Goal: Task Accomplishment & Management: Manage account settings

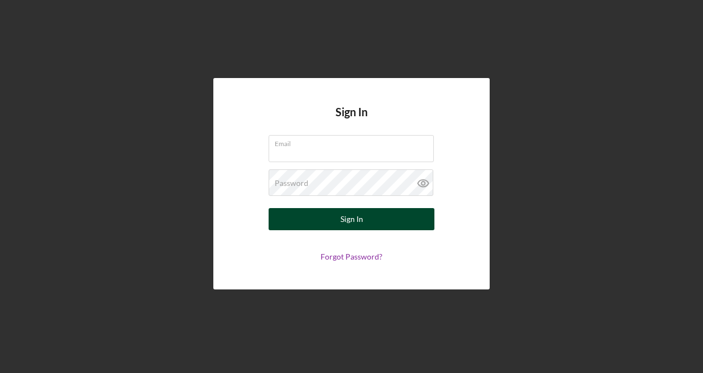
type input "[EMAIL_ADDRESS][PERSON_NAME][DOMAIN_NAME]"
click at [367, 213] on button "Sign In" at bounding box center [352, 219] width 166 height 22
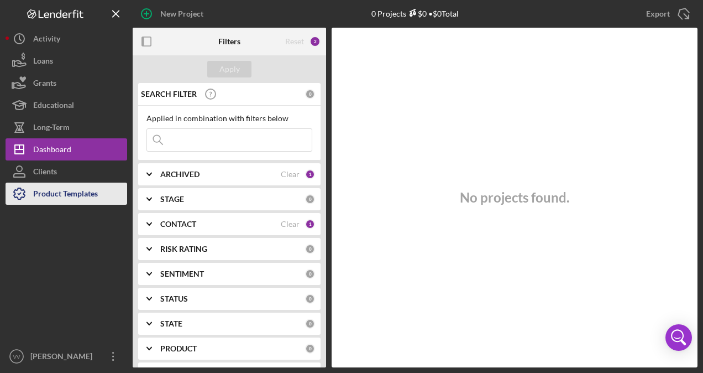
click at [82, 198] on div "Product Templates" at bounding box center [65, 194] width 65 height 25
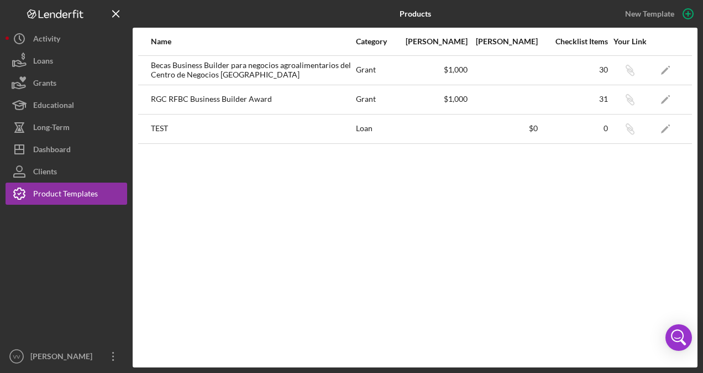
click at [312, 91] on div "RGC RFBC Business Builder Award" at bounding box center [253, 100] width 204 height 28
click at [667, 92] on icon "Icon/Edit" at bounding box center [666, 99] width 25 height 25
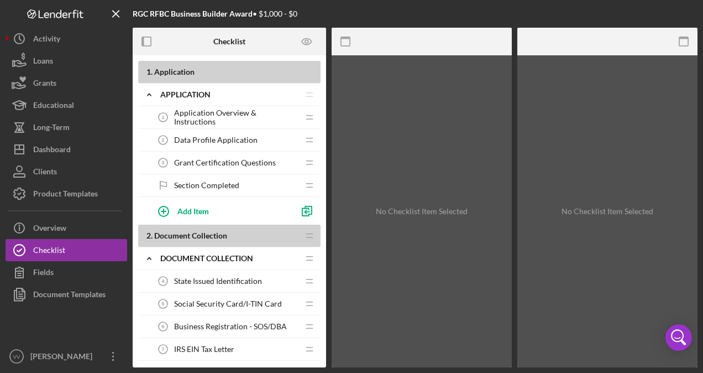
click at [215, 116] on span "Application Overview & Instructions" at bounding box center [236, 117] width 124 height 18
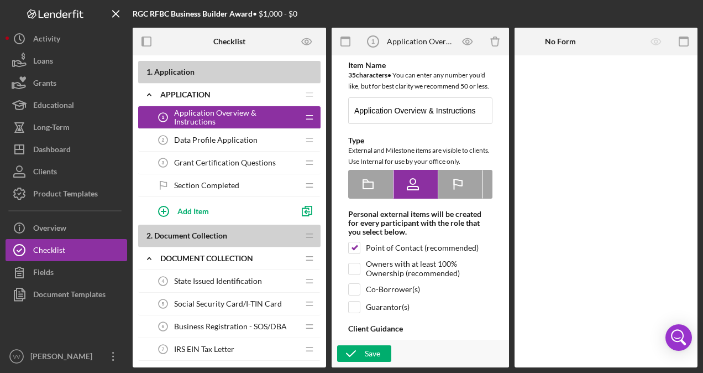
type textarea "<div>Please review the application instructions and program overview document i…"
drag, startPoint x: 500, startPoint y: 111, endPoint x: 499, endPoint y: 127, distance: 16.6
click at [499, 127] on div "Item Name 35 character s • You can enter any number you'd like, but for best cl…" at bounding box center [420, 295] width 166 height 468
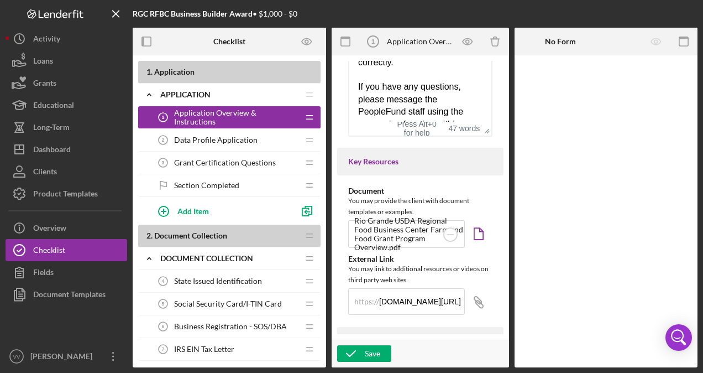
scroll to position [399, 0]
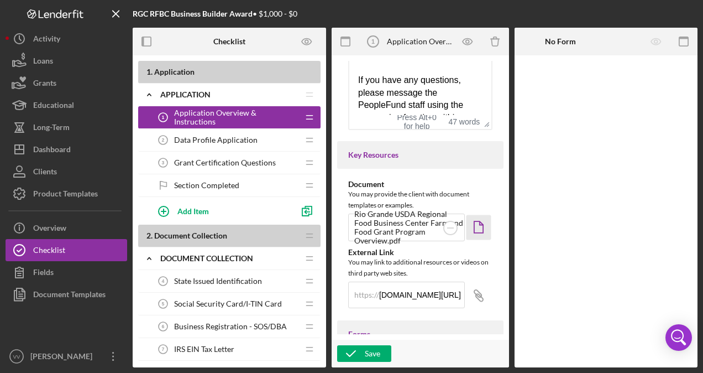
click at [480, 233] on polygon "button" at bounding box center [478, 227] width 9 height 12
click at [250, 146] on div "Data Profile Application 2 Data Profile Application" at bounding box center [225, 140] width 147 height 22
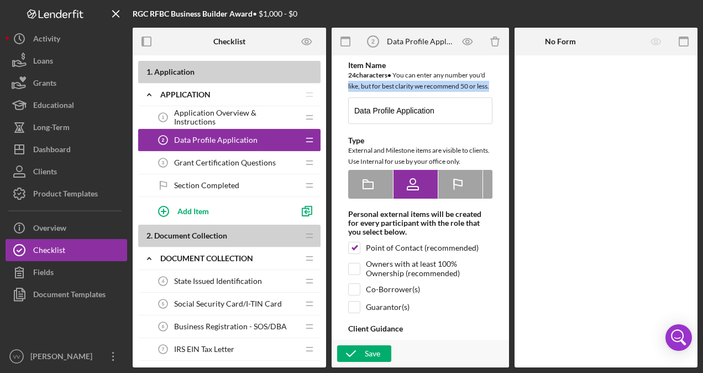
drag, startPoint x: 499, startPoint y: 78, endPoint x: 500, endPoint y: 96, distance: 17.7
click at [500, 96] on div "Item Name 24 character s • You can enter any number you'd like, but for best cl…" at bounding box center [420, 295] width 166 height 468
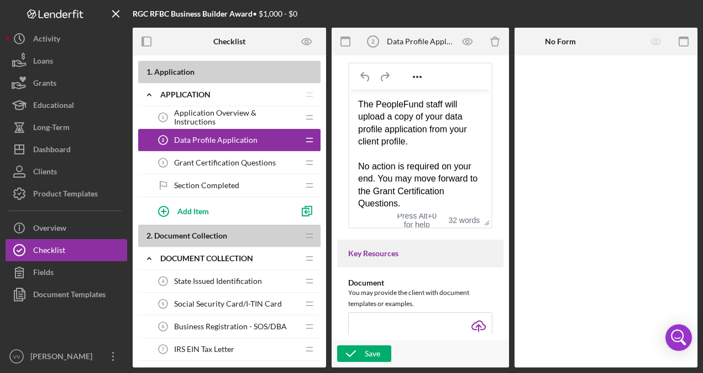
scroll to position [291, 0]
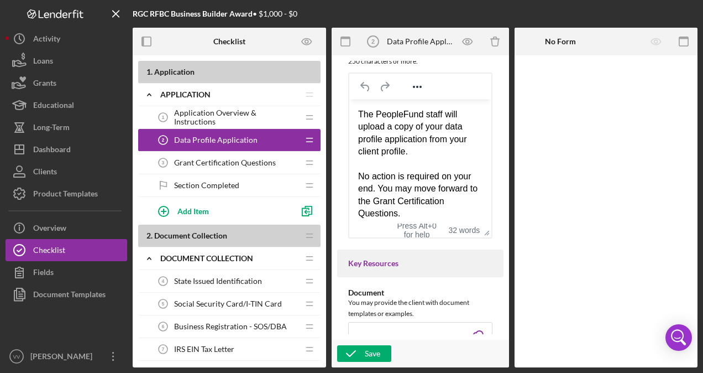
click at [417, 153] on div "The PeopleFund staff will upload a copy of your data profile application from y…" at bounding box center [420, 133] width 124 height 50
click at [257, 118] on span "Application Overview & Instructions" at bounding box center [236, 117] width 124 height 18
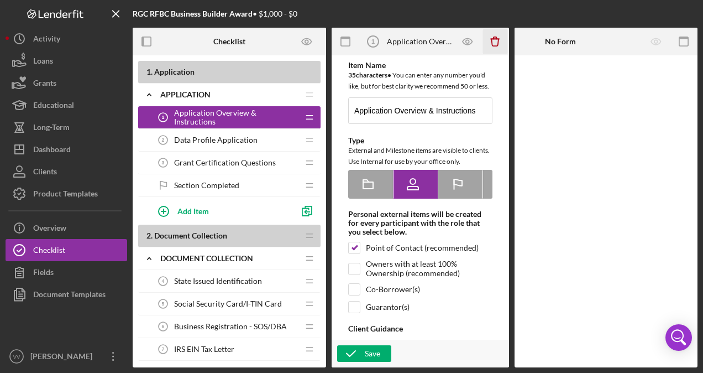
click at [496, 48] on icon "Icon/Delete" at bounding box center [495, 41] width 25 height 25
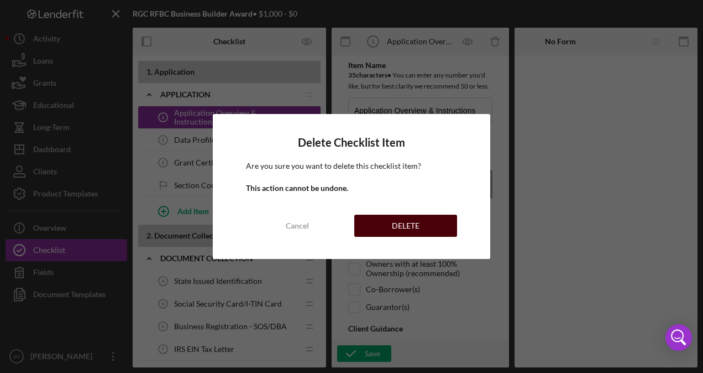
click at [415, 221] on div "DELETE" at bounding box center [406, 226] width 28 height 22
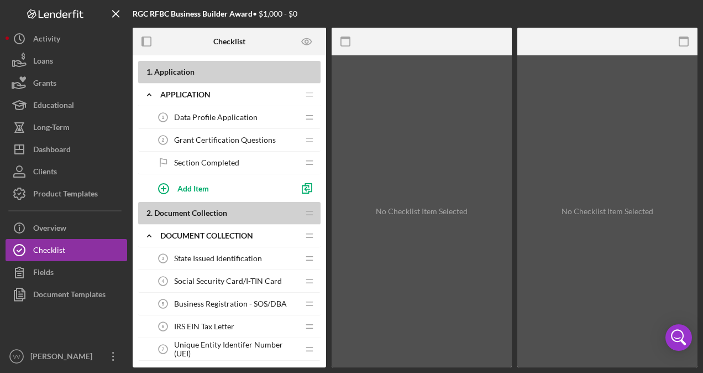
click at [239, 122] on div "Data Profile Application 1 Data Profile Application" at bounding box center [225, 117] width 147 height 22
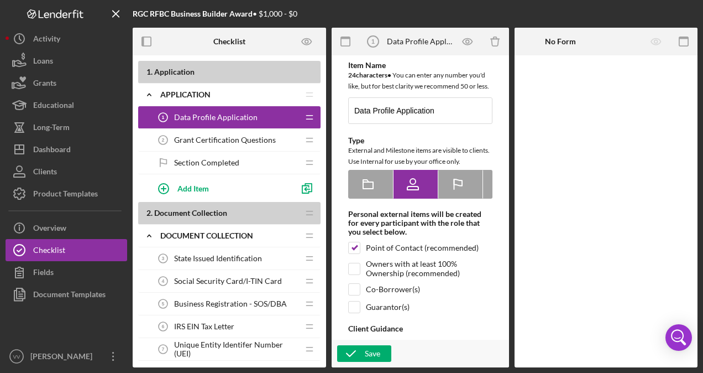
click at [237, 137] on span "Grant Certification Questions" at bounding box center [225, 139] width 102 height 9
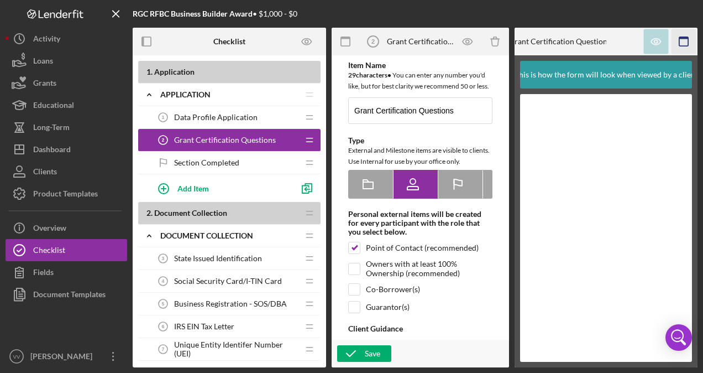
click at [681, 42] on icon "button" at bounding box center [684, 41] width 25 height 25
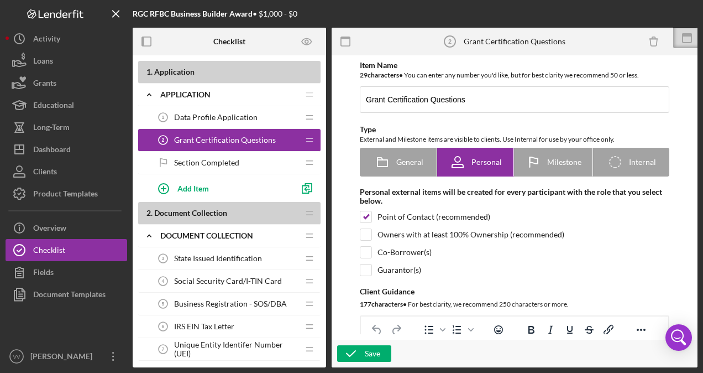
drag, startPoint x: 688, startPoint y: 93, endPoint x: 690, endPoint y: 100, distance: 6.5
click at [690, 100] on div "Item Name 29 character s • You can enter any number you'd like, but for best cl…" at bounding box center [514, 197] width 355 height 273
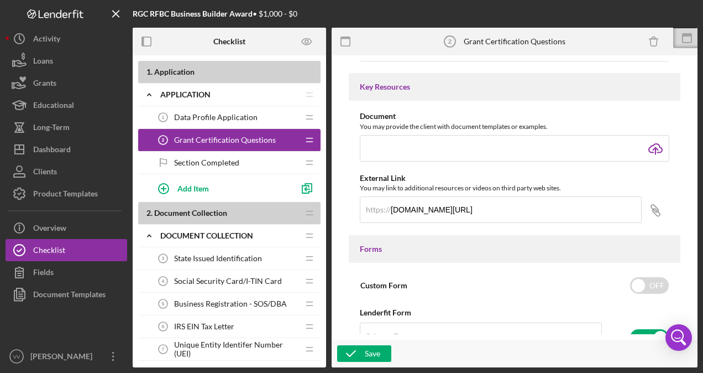
scroll to position [422, 0]
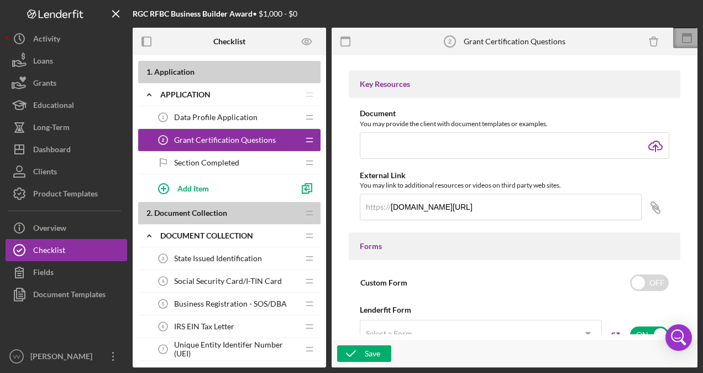
click at [676, 41] on icon at bounding box center [687, 38] width 28 height 28
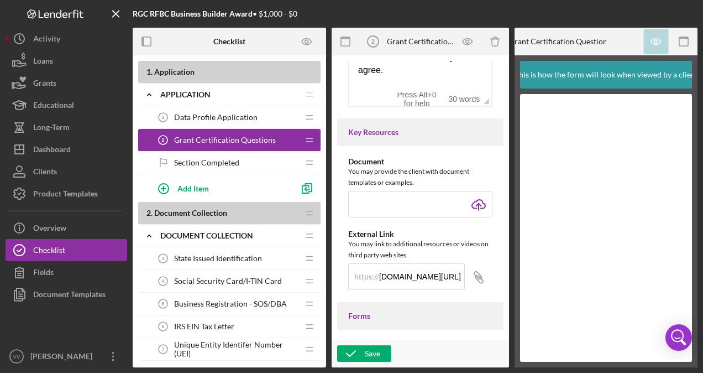
scroll to position [484, 0]
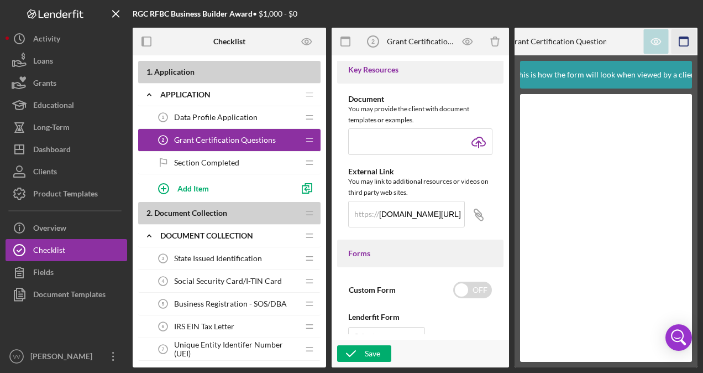
click at [688, 46] on rect "button" at bounding box center [684, 41] width 9 height 9
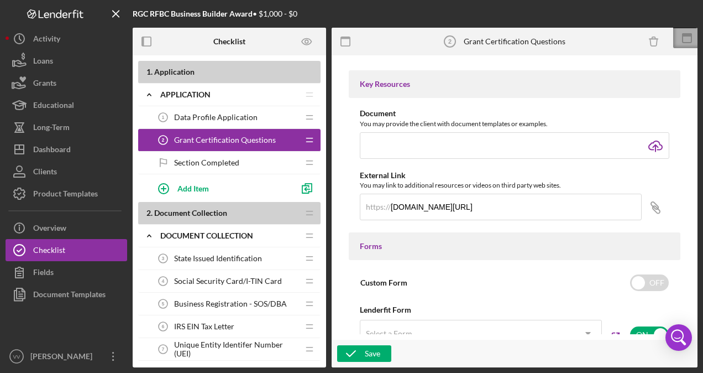
click at [690, 38] on icon at bounding box center [687, 38] width 28 height 28
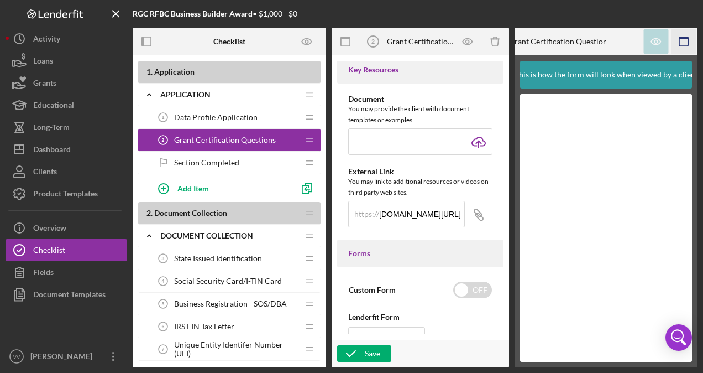
click at [686, 39] on icon "button" at bounding box center [684, 41] width 25 height 25
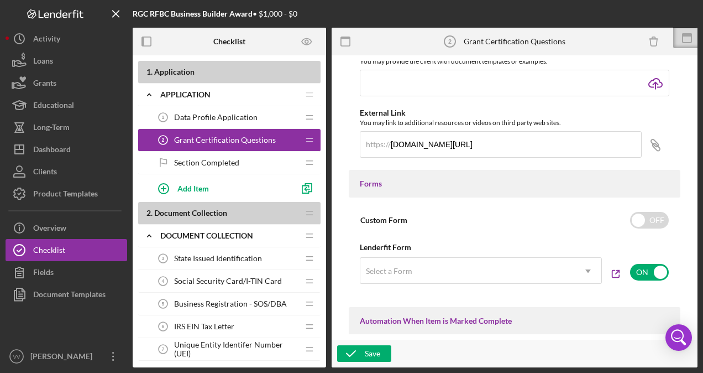
scroll to position [422, 0]
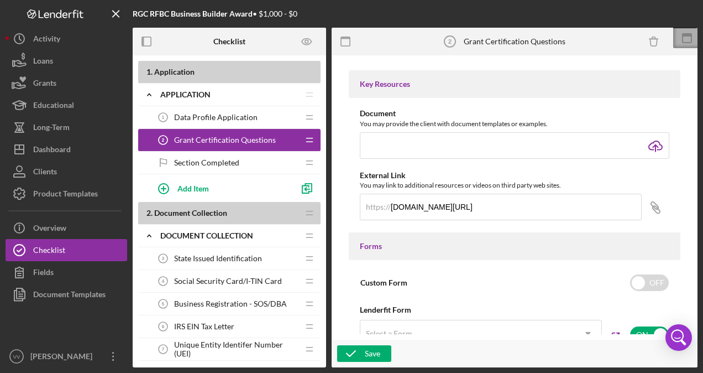
click at [689, 36] on icon at bounding box center [687, 38] width 28 height 28
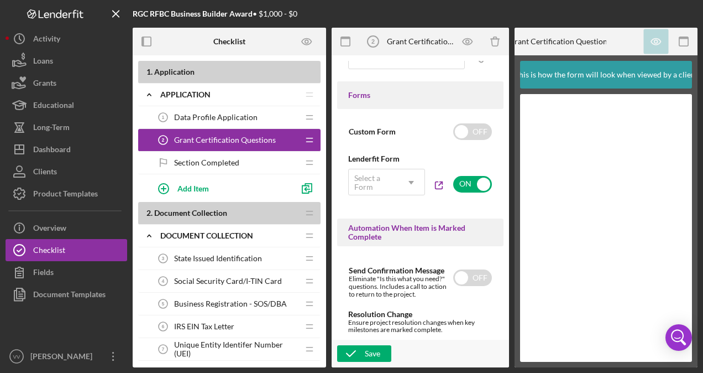
scroll to position [650, 0]
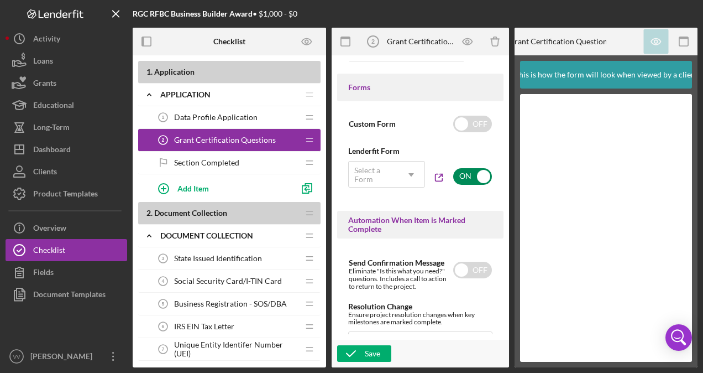
click at [463, 185] on input "checkbox" at bounding box center [472, 176] width 39 height 17
checkbox input "false"
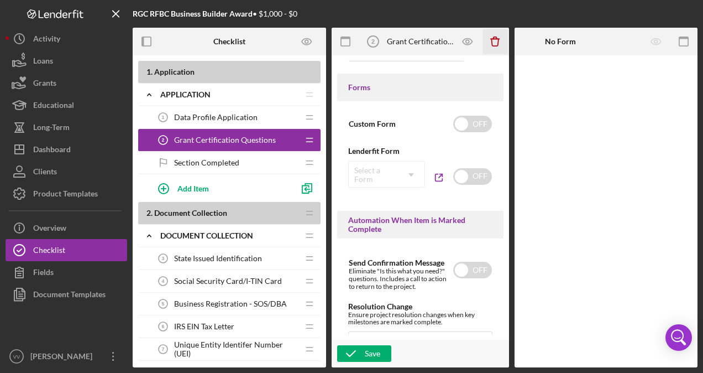
click at [492, 45] on icon "Icon/Delete" at bounding box center [495, 41] width 25 height 25
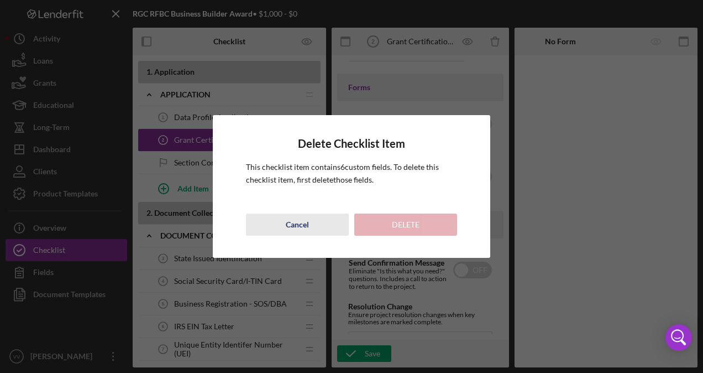
click at [306, 222] on div "Cancel" at bounding box center [297, 224] width 23 height 22
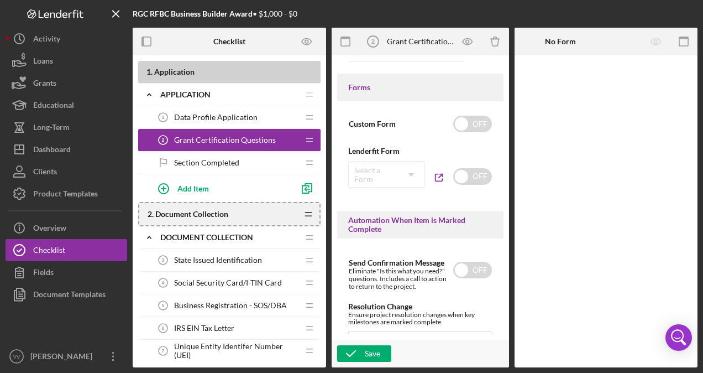
click at [306, 222] on icon "Icon/Drag" at bounding box center [308, 214] width 22 height 22
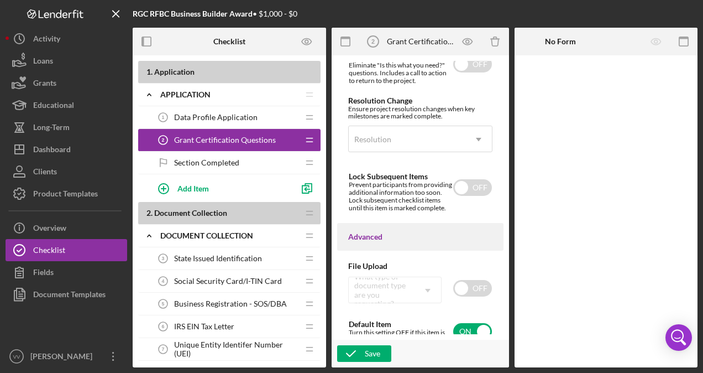
scroll to position [892, 0]
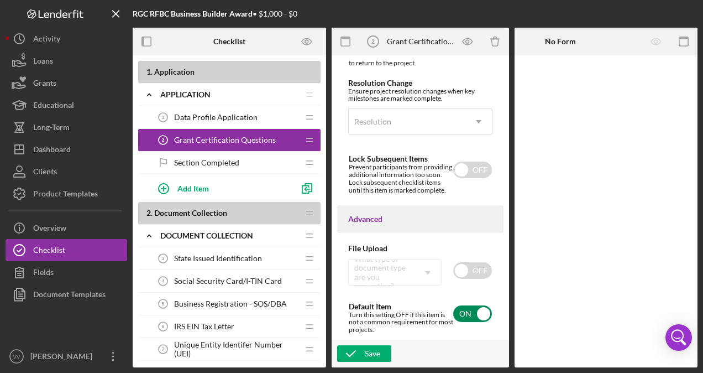
click at [469, 317] on input "checkbox" at bounding box center [472, 313] width 39 height 17
checkbox input "false"
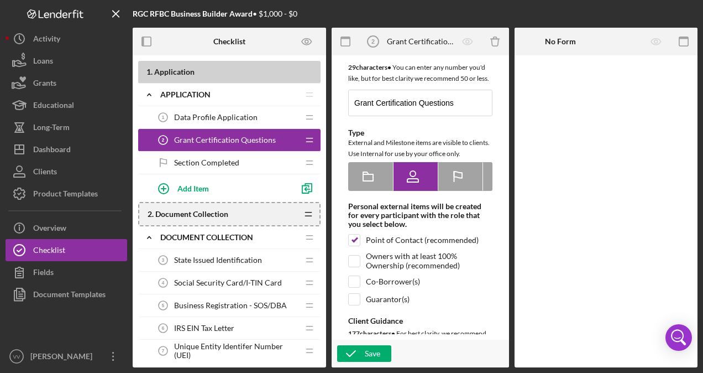
scroll to position [0, 0]
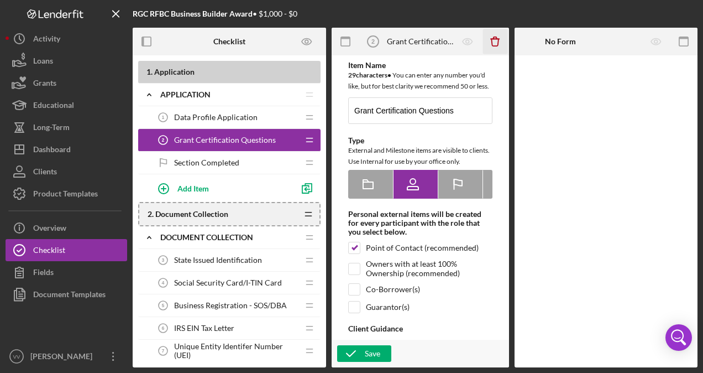
click at [494, 37] on icon "button" at bounding box center [495, 38] width 3 height 2
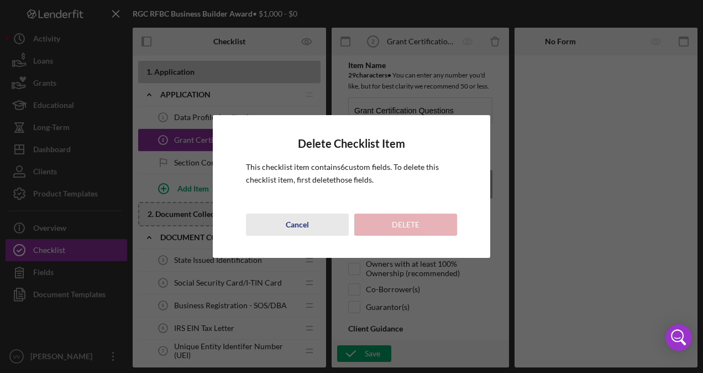
click at [299, 231] on div "Cancel" at bounding box center [297, 224] width 23 height 22
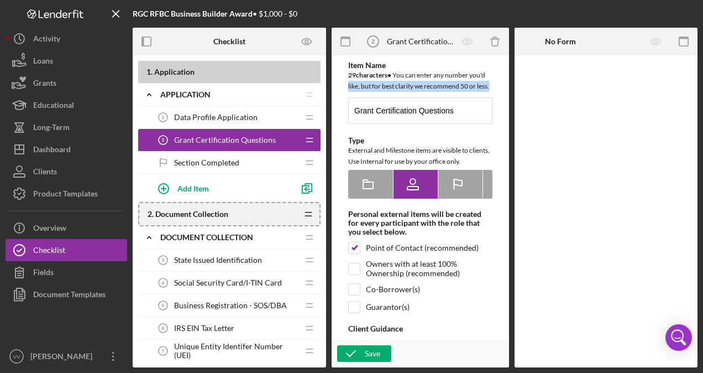
drag, startPoint x: 499, startPoint y: 75, endPoint x: 503, endPoint y: 92, distance: 17.6
click at [503, 92] on div "Item Name 29 character s • You can enter any number you'd like, but for best cl…" at bounding box center [420, 197] width 166 height 273
click at [492, 39] on line "button" at bounding box center [495, 39] width 8 height 0
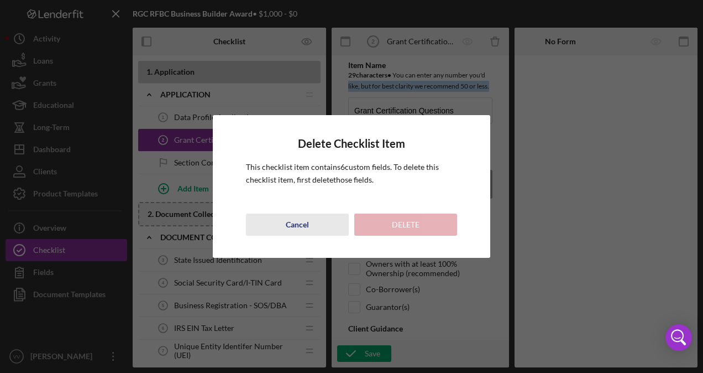
click at [300, 222] on div "Cancel" at bounding box center [297, 224] width 23 height 22
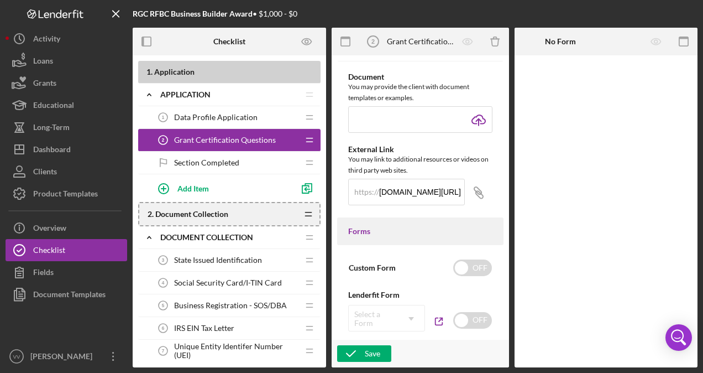
scroll to position [509, 0]
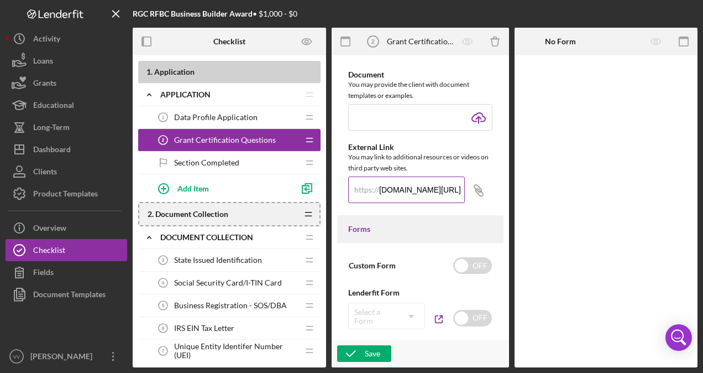
click at [420, 202] on input "[DOMAIN_NAME][URL]" at bounding box center [406, 189] width 117 height 27
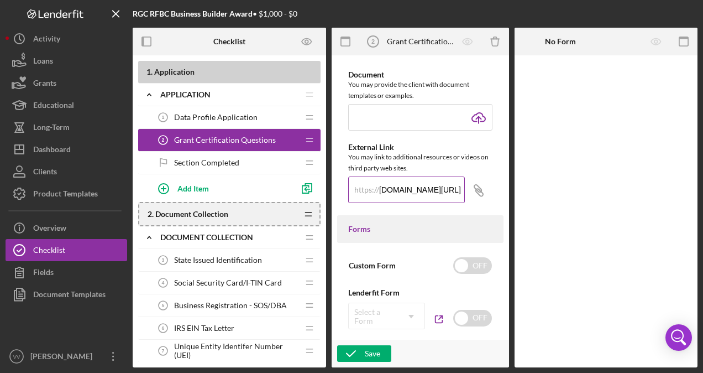
click at [420, 202] on input "[DOMAIN_NAME][URL]" at bounding box center [406, 189] width 117 height 27
click at [526, 253] on div at bounding box center [606, 211] width 183 height 312
click at [498, 40] on icon "Icon/Delete" at bounding box center [495, 41] width 25 height 25
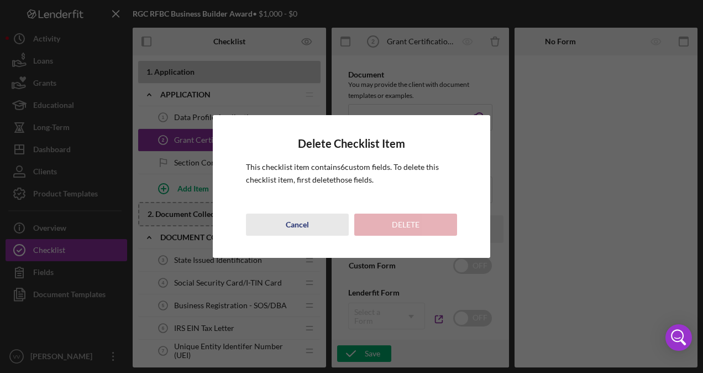
click at [299, 217] on div "Cancel" at bounding box center [297, 224] width 23 height 22
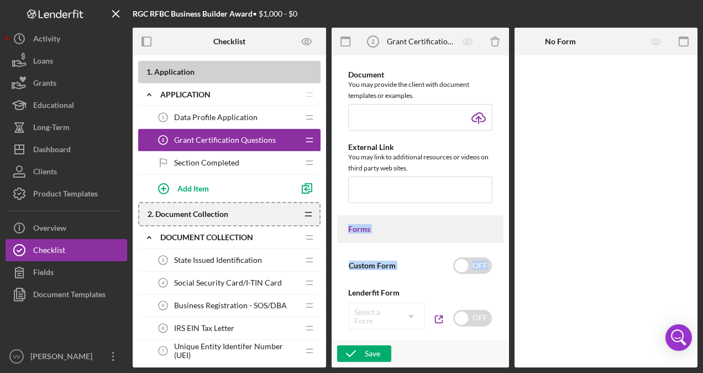
drag, startPoint x: 500, startPoint y: 210, endPoint x: 506, endPoint y: 266, distance: 56.8
click at [506, 266] on div "Item Name 29 character s • You can enter any number you'd like, but for best cl…" at bounding box center [420, 211] width 177 height 312
drag, startPoint x: 506, startPoint y: 266, endPoint x: 506, endPoint y: 226, distance: 40.9
click at [506, 226] on div "Item Name 29 character s • You can enter any number you'd like, but for best cl…" at bounding box center [420, 211] width 177 height 312
click at [369, 356] on div "Save" at bounding box center [372, 353] width 15 height 17
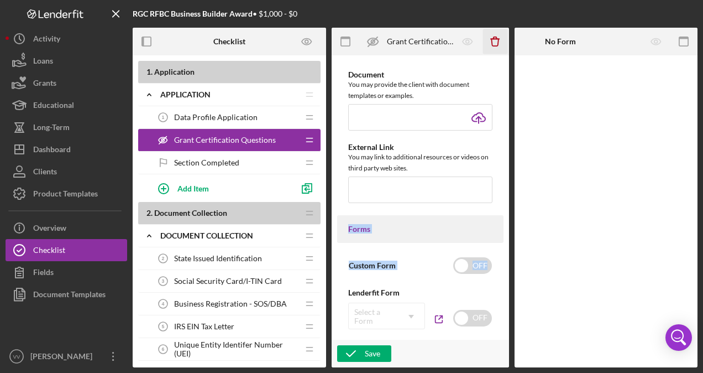
click at [500, 45] on icon "Icon/Delete" at bounding box center [495, 41] width 25 height 25
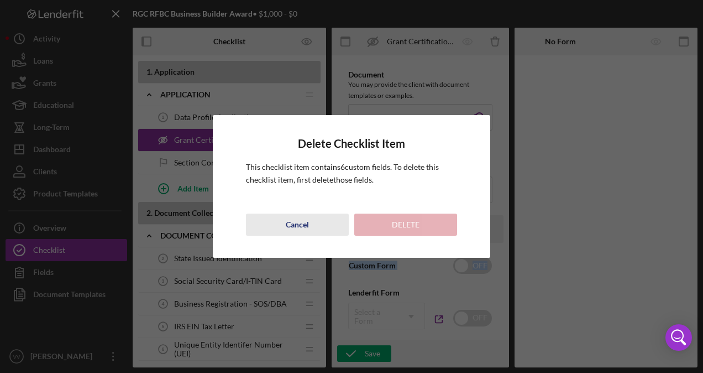
click at [306, 220] on div "Cancel" at bounding box center [297, 224] width 23 height 22
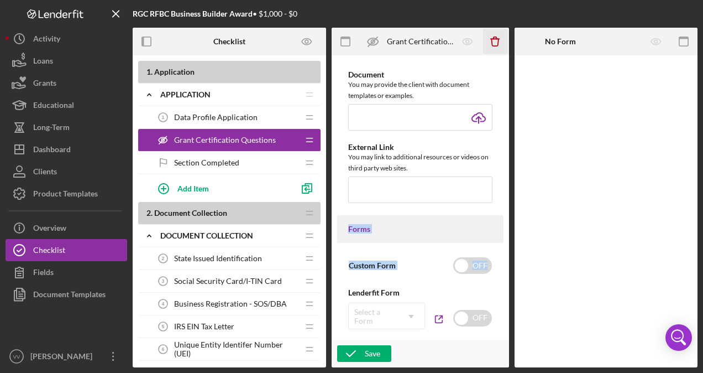
click at [500, 41] on icon "Icon/Delete" at bounding box center [495, 41] width 25 height 25
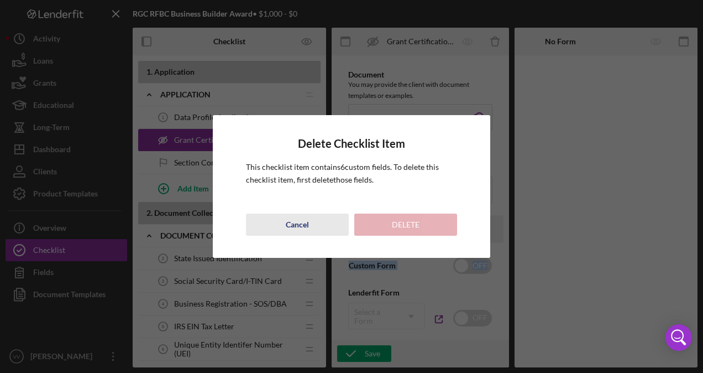
click at [315, 228] on button "Cancel" at bounding box center [297, 224] width 103 height 22
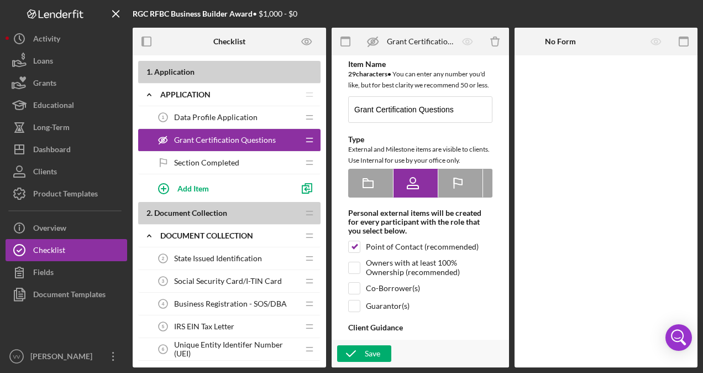
scroll to position [0, 0]
click at [244, 161] on div "Section Completed Section Completed" at bounding box center [225, 162] width 147 height 22
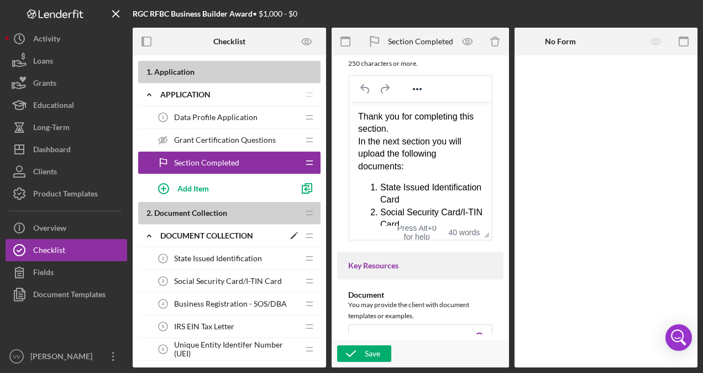
click at [278, 233] on div "Document Collection" at bounding box center [222, 235] width 124 height 9
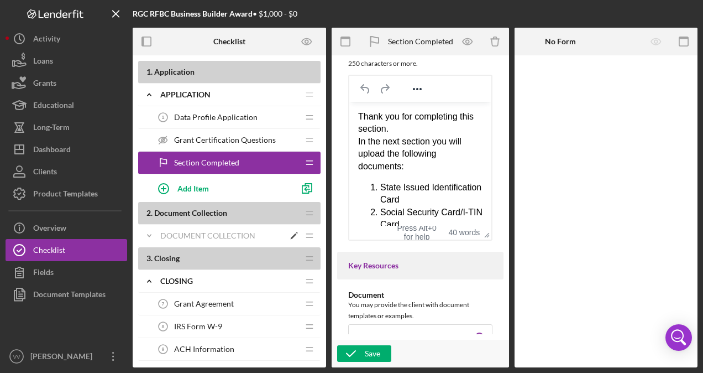
click at [294, 236] on polygon at bounding box center [294, 236] width 6 height 6
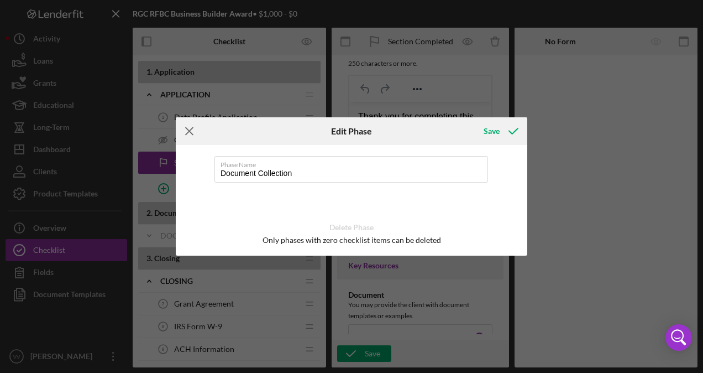
click at [189, 132] on icon "Icon/Menu Close" at bounding box center [190, 131] width 28 height 28
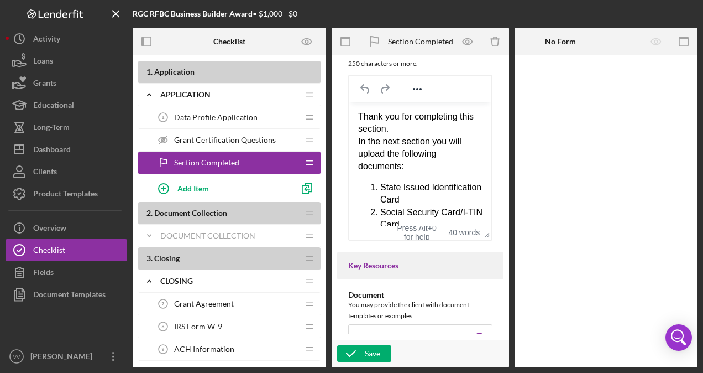
click at [238, 209] on b "2 . Document Collection" at bounding box center [223, 212] width 152 height 9
click at [149, 280] on polyline at bounding box center [149, 281] width 3 height 2
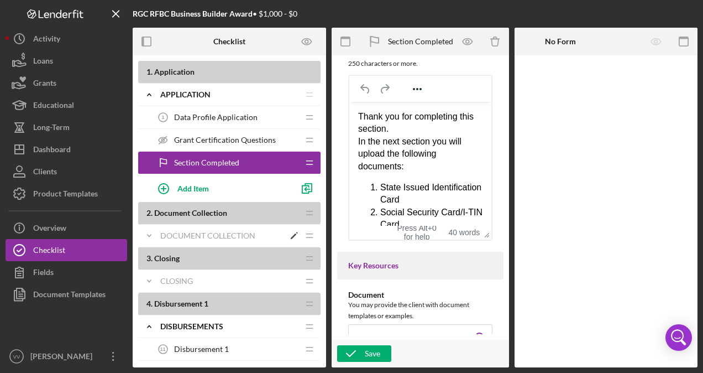
click at [147, 229] on icon "Icon/Expander" at bounding box center [149, 235] width 22 height 22
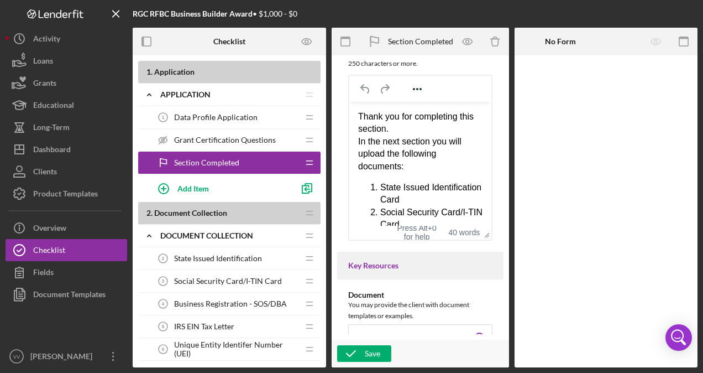
click at [275, 278] on span "Social Security Card/I-TIN Card" at bounding box center [228, 280] width 108 height 9
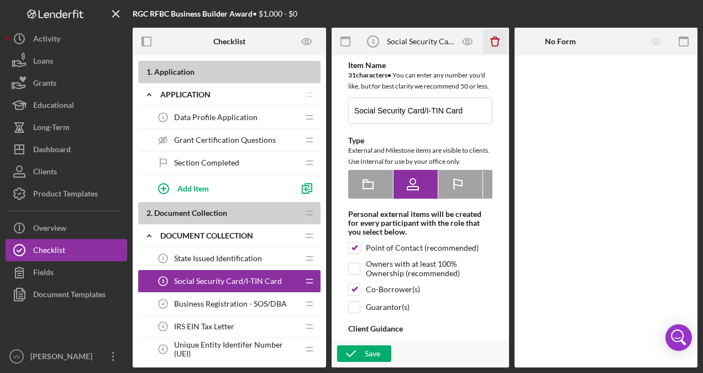
click at [497, 36] on icon "Icon/Delete" at bounding box center [495, 41] width 25 height 25
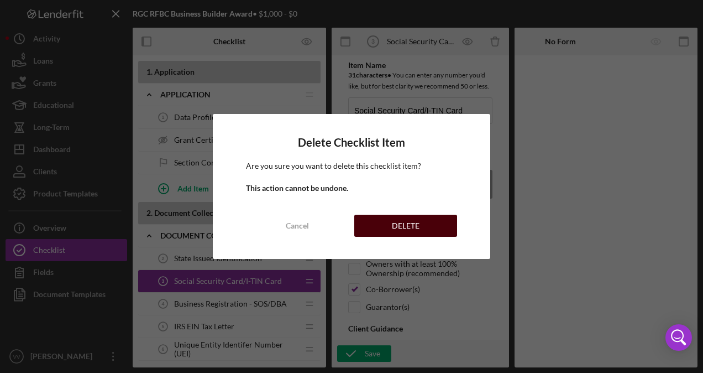
click at [403, 220] on div "DELETE" at bounding box center [406, 226] width 28 height 22
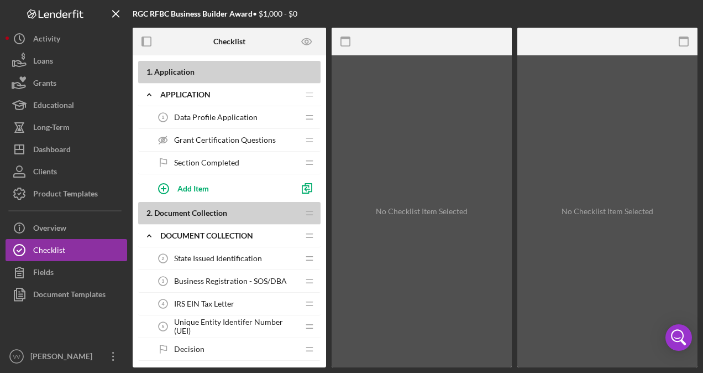
click at [259, 278] on span "Business Registration - SOS/DBA" at bounding box center [230, 280] width 113 height 9
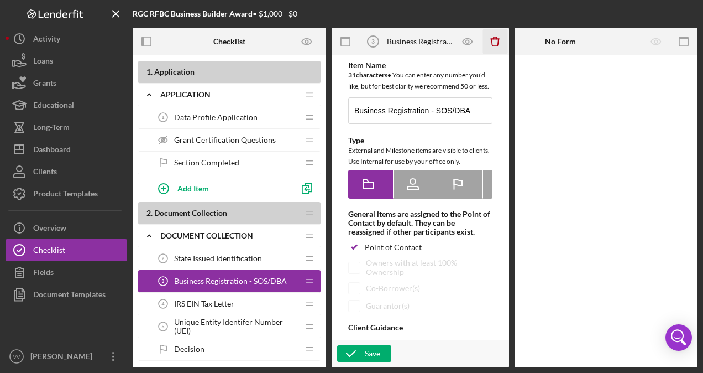
click at [496, 44] on icon "Icon/Delete" at bounding box center [495, 41] width 25 height 25
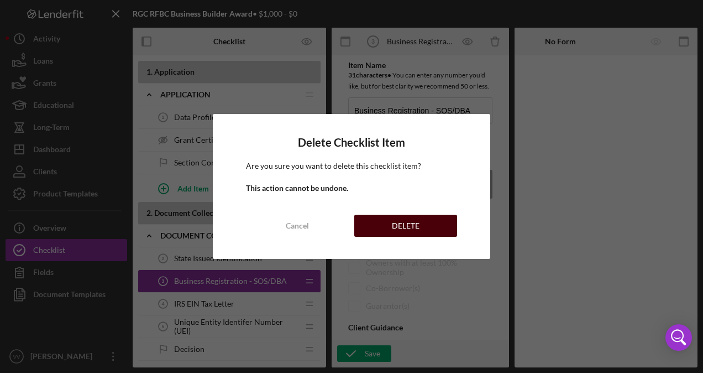
click at [390, 221] on button "DELETE" at bounding box center [405, 226] width 103 height 22
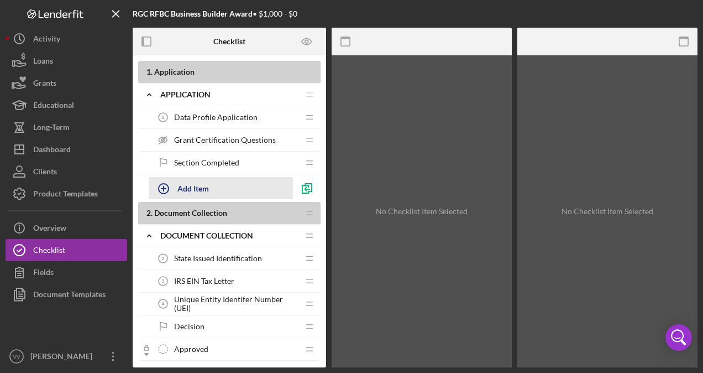
click at [214, 190] on button "Add Item" at bounding box center [221, 188] width 144 height 22
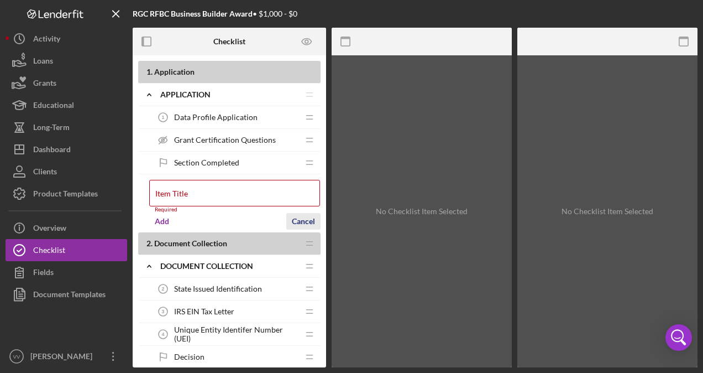
click at [296, 215] on div "Cancel" at bounding box center [303, 221] width 23 height 17
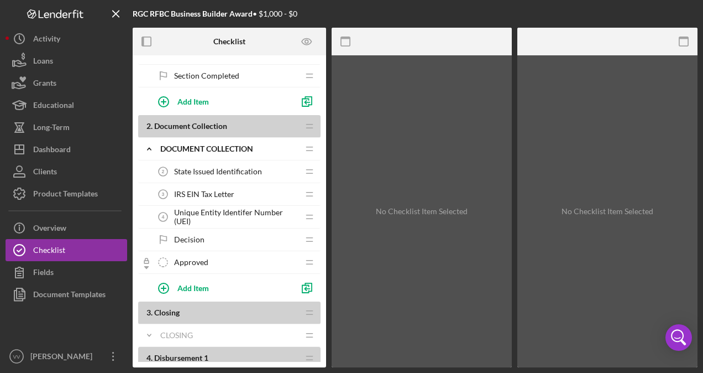
scroll to position [88, 0]
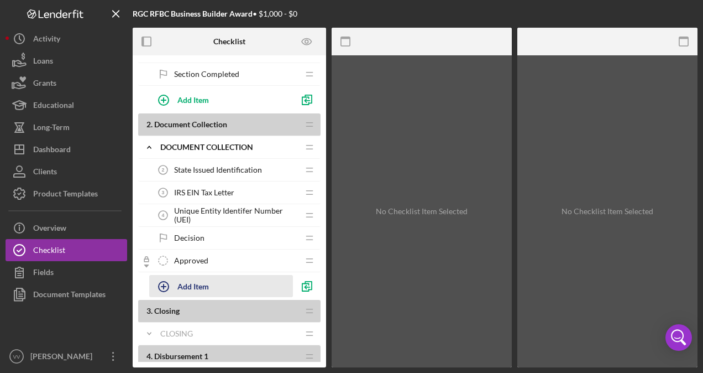
click at [200, 280] on div "Add Item" at bounding box center [193, 285] width 32 height 21
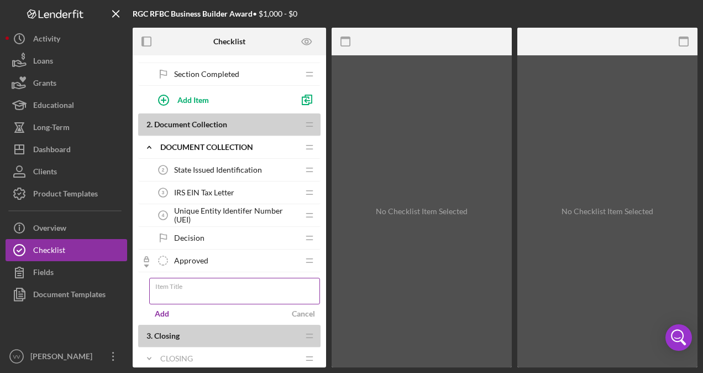
click at [210, 297] on input "Item Title" at bounding box center [234, 291] width 171 height 27
type input "Business Bank Statement"
click at [164, 316] on div "Add" at bounding box center [162, 313] width 14 height 17
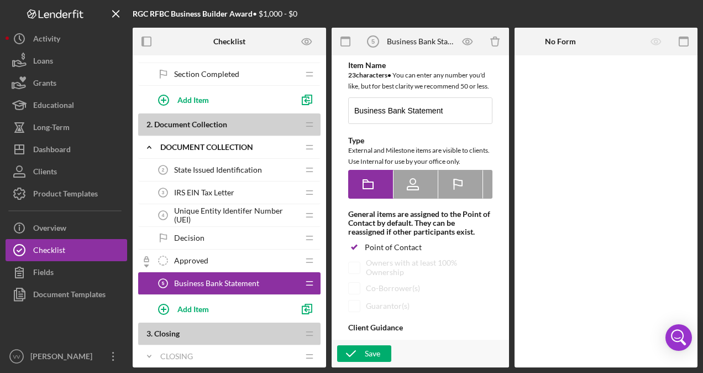
drag, startPoint x: 504, startPoint y: 71, endPoint x: 505, endPoint y: 77, distance: 6.2
click at [505, 77] on div "Item Name 23 character s • You can enter any number you'd like, but for best cl…" at bounding box center [420, 211] width 177 height 312
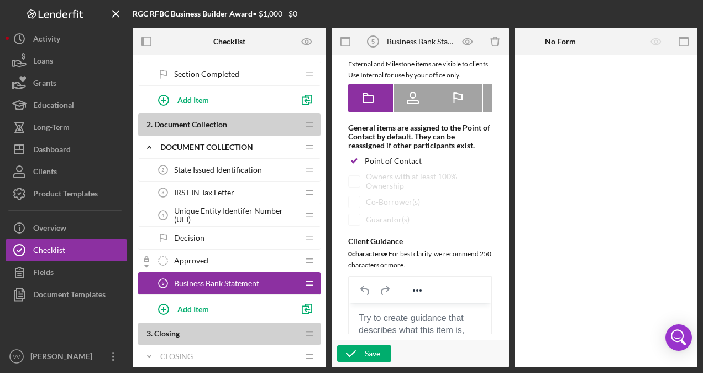
scroll to position [91, 0]
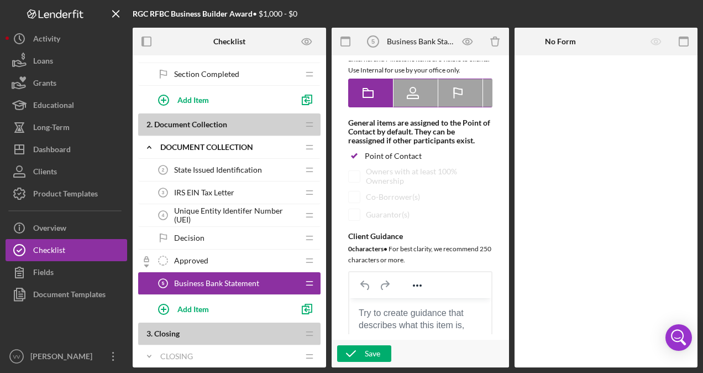
click at [413, 93] on icon at bounding box center [413, 90] width 6 height 6
radio input "false"
radio input "true"
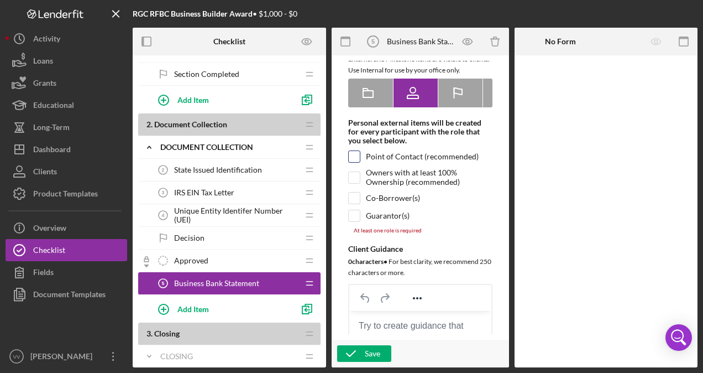
click at [357, 162] on input "checkbox" at bounding box center [354, 156] width 11 height 11
checkbox input "true"
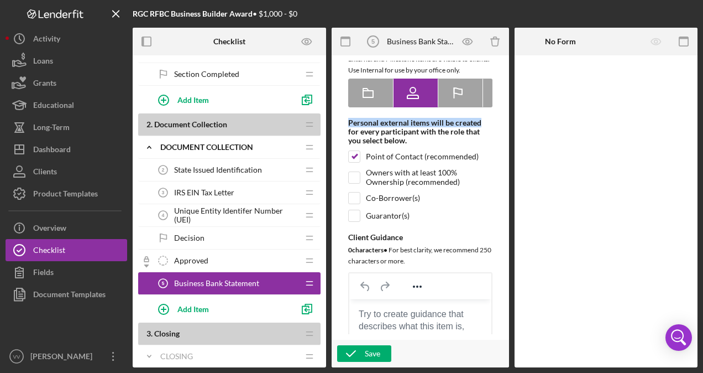
drag, startPoint x: 500, startPoint y: 107, endPoint x: 501, endPoint y: 126, distance: 18.8
click at [501, 126] on div "Item Name 23 character s • You can enter any number you'd like, but for best cl…" at bounding box center [420, 197] width 166 height 273
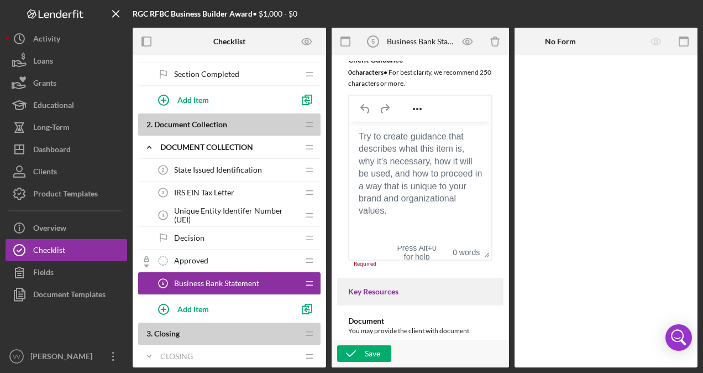
scroll to position [285, 0]
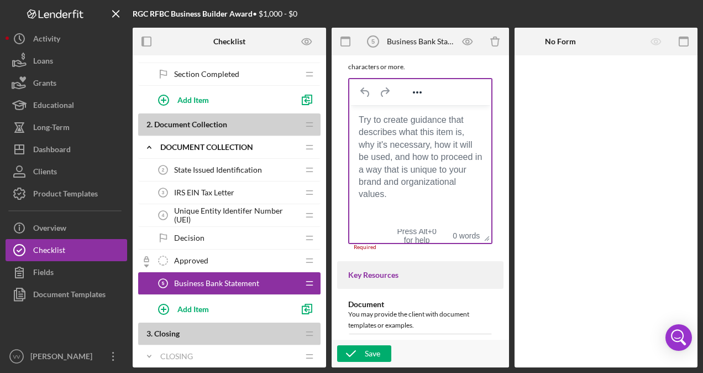
click at [437, 126] on body "Rich Text Area. Press ALT-0 for help." at bounding box center [420, 119] width 124 height 12
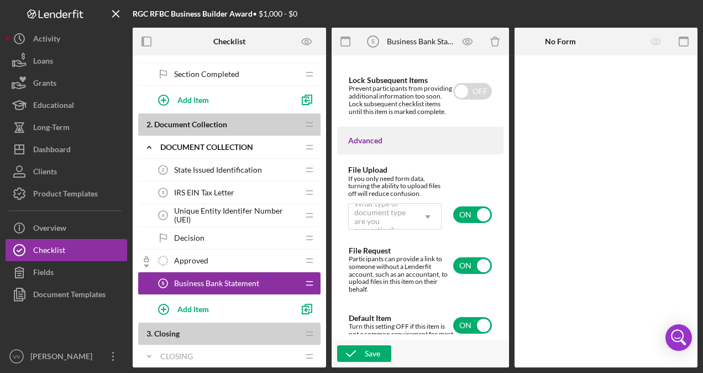
scroll to position [982, 0]
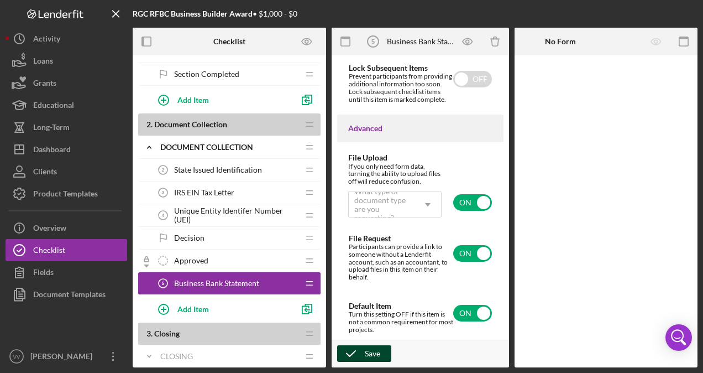
click at [377, 352] on div "Save" at bounding box center [372, 353] width 15 height 17
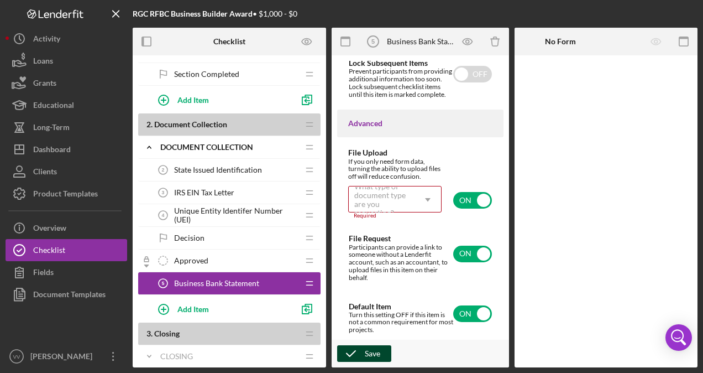
scroll to position [987, 0]
click at [377, 352] on div "Save" at bounding box center [372, 353] width 15 height 17
drag, startPoint x: 192, startPoint y: 281, endPoint x: 190, endPoint y: 260, distance: 21.1
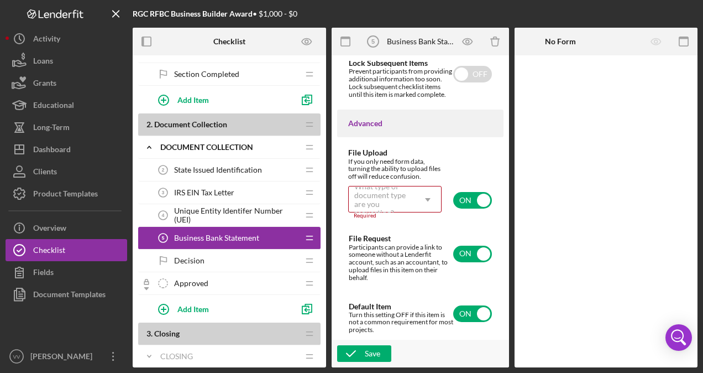
click at [418, 197] on icon "Icon/Dropdown Arrow" at bounding box center [428, 199] width 27 height 27
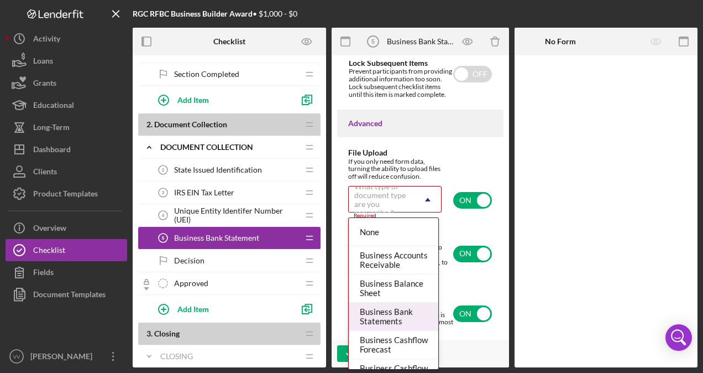
click at [404, 306] on div "Business Bank Statements" at bounding box center [394, 316] width 90 height 28
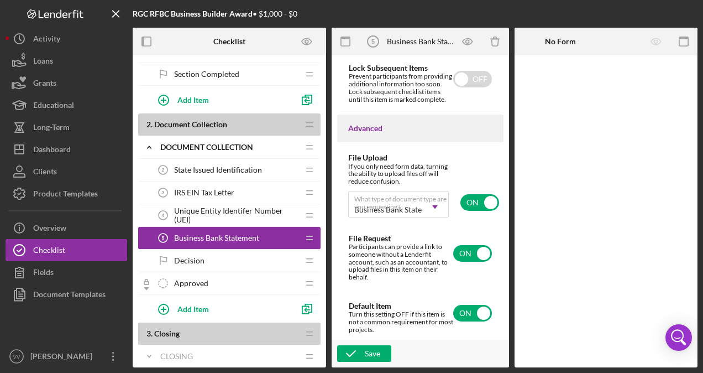
scroll to position [982, 0]
click at [377, 357] on div "Save" at bounding box center [372, 353] width 15 height 17
click at [210, 323] on div "3 . Closing Icon/Drag" at bounding box center [229, 333] width 182 height 23
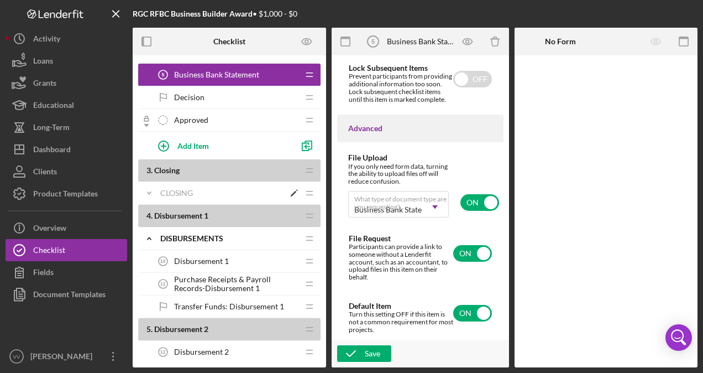
scroll to position [265, 0]
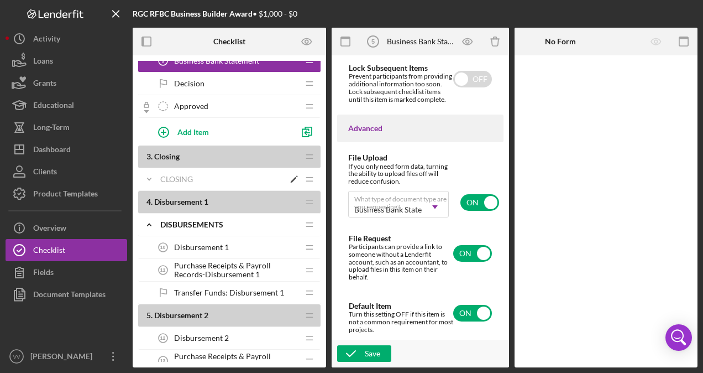
click at [150, 178] on polyline at bounding box center [149, 179] width 3 height 2
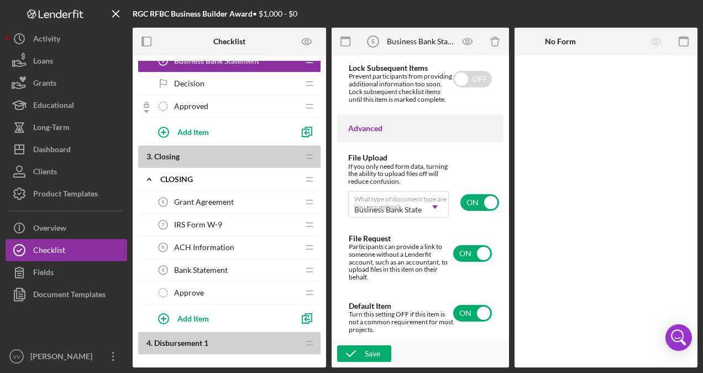
click at [266, 196] on div "Grant Agreement 6 Grant Agreement" at bounding box center [225, 202] width 147 height 22
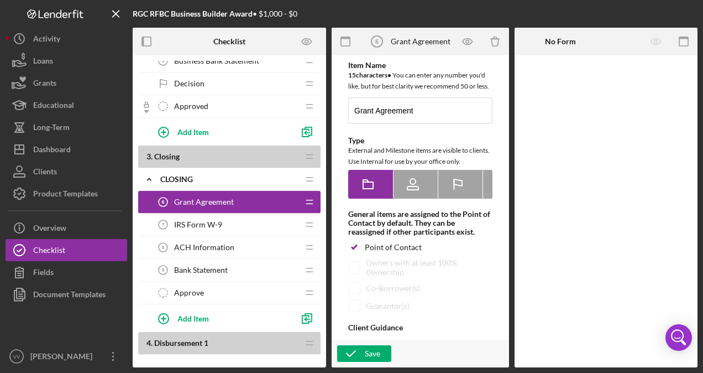
click at [265, 195] on div "Grant Agreement 6 Grant Agreement" at bounding box center [225, 202] width 147 height 22
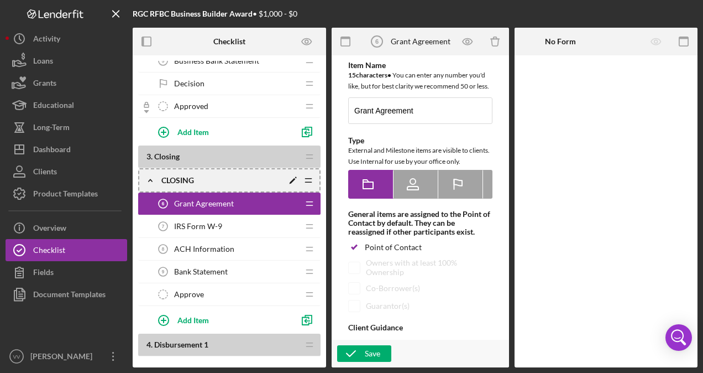
click at [306, 174] on icon "Icon/Drag" at bounding box center [308, 180] width 22 height 22
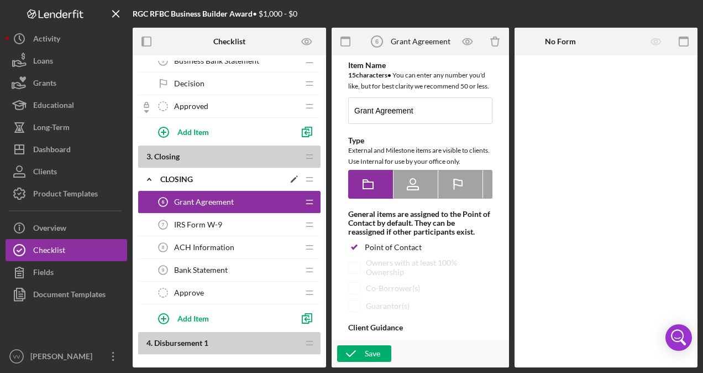
click at [306, 174] on icon "Icon/Drag" at bounding box center [310, 179] width 22 height 22
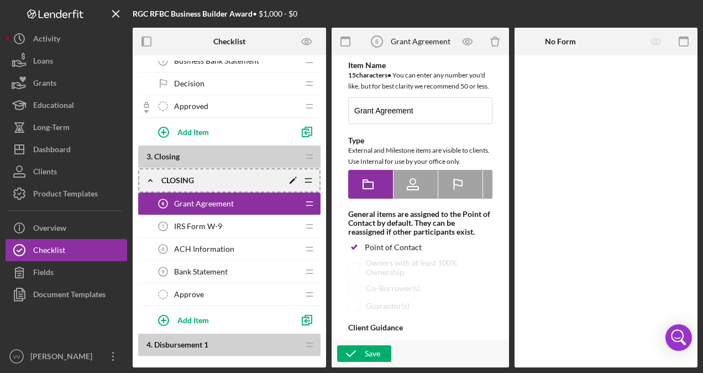
click at [290, 175] on icon "Icon/Edit" at bounding box center [293, 180] width 20 height 20
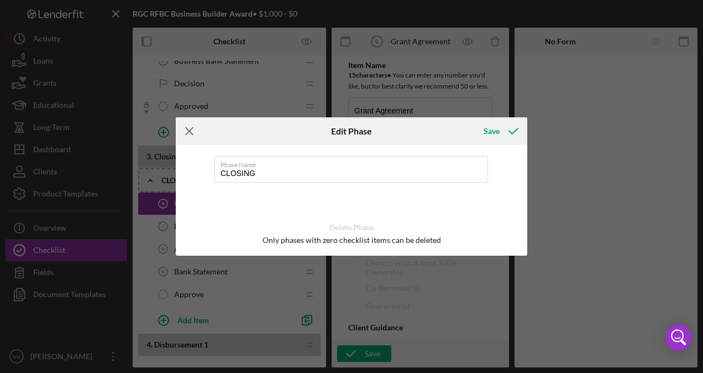
click at [185, 132] on icon "Icon/Menu Close" at bounding box center [190, 131] width 28 height 28
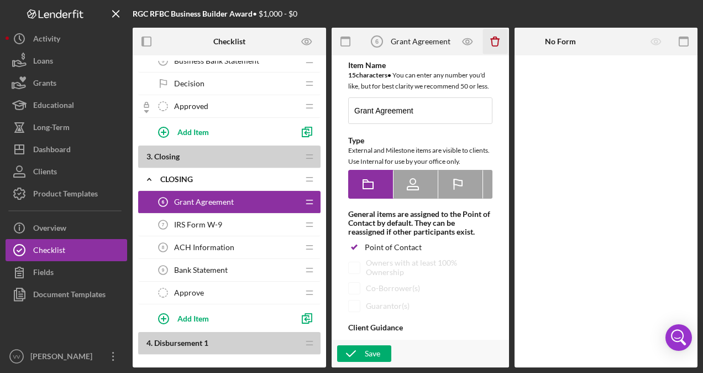
click at [500, 44] on icon "Icon/Delete" at bounding box center [495, 41] width 25 height 25
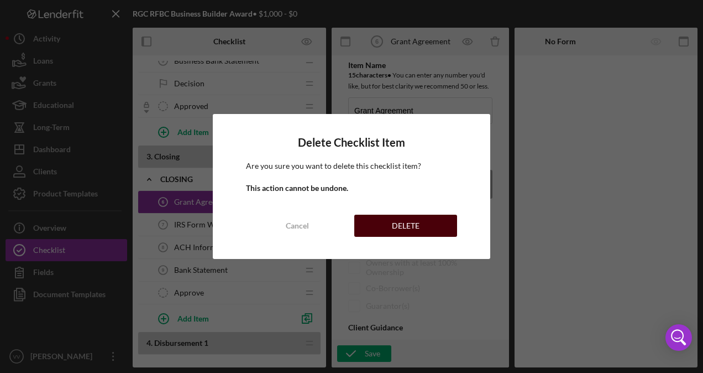
click at [399, 226] on div "DELETE" at bounding box center [406, 226] width 28 height 22
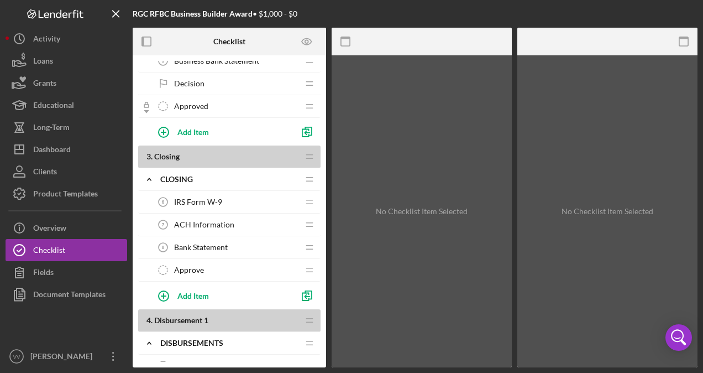
click at [270, 196] on div "IRS Form W-9 6 IRS Form W-9" at bounding box center [225, 202] width 147 height 22
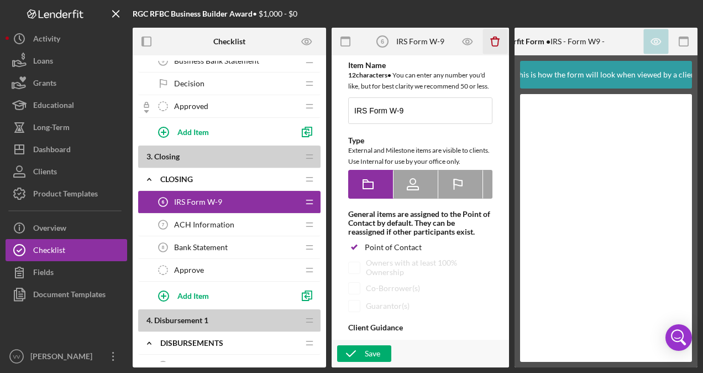
click at [491, 46] on icon "Icon/Delete" at bounding box center [495, 41] width 25 height 25
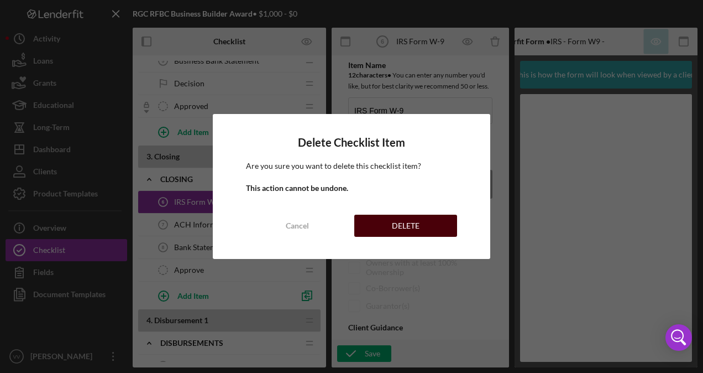
click at [399, 219] on div "DELETE" at bounding box center [406, 226] width 28 height 22
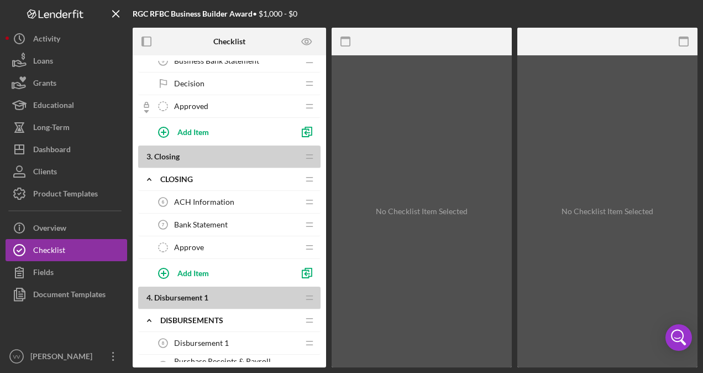
click at [255, 197] on div "ACH Information 6 ACH Information" at bounding box center [225, 202] width 147 height 22
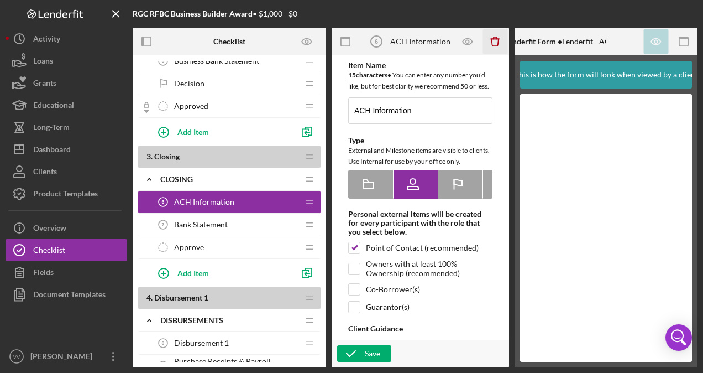
click at [496, 44] on icon "Icon/Delete" at bounding box center [495, 41] width 25 height 25
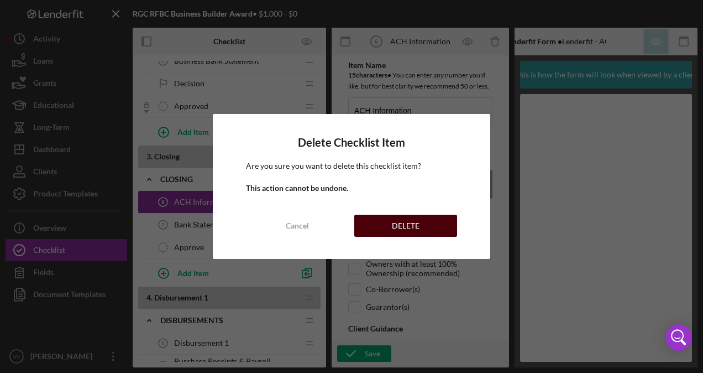
click at [401, 219] on div "DELETE" at bounding box center [406, 226] width 28 height 22
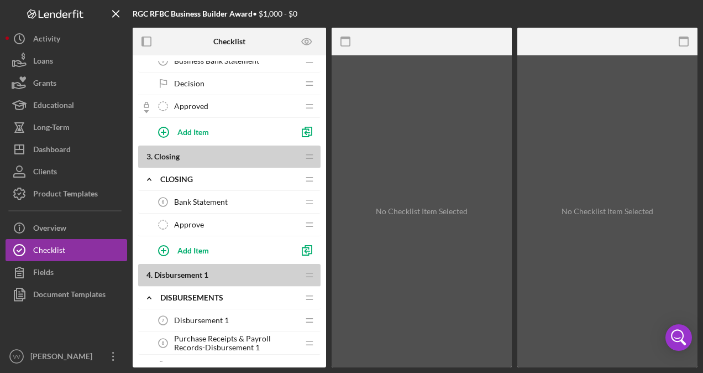
click at [265, 195] on div "Bank Statement 6 Bank Statement" at bounding box center [225, 202] width 147 height 22
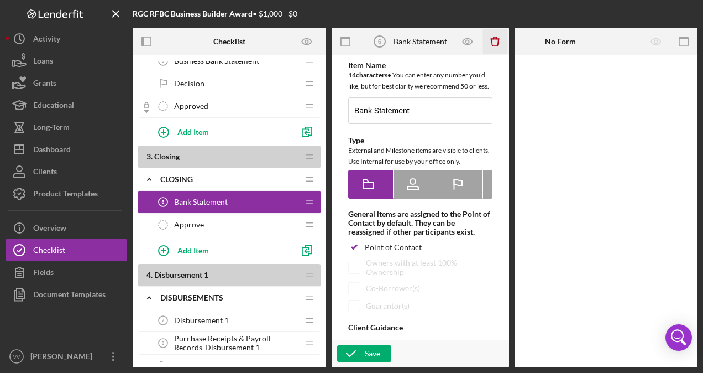
click at [495, 45] on icon "Icon/Delete" at bounding box center [495, 41] width 25 height 25
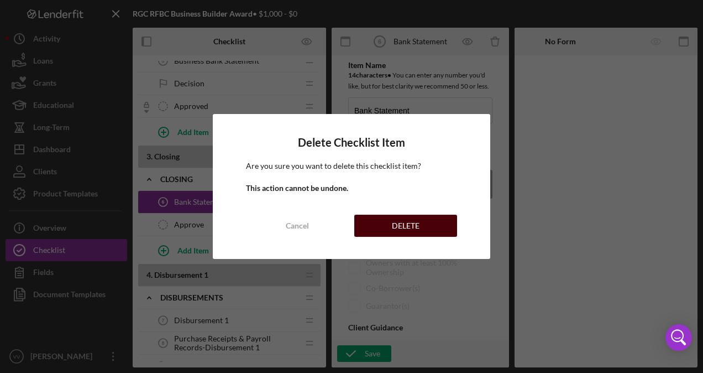
click at [399, 219] on div "DELETE" at bounding box center [406, 226] width 28 height 22
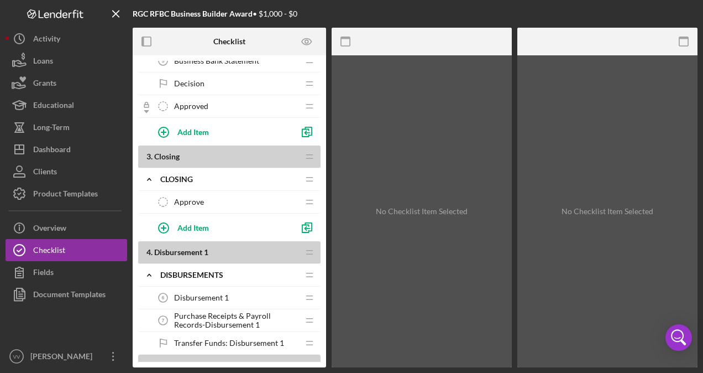
click at [271, 197] on div "Approve Approve" at bounding box center [225, 202] width 147 height 22
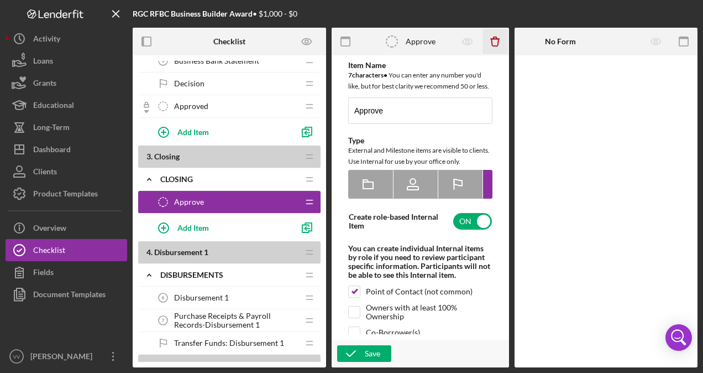
click at [493, 40] on icon "Icon/Delete" at bounding box center [495, 41] width 25 height 25
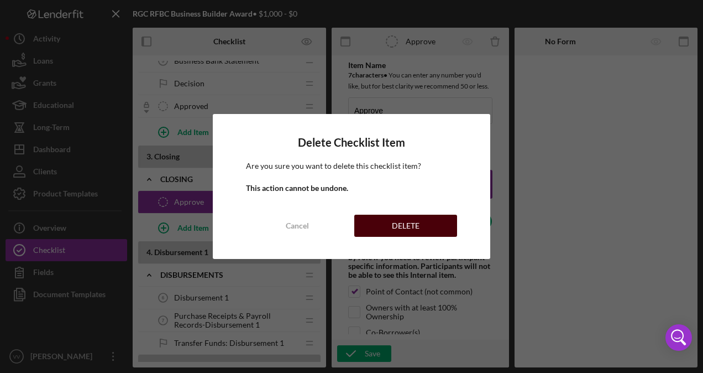
click at [372, 229] on button "DELETE" at bounding box center [405, 226] width 103 height 22
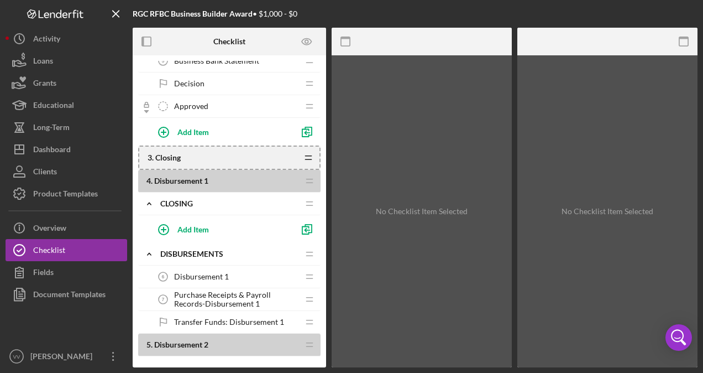
click at [312, 157] on icon "Icon/Drag" at bounding box center [308, 158] width 22 height 22
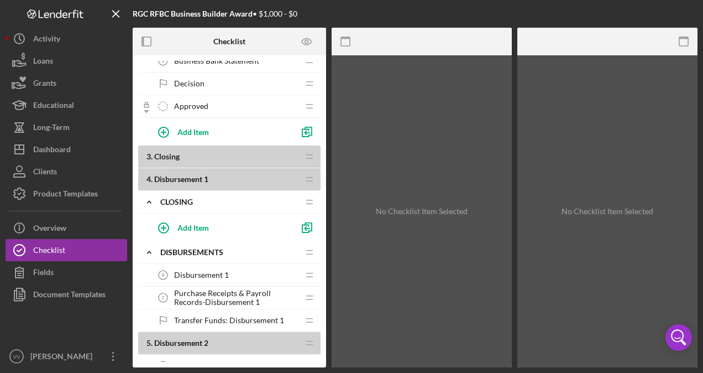
click at [317, 160] on icon "Icon/Drag" at bounding box center [310, 156] width 22 height 22
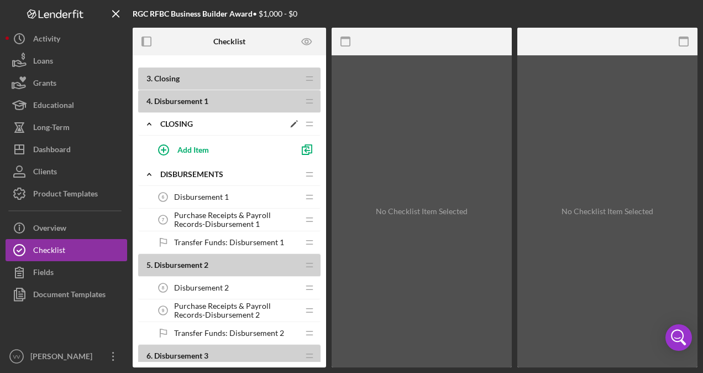
scroll to position [321, 0]
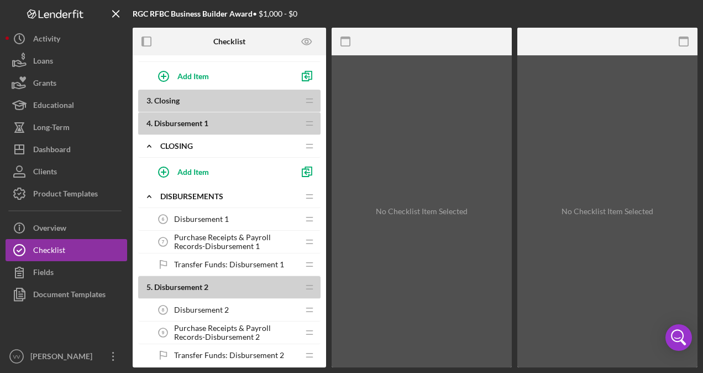
click at [243, 211] on div "Disbursement 1 6 Disbursement 1" at bounding box center [225, 219] width 147 height 22
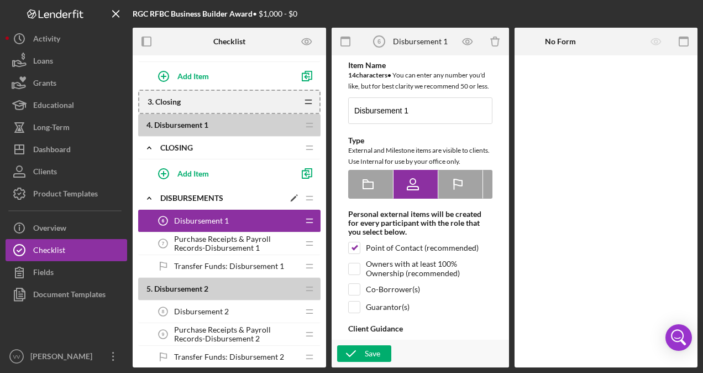
click at [226, 194] on div "DISBURSEMENTS" at bounding box center [222, 198] width 124 height 9
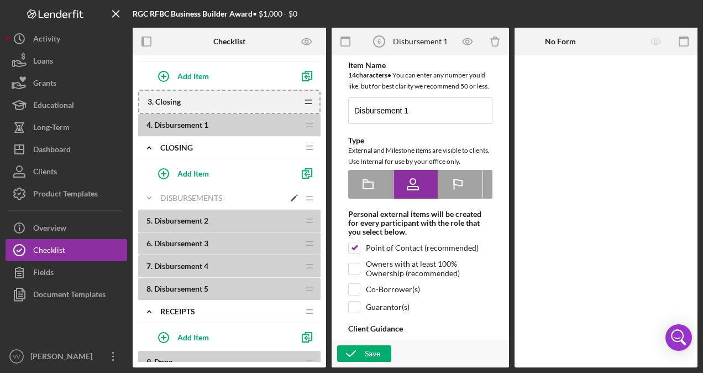
click at [293, 192] on icon "Icon/Edit" at bounding box center [294, 198] width 20 height 20
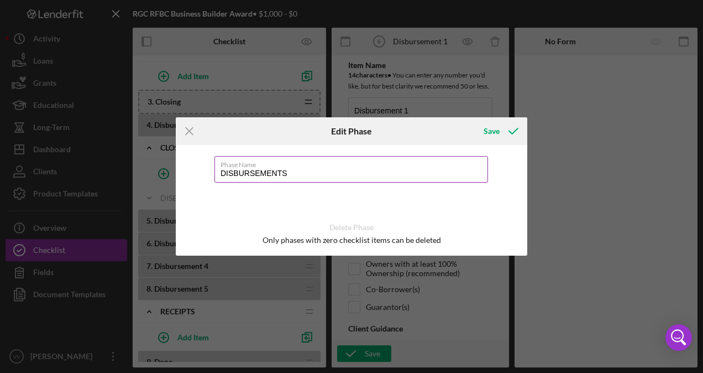
click at [305, 173] on input "DISBURSEMENTS" at bounding box center [352, 169] width 274 height 27
type input "DISBURSEMENT TRACKER"
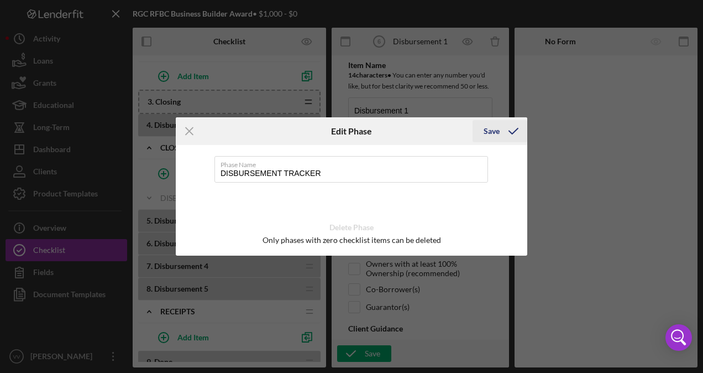
click at [518, 126] on icon "submit" at bounding box center [514, 131] width 28 height 28
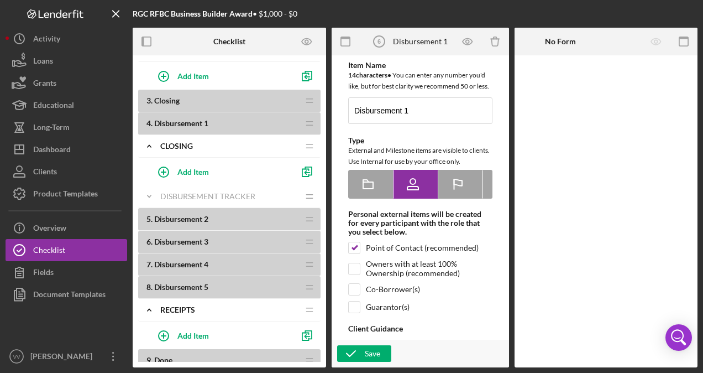
drag, startPoint x: 237, startPoint y: 118, endPoint x: 234, endPoint y: 125, distance: 7.0
click at [234, 125] on b "4 . Disbursement 1" at bounding box center [223, 123] width 152 height 9
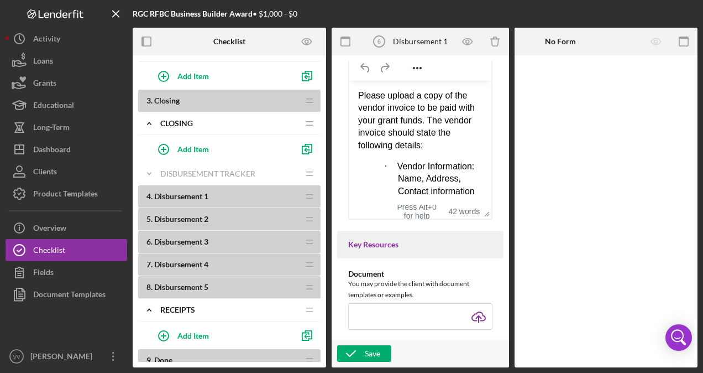
scroll to position [311, 0]
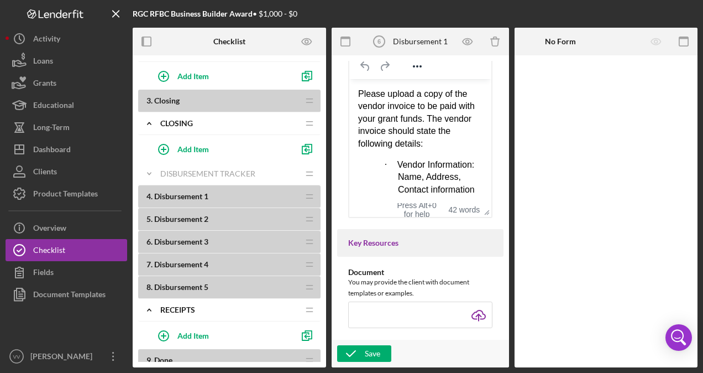
click at [237, 195] on b "4 . Disbursement 1" at bounding box center [223, 196] width 152 height 9
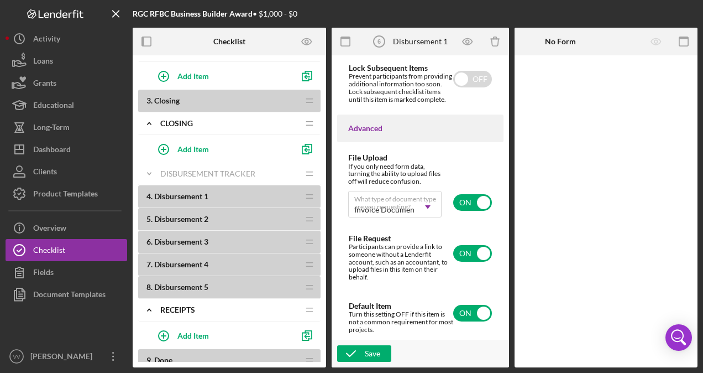
scroll to position [982, 0]
click at [671, 112] on div at bounding box center [606, 211] width 183 height 312
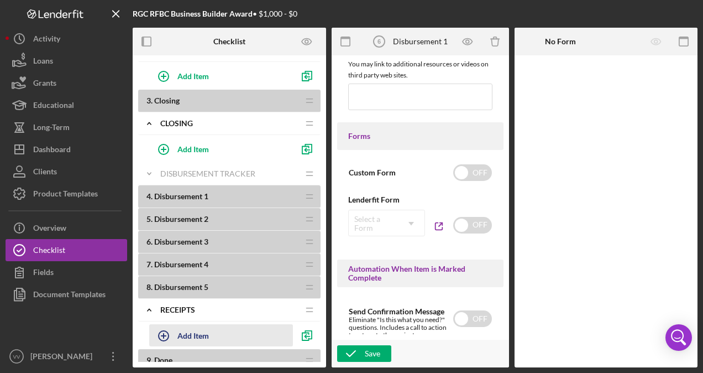
scroll to position [624, 0]
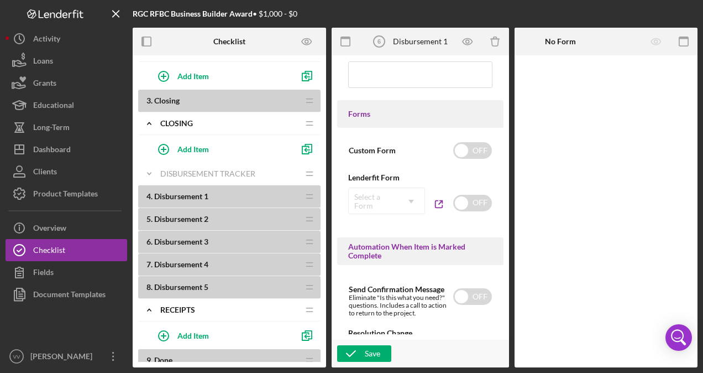
click at [251, 288] on div "8 . Disbursement 5 Icon/Drag" at bounding box center [229, 287] width 182 height 23
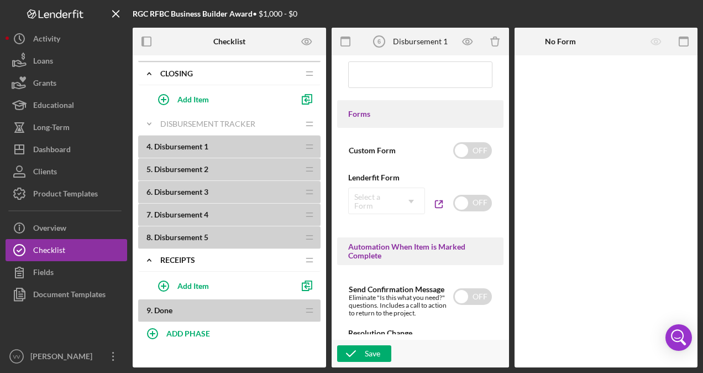
scroll to position [377, 0]
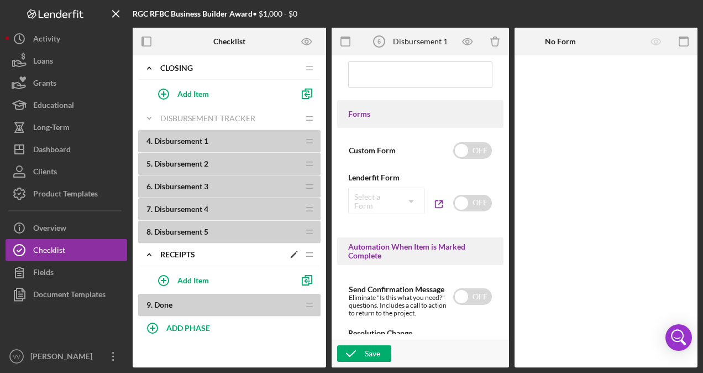
click at [243, 250] on div "Receipts" at bounding box center [222, 254] width 124 height 9
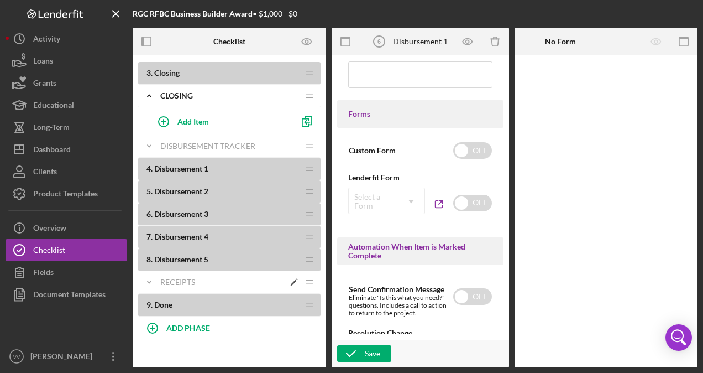
click at [241, 286] on div "Icon/Expander Receipts Icon/Edit Icon/Drag" at bounding box center [229, 282] width 182 height 23
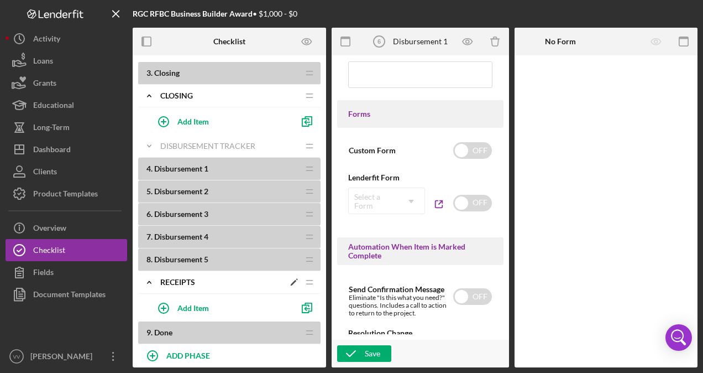
scroll to position [377, 0]
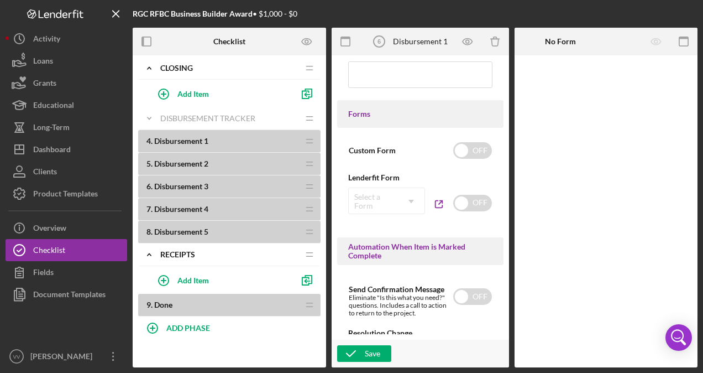
click at [232, 138] on b "4 . Disbursement 1" at bounding box center [223, 141] width 152 height 9
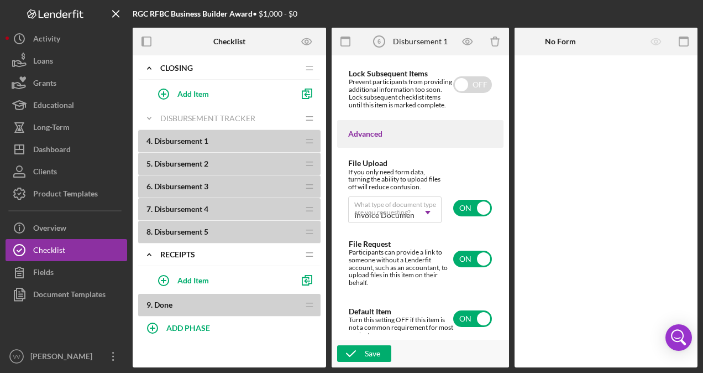
scroll to position [982, 0]
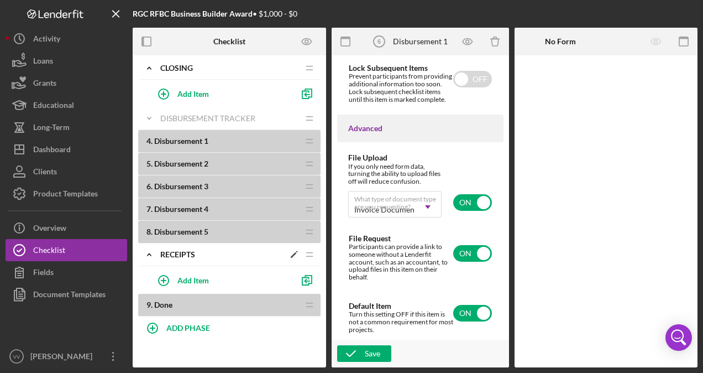
click at [308, 251] on icon "Icon/Drag" at bounding box center [310, 254] width 22 height 22
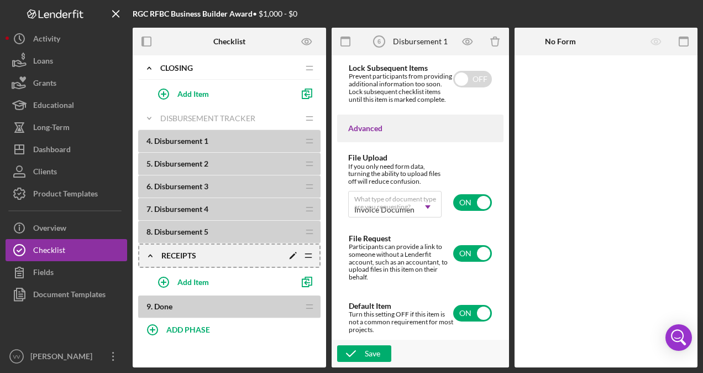
click at [291, 257] on icon "Icon/Edit" at bounding box center [293, 255] width 20 height 20
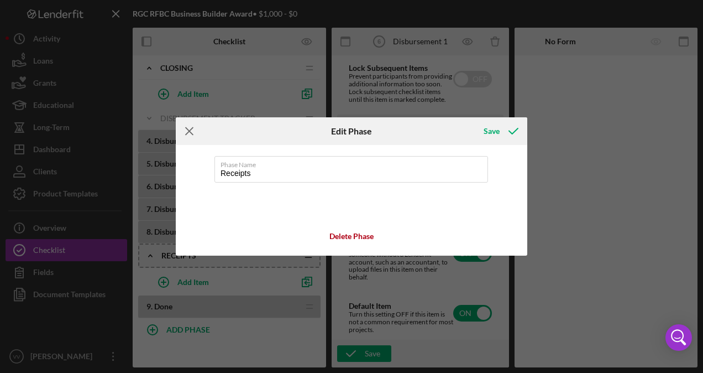
click at [195, 129] on icon "Icon/Menu Close" at bounding box center [190, 131] width 28 height 28
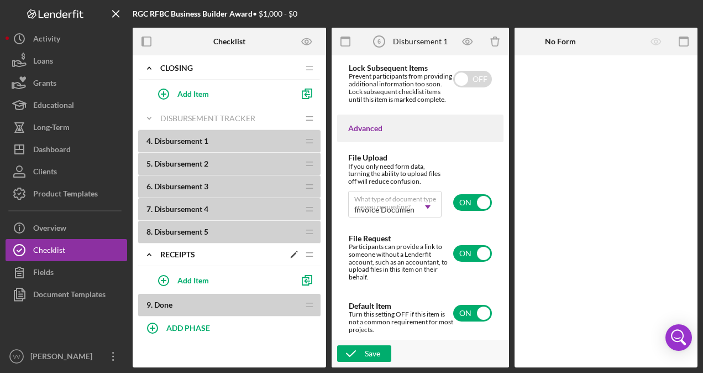
click at [314, 253] on icon "Icon/Drag" at bounding box center [310, 254] width 22 height 22
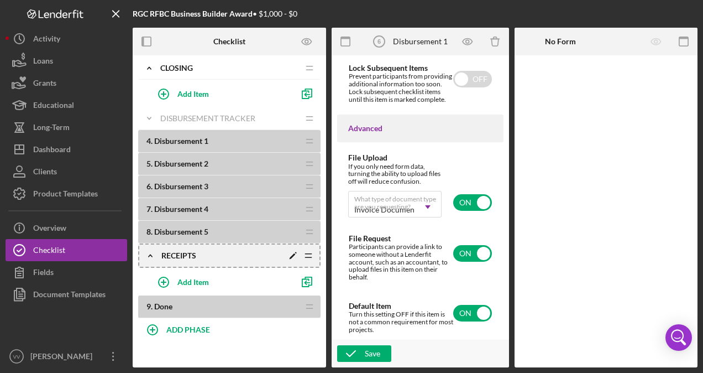
click at [239, 251] on div "Receipts" at bounding box center [222, 255] width 122 height 9
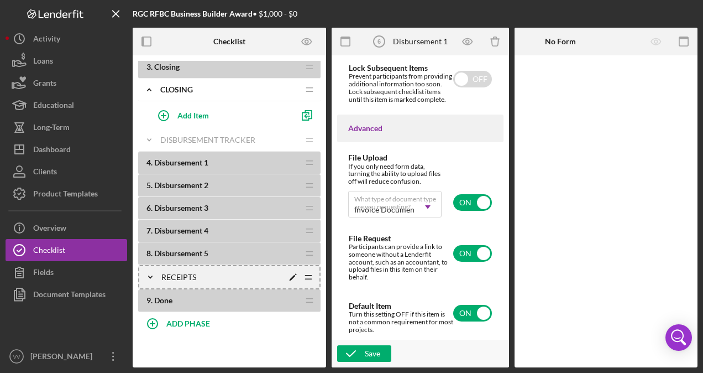
scroll to position [351, 0]
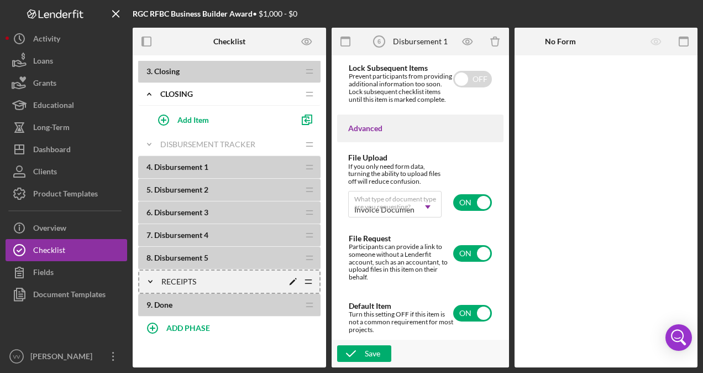
click at [234, 277] on div "Receipts" at bounding box center [222, 281] width 122 height 9
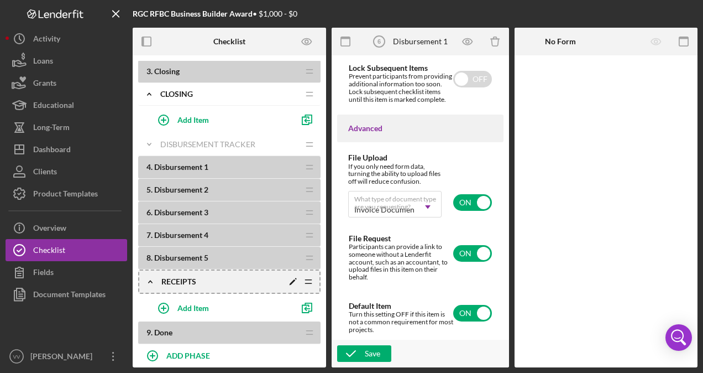
scroll to position [377, 0]
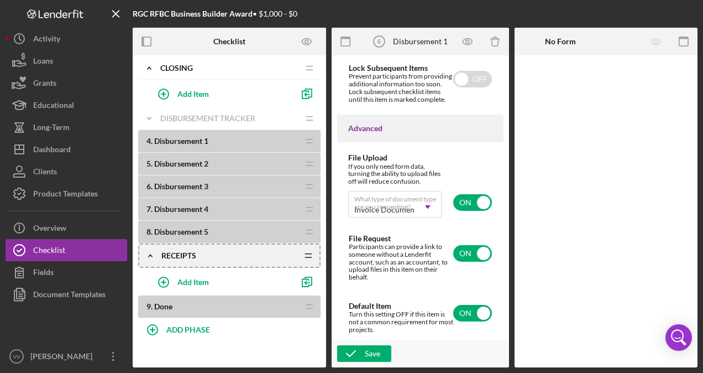
click at [219, 304] on b "9 . Done" at bounding box center [223, 306] width 152 height 9
click at [311, 305] on icon "Icon/Drag" at bounding box center [310, 306] width 22 height 22
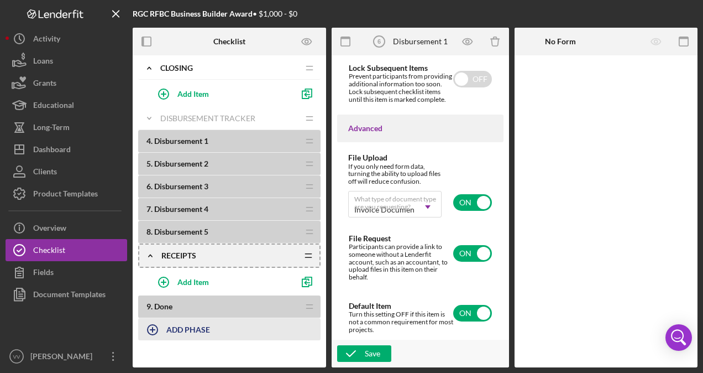
click at [154, 328] on icon "button" at bounding box center [153, 330] width 28 height 28
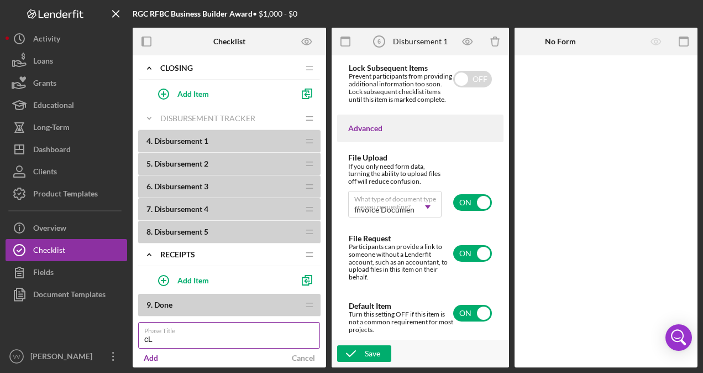
type input "c"
type input "C"
click at [306, 355] on div "Cancel" at bounding box center [303, 363] width 23 height 17
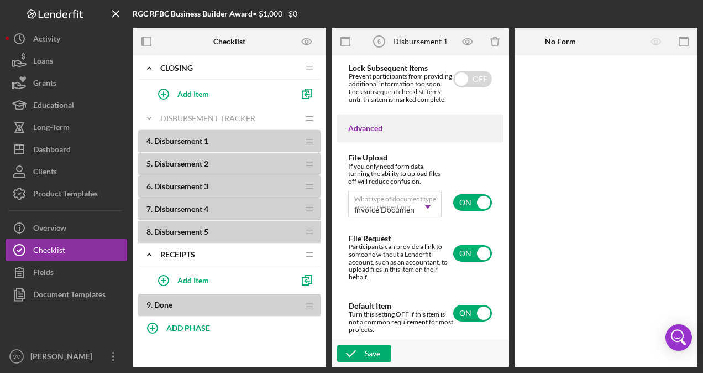
click at [275, 230] on b "8 . Disbursement 5" at bounding box center [223, 231] width 152 height 9
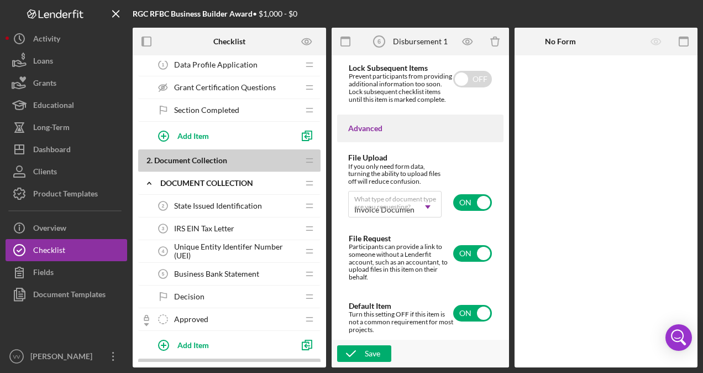
scroll to position [0, 0]
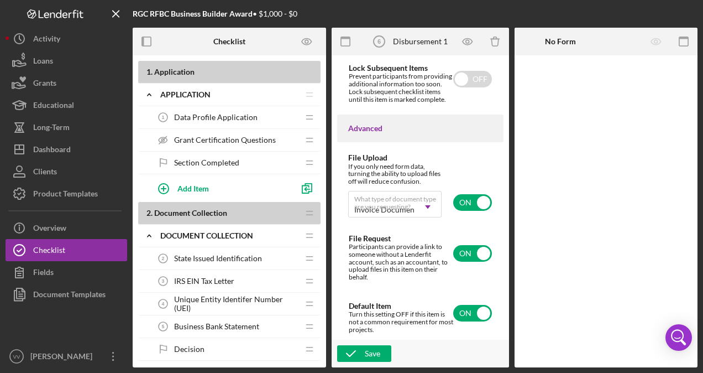
click at [269, 114] on div "Data Profile Application 1 Data Profile Application" at bounding box center [225, 117] width 147 height 22
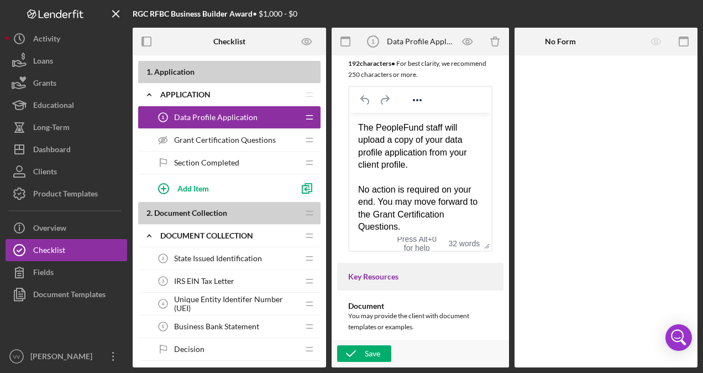
scroll to position [281, 0]
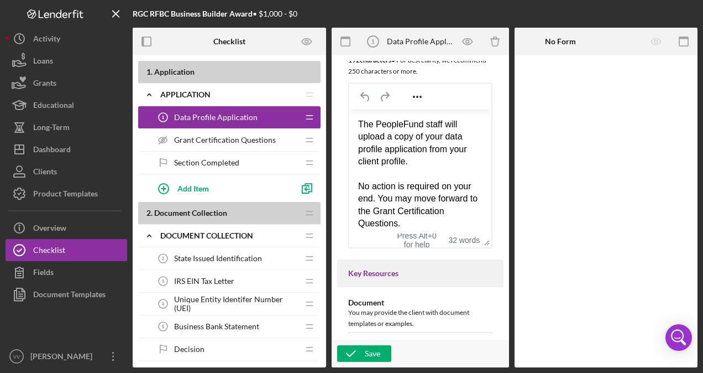
click at [464, 218] on div "No action is required on your end. You may move forward to the Grant Certificat…" at bounding box center [420, 205] width 124 height 50
drag, startPoint x: 425, startPoint y: 158, endPoint x: 400, endPoint y: 146, distance: 27.7
click at [400, 146] on div "The PeopleFund staff will upload a copy of your data profile application from y…" at bounding box center [420, 143] width 124 height 50
click at [416, 159] on div "The PeopleFund staff will upload a copy of your data profile application from y…" at bounding box center [420, 143] width 124 height 50
drag, startPoint x: 441, startPoint y: 127, endPoint x: 352, endPoint y: 122, distance: 89.2
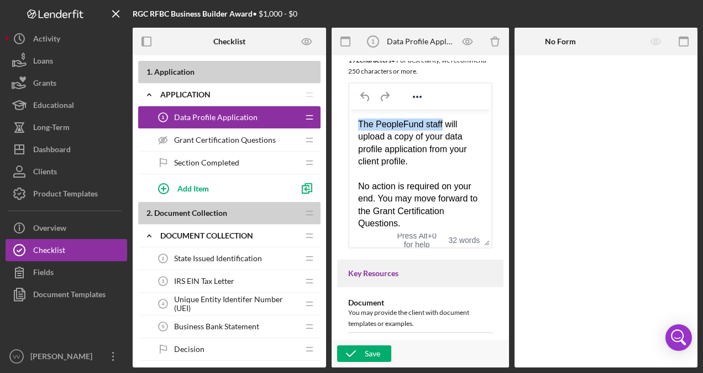
click at [352, 122] on html "The PeopleFund staff will upload a copy of your data profile application from y…" at bounding box center [420, 173] width 142 height 129
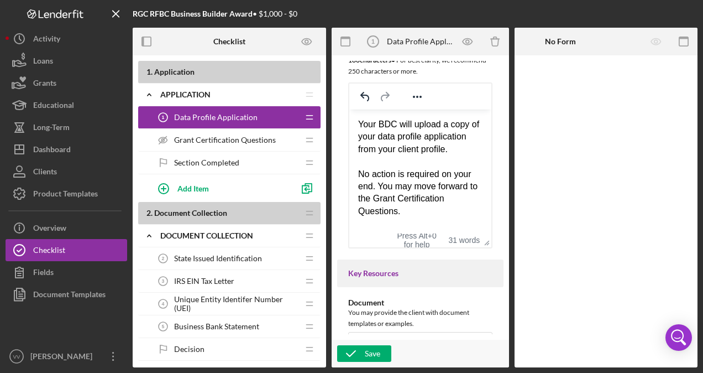
click at [382, 201] on div "No action is required on your end. You may move forward to the Grant Certificat…" at bounding box center [420, 193] width 124 height 50
drag, startPoint x: 408, startPoint y: 208, endPoint x: 376, endPoint y: 202, distance: 32.5
click at [376, 202] on div "No action is required on your end. You may move forward to the Grant Certificat…" at bounding box center [420, 193] width 124 height 50
click at [376, 202] on div "No action is required on your end. You may move forward to the n" at bounding box center [420, 186] width 124 height 37
drag, startPoint x: 391, startPoint y: 203, endPoint x: 379, endPoint y: 180, distance: 26.0
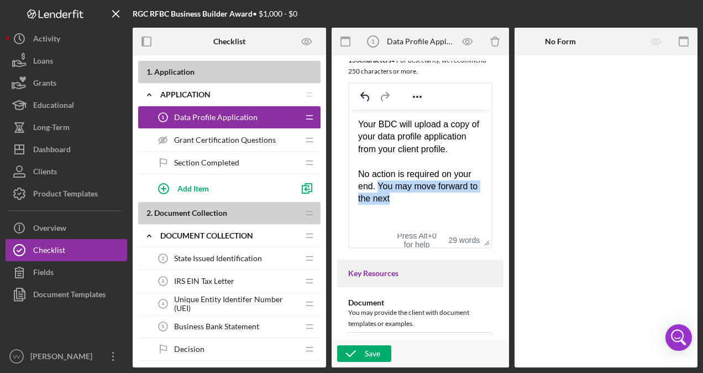
click at [379, 180] on div "No action is required on your end. You may move forward to the next" at bounding box center [420, 186] width 124 height 37
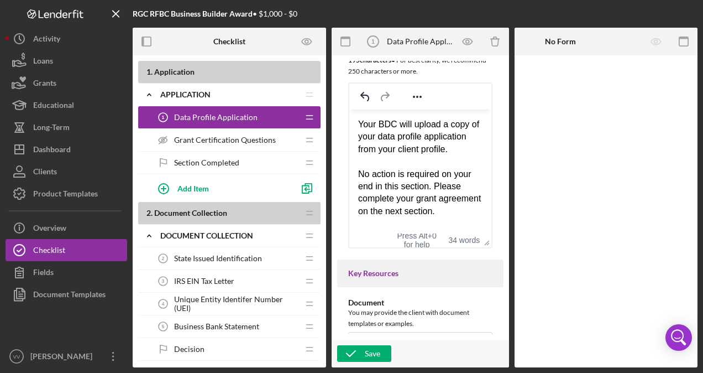
scroll to position [8, 0]
click at [374, 351] on div "Save" at bounding box center [372, 353] width 15 height 17
drag, startPoint x: 504, startPoint y: 160, endPoint x: 505, endPoint y: 221, distance: 60.8
click at [505, 221] on div "Item Name 24 character s • You can enter any number you'd like, but for best cl…" at bounding box center [420, 211] width 177 height 312
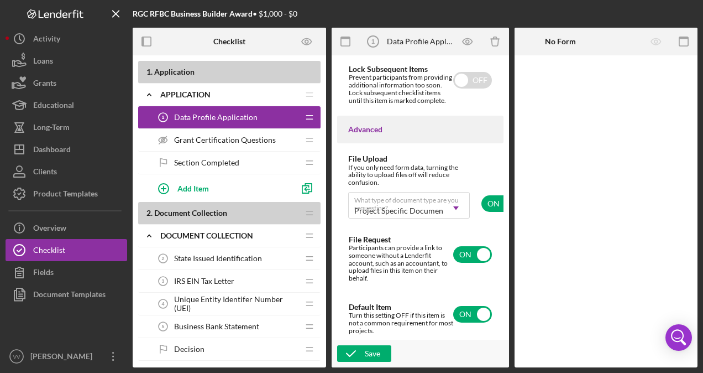
scroll to position [982, 0]
click at [456, 259] on input "checkbox" at bounding box center [472, 253] width 39 height 17
checkbox input "false"
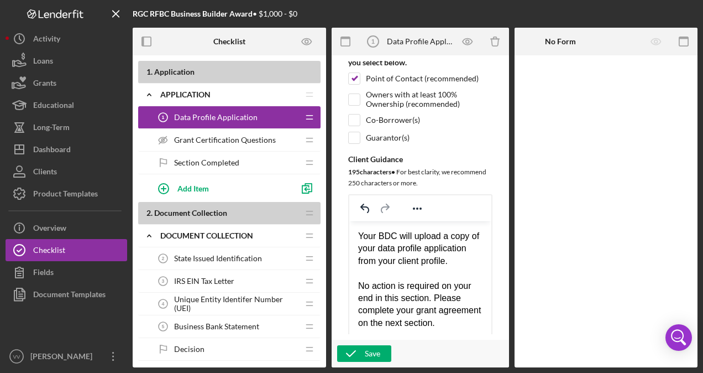
scroll to position [0, 0]
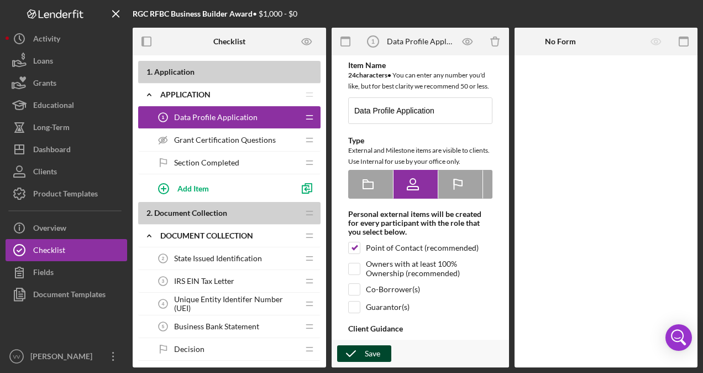
click at [372, 359] on div "Save" at bounding box center [372, 353] width 15 height 17
click at [381, 187] on label "General" at bounding box center [371, 184] width 44 height 28
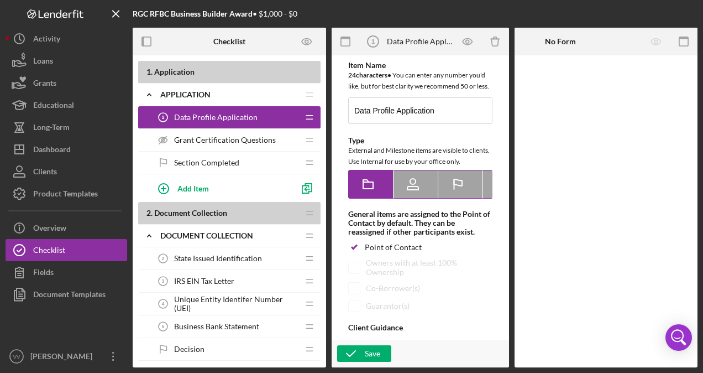
click at [412, 184] on icon at bounding box center [413, 182] width 6 height 6
radio input "false"
radio input "true"
checkbox input "false"
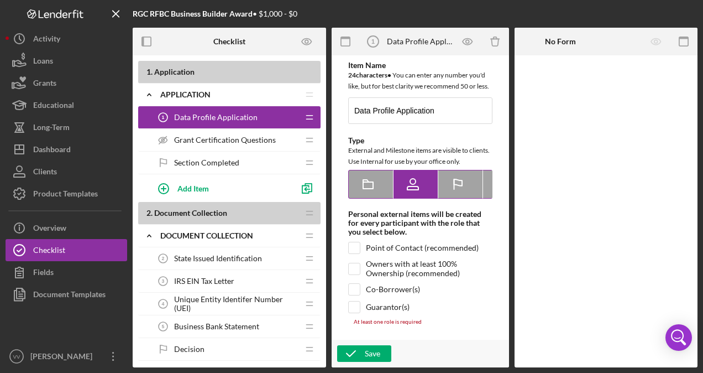
click at [456, 186] on icon at bounding box center [458, 182] width 8 height 7
radio input "false"
radio input "true"
checkbox input "true"
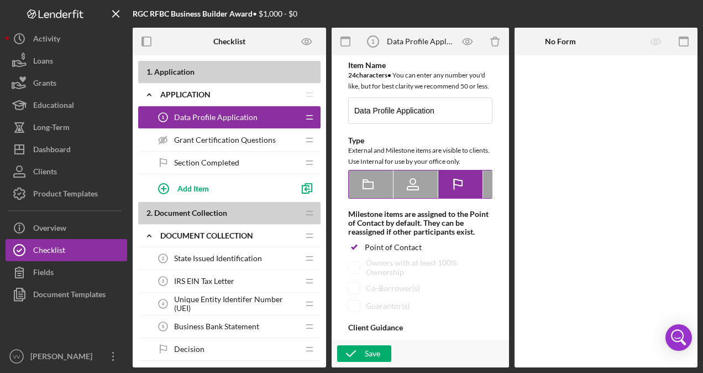
click at [422, 195] on icon at bounding box center [413, 184] width 28 height 28
radio input "true"
checkbox input "false"
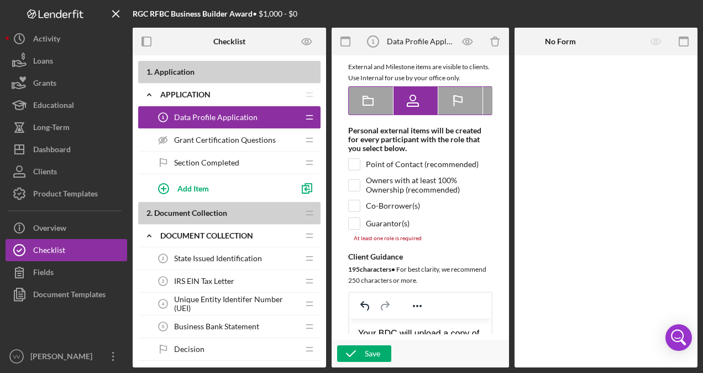
scroll to position [0, 37]
click at [470, 111] on icon "Icon/Checklist Item Internal" at bounding box center [468, 101] width 28 height 28
radio input "false"
radio input "true"
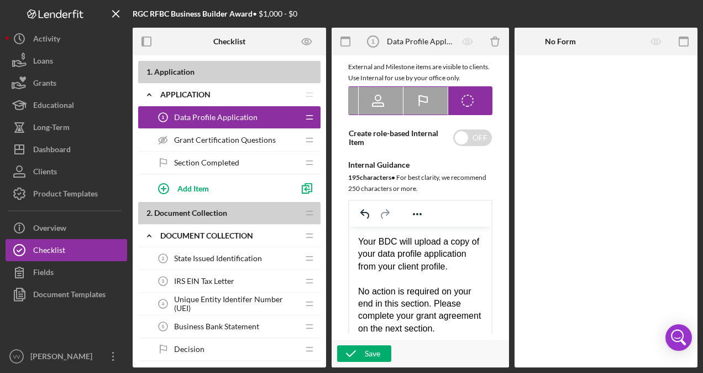
click at [424, 112] on icon at bounding box center [423, 101] width 28 height 28
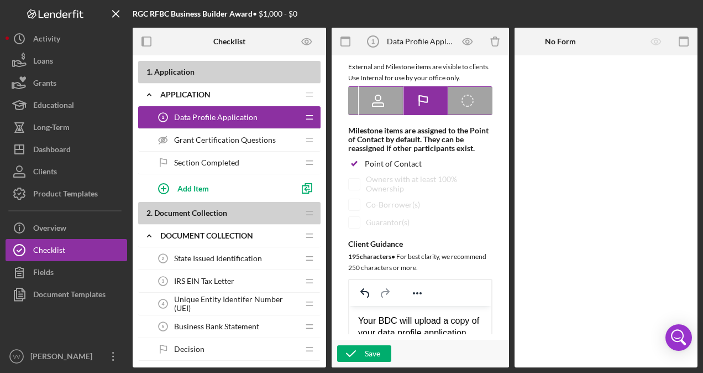
click at [461, 105] on icon "Icon/Checklist Item Internal" at bounding box center [468, 101] width 28 height 28
radio input "false"
radio input "true"
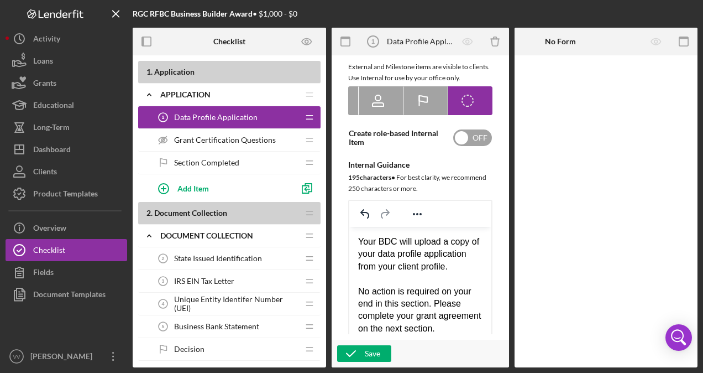
click at [472, 146] on input "checkbox" at bounding box center [472, 137] width 39 height 17
checkbox input "true"
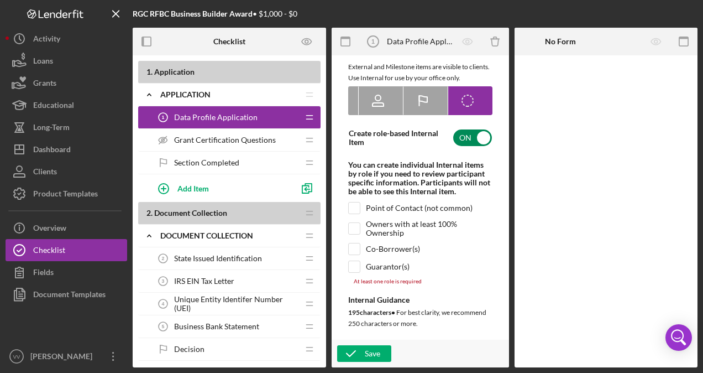
click at [364, 214] on div "Point of Contact (not common)" at bounding box center [420, 208] width 144 height 12
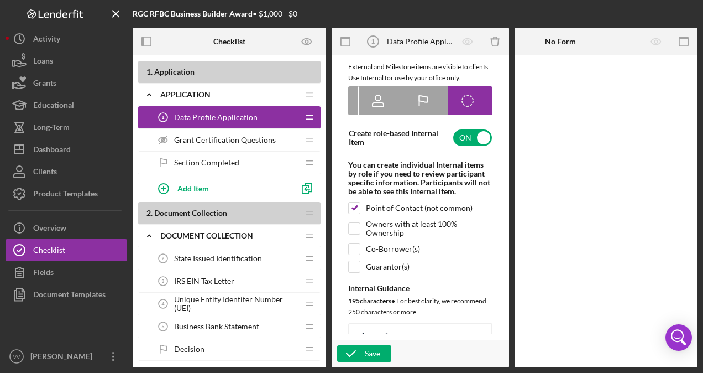
drag, startPoint x: 499, startPoint y: 104, endPoint x: 502, endPoint y: 110, distance: 6.4
click at [502, 110] on div "Item Name 24 character s • You can enter any number you'd like, but for best cl…" at bounding box center [420, 197] width 166 height 273
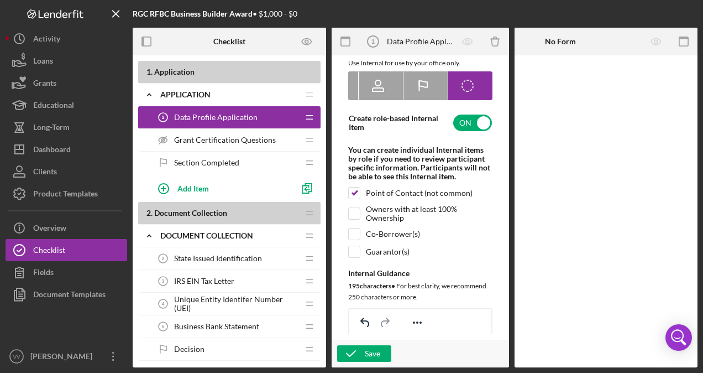
scroll to position [108, 0]
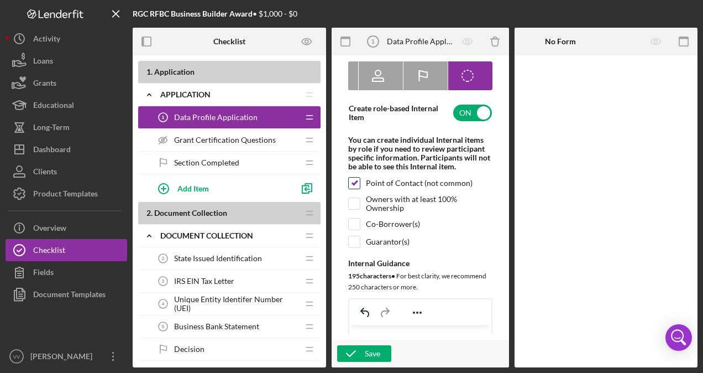
click at [357, 189] on input "checkbox" at bounding box center [354, 182] width 11 height 11
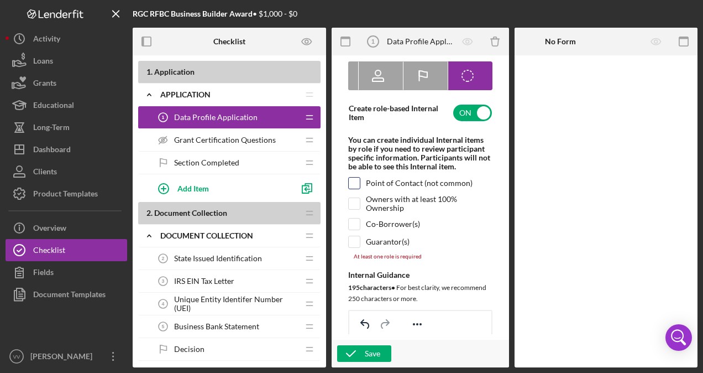
click at [357, 189] on input "checkbox" at bounding box center [354, 182] width 11 height 11
checkbox input "true"
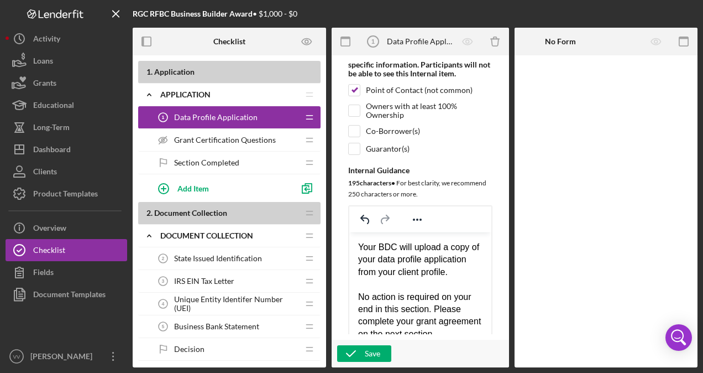
scroll to position [301, 0]
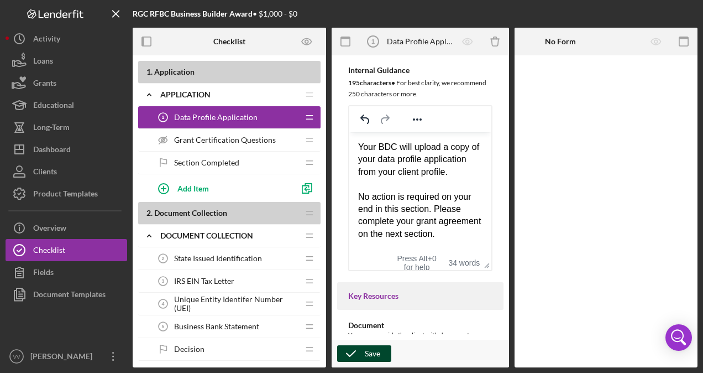
click at [369, 353] on div "Save" at bounding box center [372, 353] width 15 height 17
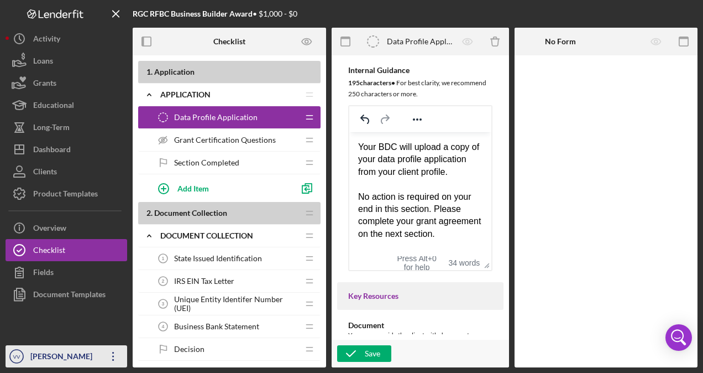
click at [110, 352] on icon "Icon/Overflow" at bounding box center [114, 356] width 28 height 28
click at [444, 327] on div "Item Name 24 character s • You can enter any number you'd like, but for best cl…" at bounding box center [420, 197] width 166 height 273
click at [113, 353] on icon "Icon/Overflow" at bounding box center [114, 356] width 28 height 28
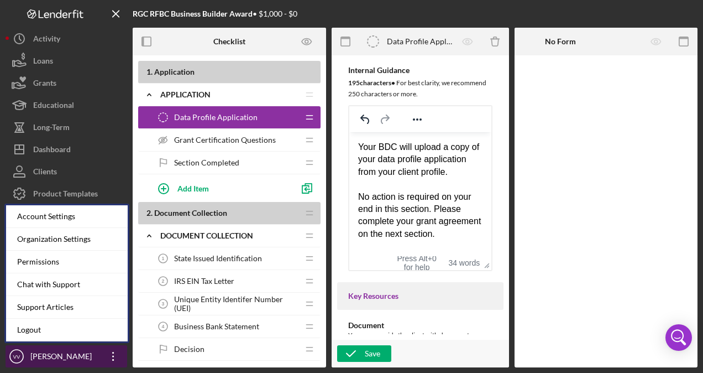
click at [109, 355] on icon "Icon/Overflow" at bounding box center [114, 356] width 28 height 28
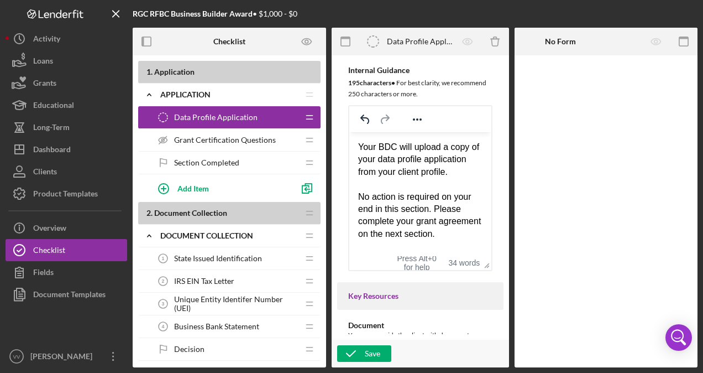
click at [283, 135] on div "Grant Certification Questions Grant Certification Questions" at bounding box center [225, 140] width 147 height 22
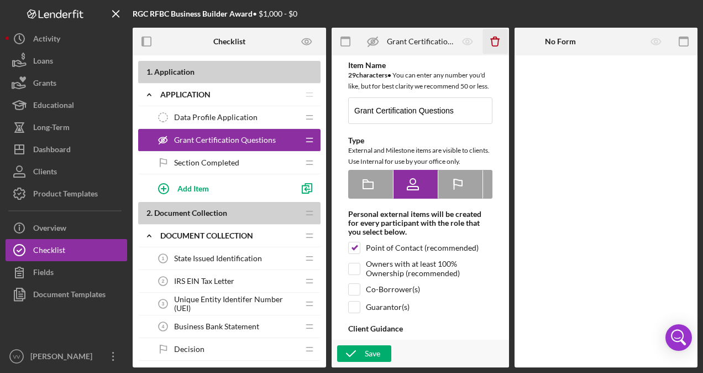
click at [492, 40] on icon "button" at bounding box center [495, 42] width 7 height 7
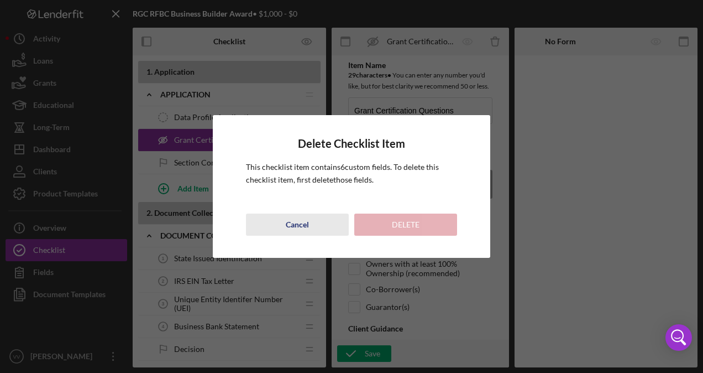
click at [311, 224] on button "Cancel" at bounding box center [297, 224] width 103 height 22
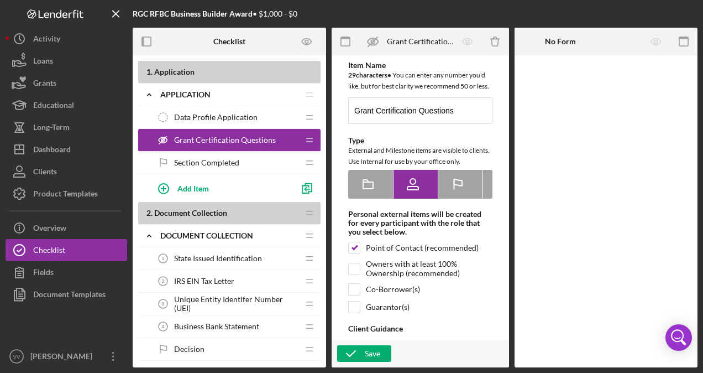
click at [254, 159] on div "Section Completed Section Completed" at bounding box center [225, 162] width 147 height 22
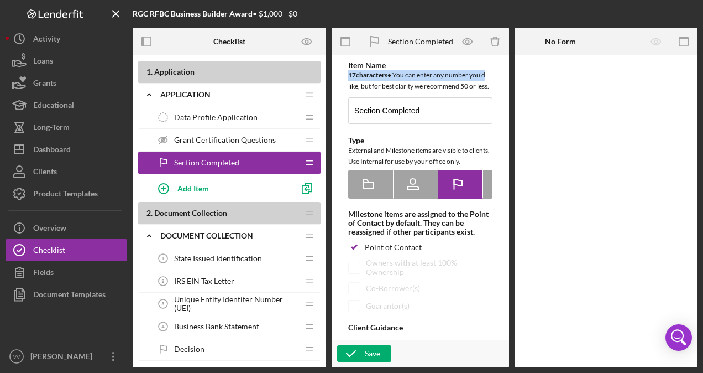
drag, startPoint x: 506, startPoint y: 67, endPoint x: 510, endPoint y: 86, distance: 19.6
click at [510, 86] on form "Section Completed Section Completed Icon/Delete Item Name 17 character s • You …" at bounding box center [423, 197] width 183 height 339
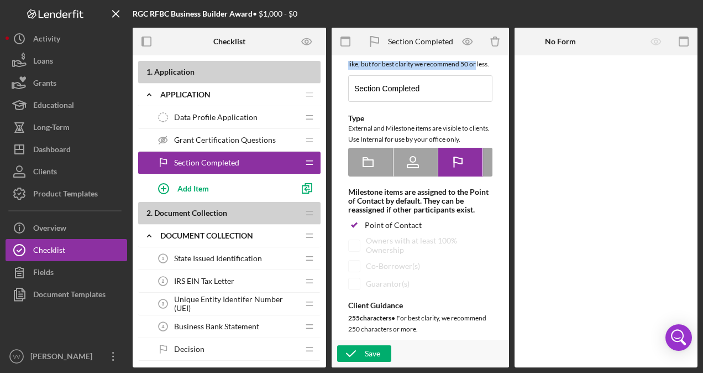
scroll to position [23, 0]
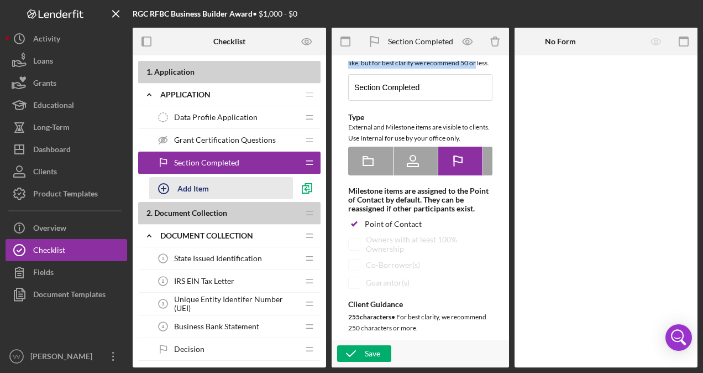
click at [167, 189] on icon "button" at bounding box center [164, 189] width 28 height 28
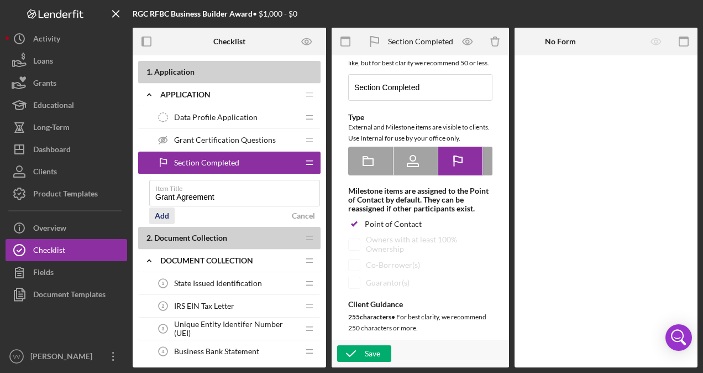
type input "Grant Agreement"
click at [166, 209] on div "Add" at bounding box center [162, 215] width 14 height 17
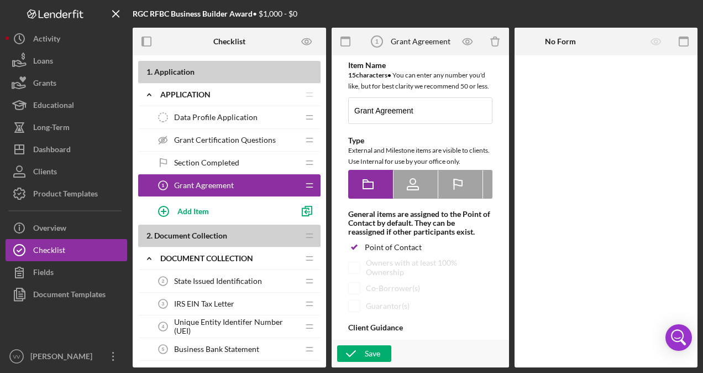
drag, startPoint x: 257, startPoint y: 181, endPoint x: 288, endPoint y: 184, distance: 31.6
click at [288, 184] on div "Grant Agreement 1 Grant Agreement" at bounding box center [225, 185] width 147 height 22
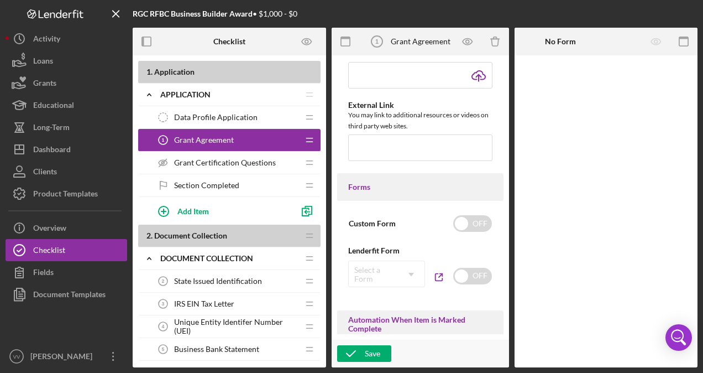
scroll to position [540, 0]
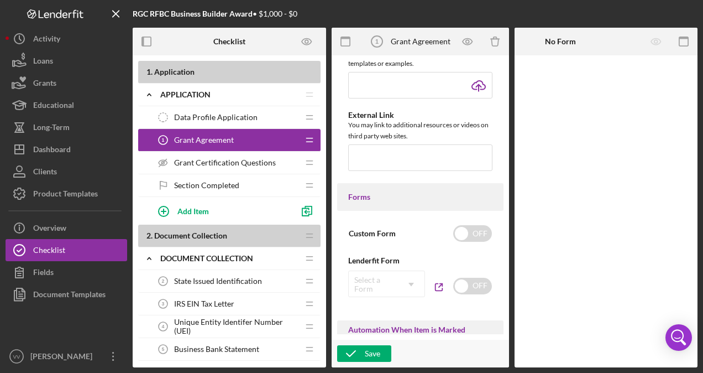
click at [242, 184] on div "Section Completed Section Completed" at bounding box center [225, 185] width 147 height 22
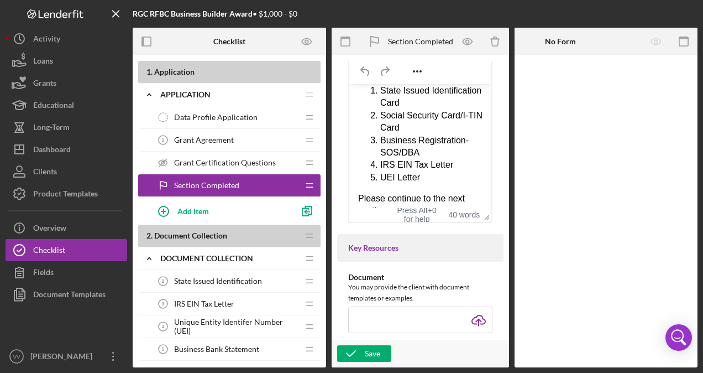
scroll to position [80, 0]
drag, startPoint x: 482, startPoint y: 136, endPoint x: 840, endPoint y: 269, distance: 382.1
drag, startPoint x: 840, startPoint y: 269, endPoint x: 459, endPoint y: 179, distance: 391.5
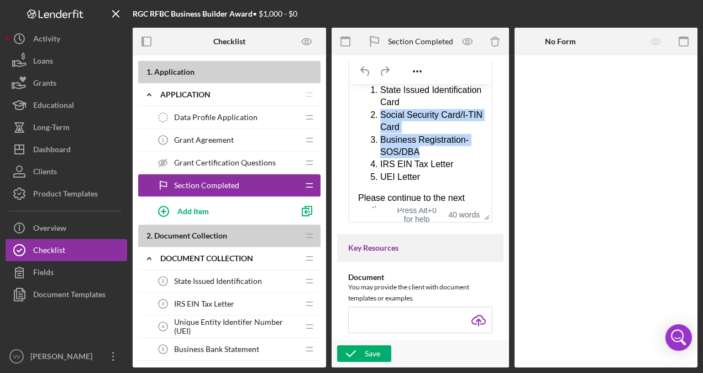
drag, startPoint x: 427, startPoint y: 147, endPoint x: 382, endPoint y: 117, distance: 53.8
click at [382, 117] on ol "State Issued Identification Card Social Security Card/I-TIN Card Business Regis…" at bounding box center [420, 132] width 124 height 99
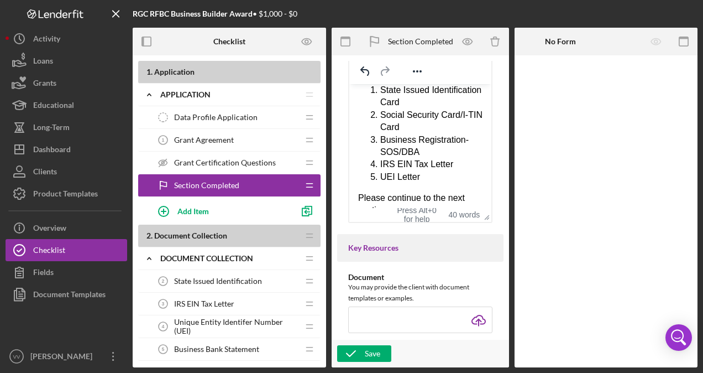
scroll to position [60, 0]
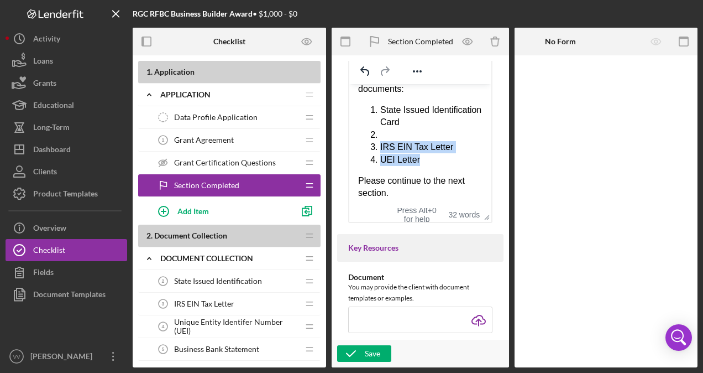
drag, startPoint x: 422, startPoint y: 159, endPoint x: 378, endPoint y: 147, distance: 45.9
click at [378, 147] on ol "State Issued Identification Card IRS EIN Tax Letter UEI Letter" at bounding box center [420, 134] width 124 height 62
copy ol "IRS EIN Tax Letter UEI Letter"
click at [384, 134] on li "Rich Text Area. Press ALT-0 for help." at bounding box center [431, 134] width 102 height 12
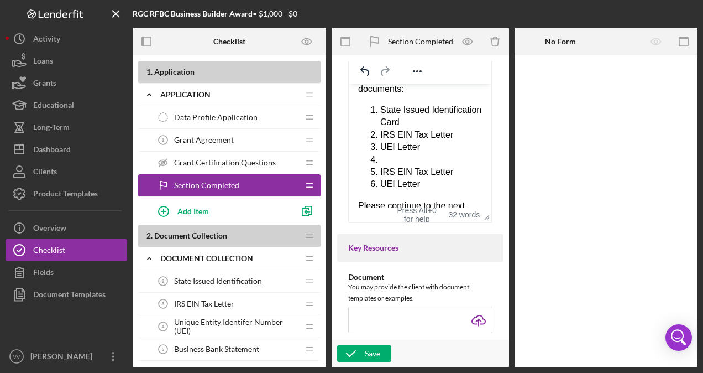
scroll to position [80, 0]
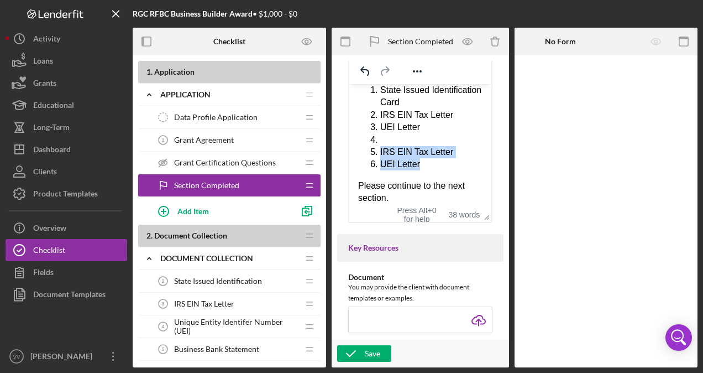
drag, startPoint x: 426, startPoint y: 166, endPoint x: 377, endPoint y: 156, distance: 49.7
click at [377, 156] on ol "State Issued Identification Card IRS EIN Tax Letter UEI Letter IRS EIN Tax Lett…" at bounding box center [420, 126] width 124 height 87
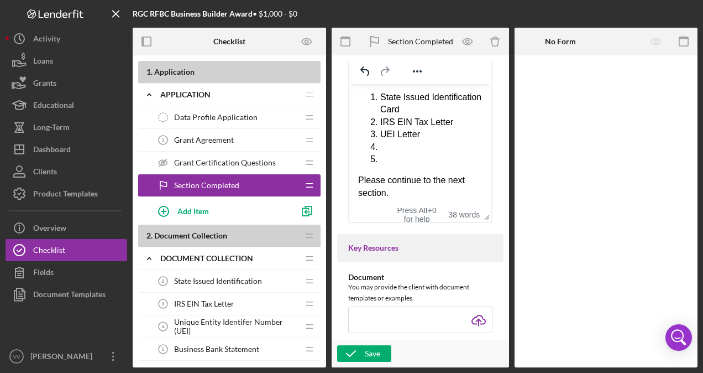
scroll to position [72, 0]
click at [398, 144] on li "Rich Text Area. Press ALT-0 for help." at bounding box center [431, 146] width 102 height 12
click at [403, 160] on li "Rich Text Area. Press ALT-0 for help." at bounding box center [431, 159] width 102 height 12
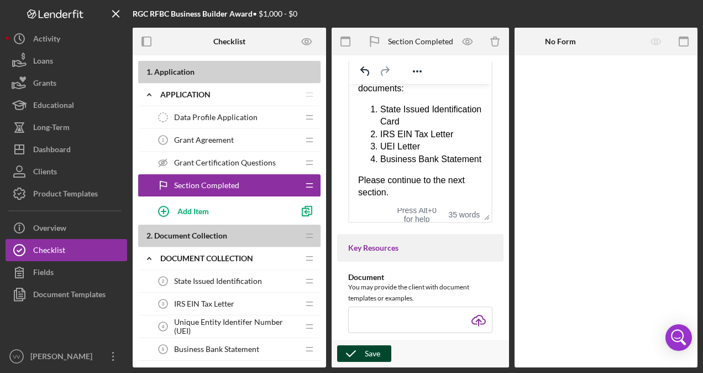
click at [378, 349] on div "Save" at bounding box center [372, 353] width 15 height 17
click at [264, 238] on b "2 . Document Collection" at bounding box center [223, 235] width 152 height 9
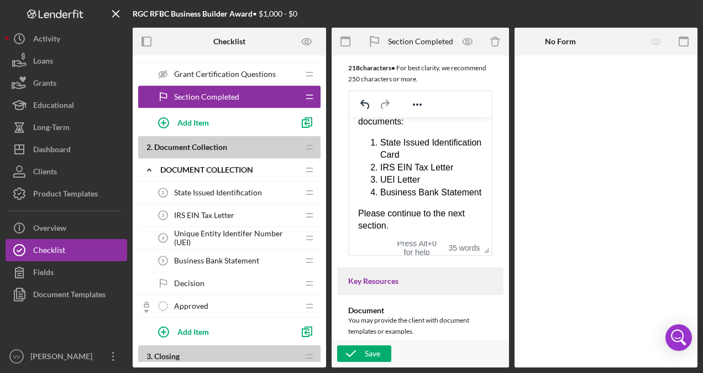
scroll to position [269, 0]
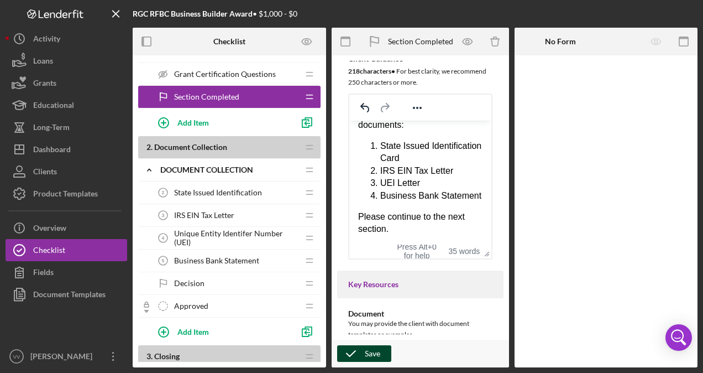
click at [373, 352] on div "Save" at bounding box center [372, 353] width 15 height 17
click at [247, 280] on div "Decision Decision" at bounding box center [225, 283] width 147 height 22
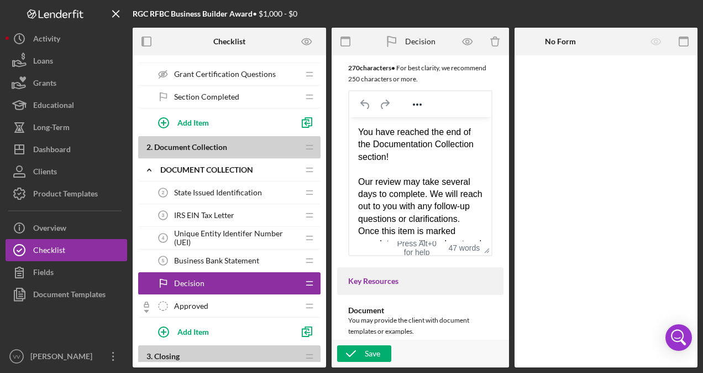
click at [145, 310] on icon at bounding box center [146, 311] width 5 height 3
click at [196, 301] on span "Approved" at bounding box center [191, 305] width 34 height 9
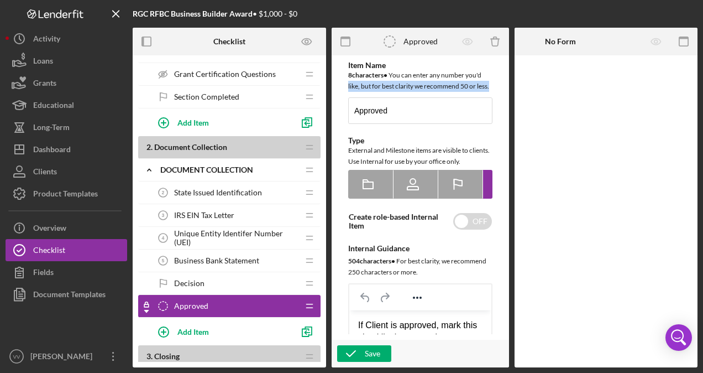
drag, startPoint x: 504, startPoint y: 76, endPoint x: 507, endPoint y: 128, distance: 52.1
click at [507, 128] on div "Item Name 8 character s • You can enter any number you'd like, but for best cla…" at bounding box center [420, 211] width 177 height 312
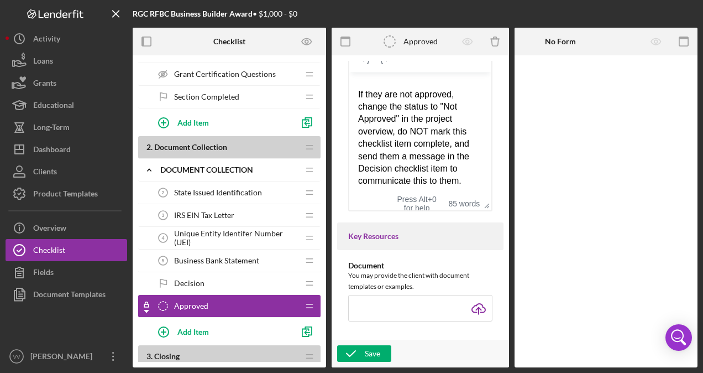
scroll to position [231, 0]
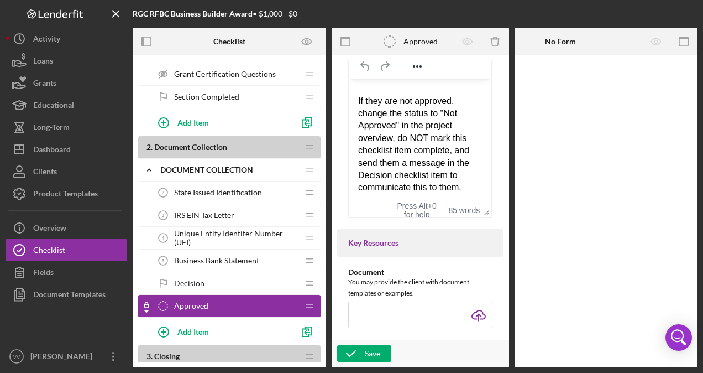
click at [276, 295] on div "Approved Approved" at bounding box center [225, 306] width 147 height 22
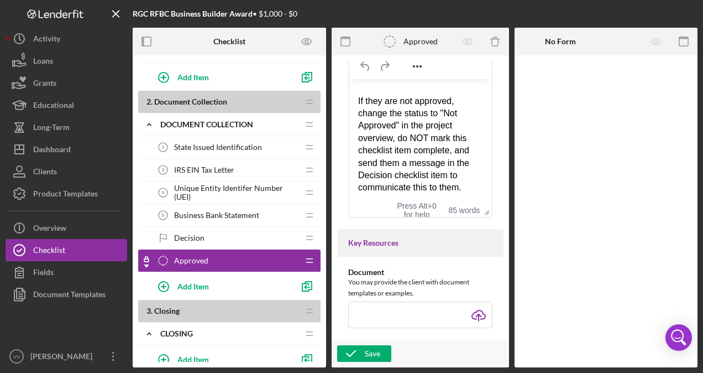
scroll to position [133, 0]
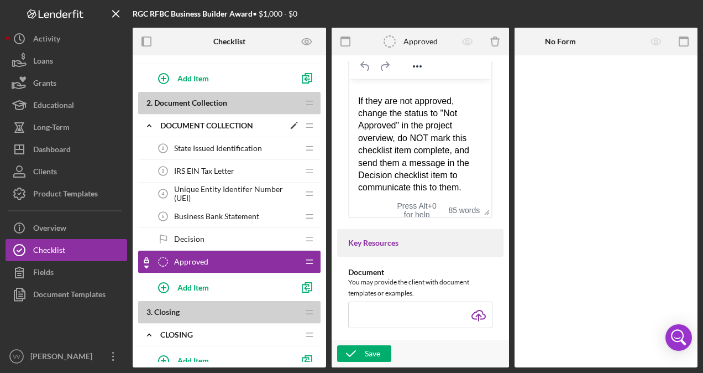
click at [216, 123] on div "Document Collection" at bounding box center [222, 125] width 124 height 9
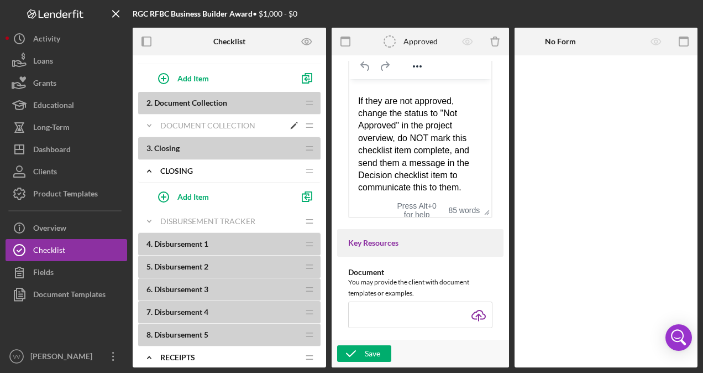
click at [216, 123] on div "Document Collection" at bounding box center [222, 125] width 124 height 9
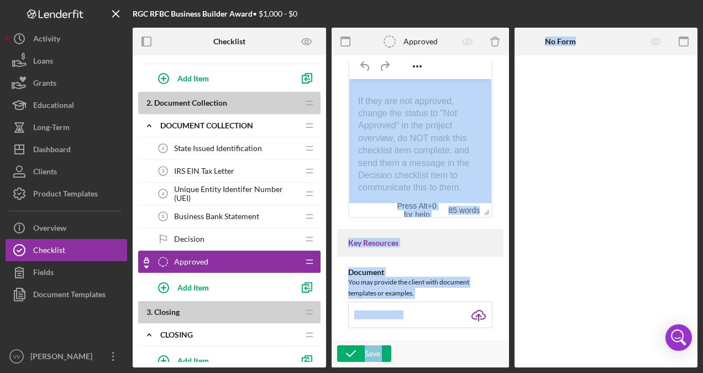
drag, startPoint x: 504, startPoint y: 160, endPoint x: 515, endPoint y: 91, distance: 69.9
click at [515, 91] on div "Checklist 1 . Application Icon/Expander Application Icon/Edit Icon/Drag Data Pr…" at bounding box center [415, 197] width 565 height 339
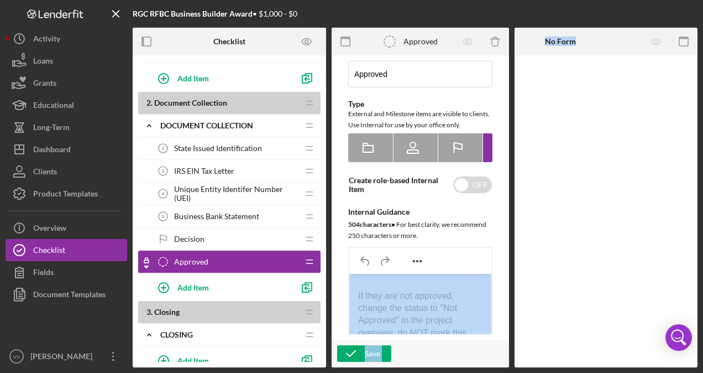
scroll to position [0, 0]
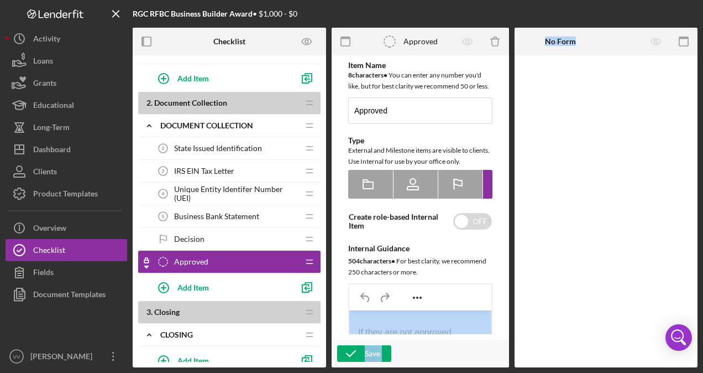
click at [190, 145] on span "State Issued Identification" at bounding box center [218, 148] width 88 height 9
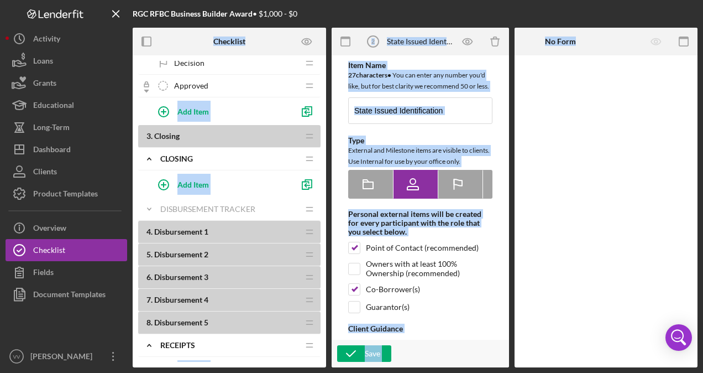
scroll to position [310, 0]
click at [239, 226] on b "4 . Disbursement 1" at bounding box center [223, 230] width 152 height 9
click at [227, 208] on div "DISBURSEMENT TRACKER" at bounding box center [222, 207] width 124 height 9
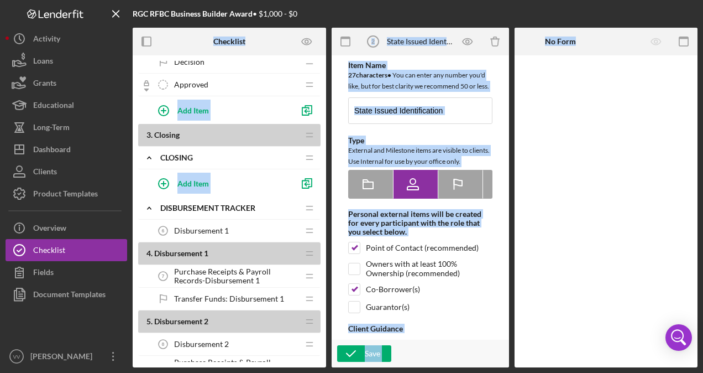
click at [237, 228] on div "Disbursement 1 6 Disbursement 1" at bounding box center [225, 230] width 147 height 22
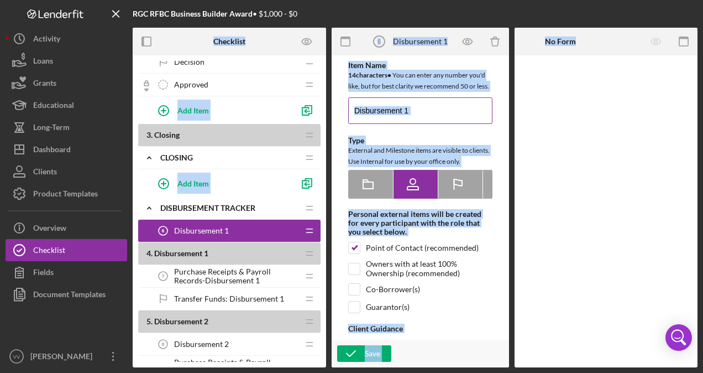
click at [448, 122] on input "Disbursement 1" at bounding box center [420, 110] width 144 height 27
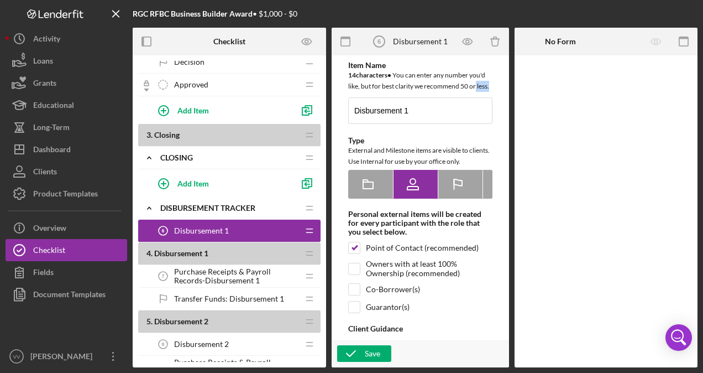
drag, startPoint x: 500, startPoint y: 86, endPoint x: 504, endPoint y: 104, distance: 18.8
click at [504, 104] on div "Item Name 14 character s • You can enter any number you'd like, but for best cl…" at bounding box center [420, 211] width 177 height 312
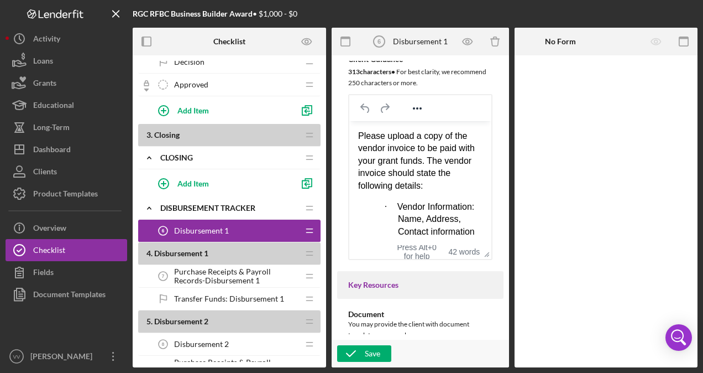
scroll to position [271, 0]
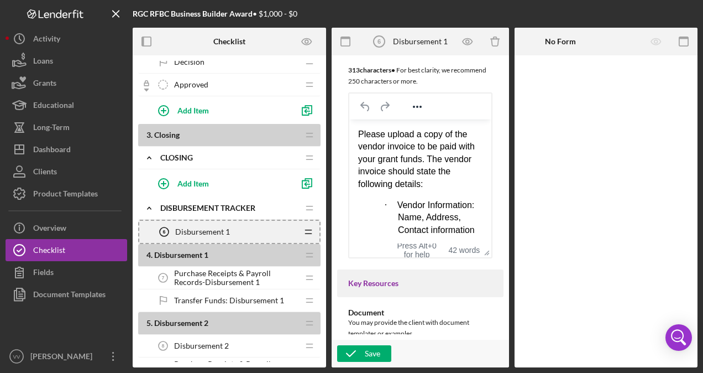
click at [311, 228] on icon "Icon/Drag" at bounding box center [308, 232] width 22 height 22
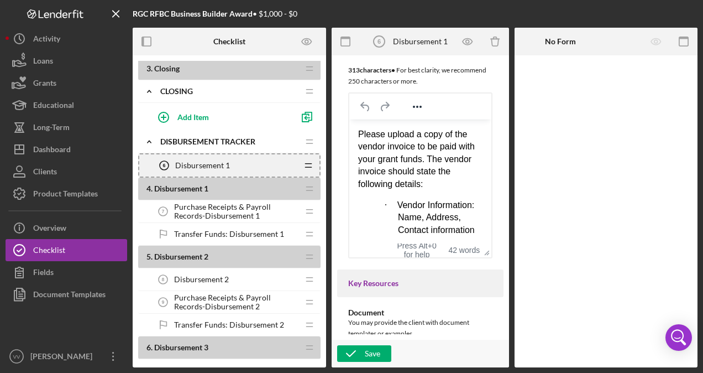
scroll to position [398, 0]
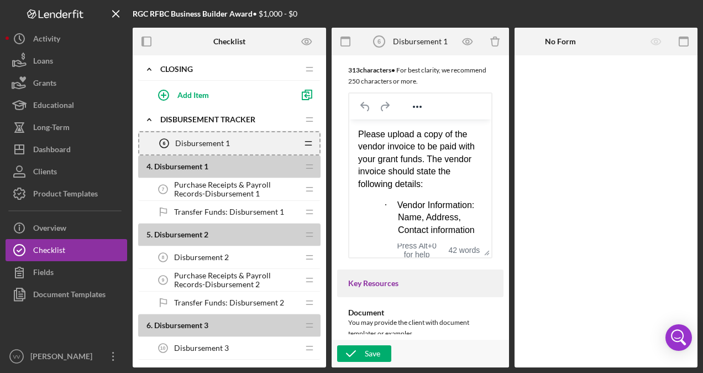
click at [268, 190] on span "Purchase Receipts & Payroll Records-Disbursement 1" at bounding box center [236, 189] width 124 height 18
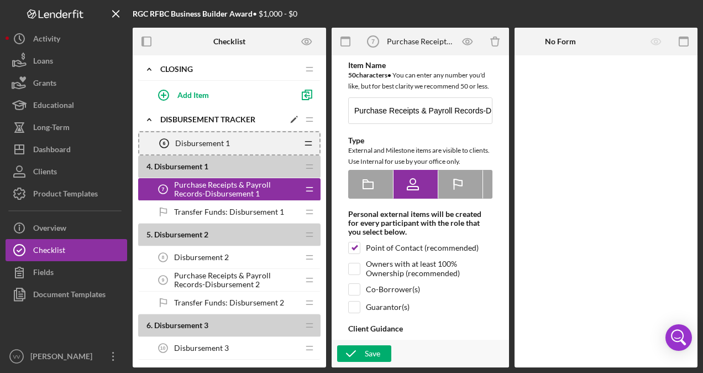
click at [266, 119] on div "DISBURSEMENT TRACKER" at bounding box center [222, 119] width 124 height 9
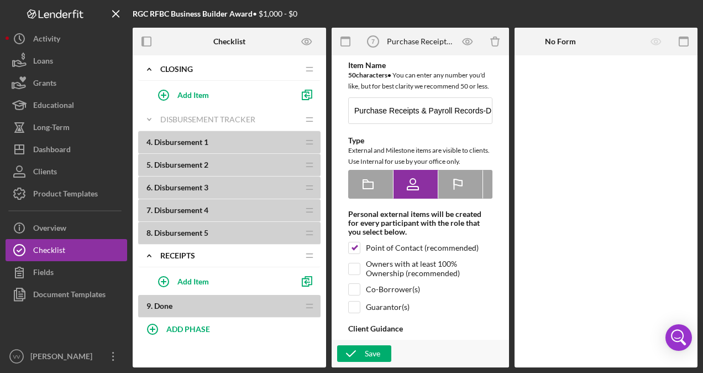
click at [236, 140] on b "4 . Disbursement 1" at bounding box center [223, 142] width 152 height 9
click at [209, 140] on b "4 . Disbursement 1" at bounding box center [223, 142] width 152 height 9
click at [146, 122] on icon "Icon/Expander" at bounding box center [149, 119] width 22 height 22
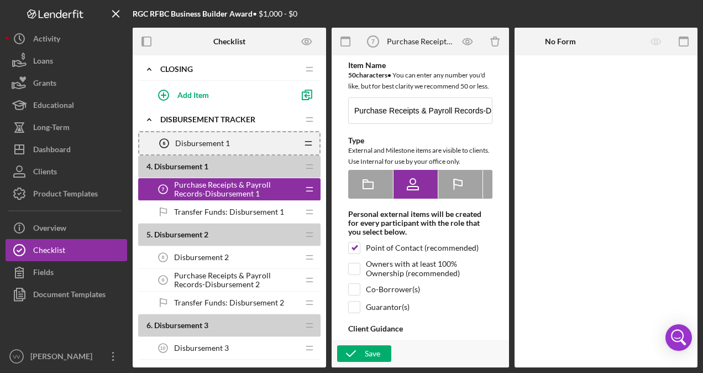
click at [287, 206] on div "Transfer Funds: Disbursement 1 Transfer Funds: Disbursement 1" at bounding box center [225, 212] width 147 height 22
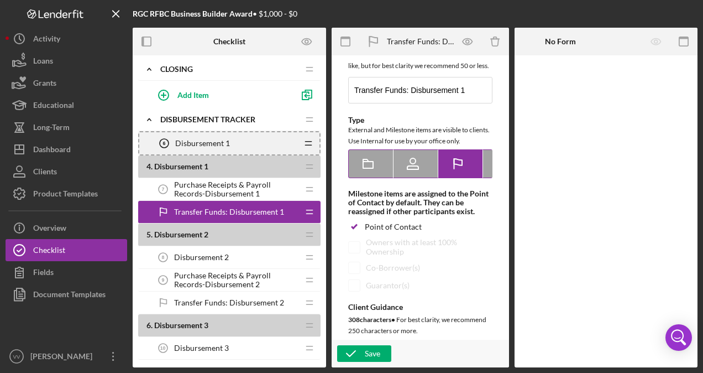
scroll to position [0, 37]
click at [464, 169] on icon at bounding box center [467, 163] width 11 height 11
radio input "false"
radio input "true"
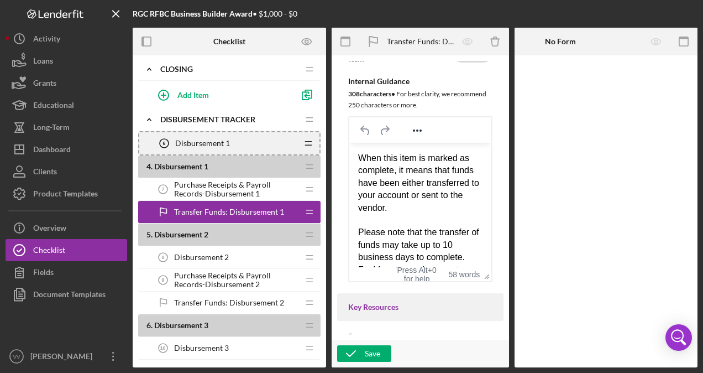
scroll to position [174, 0]
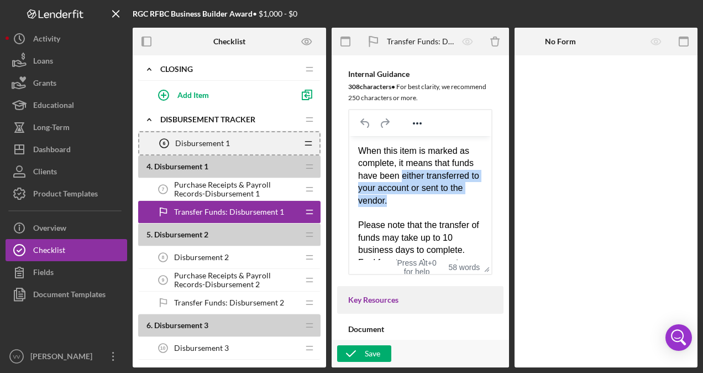
drag, startPoint x: 425, startPoint y: 176, endPoint x: 443, endPoint y: 202, distance: 31.8
click at [443, 202] on div "When this item is marked as complete, it means that funds have been either tran…" at bounding box center [420, 176] width 124 height 62
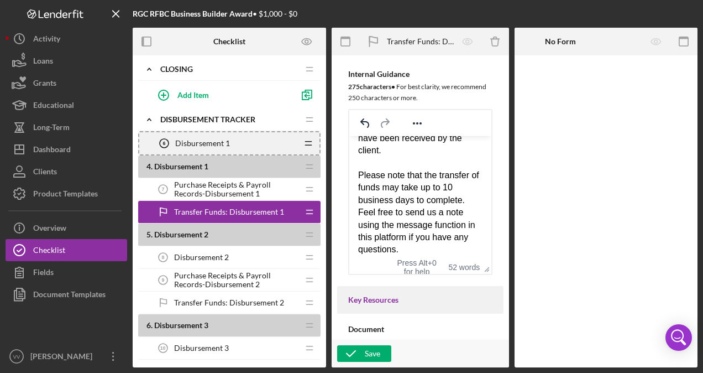
scroll to position [42, 0]
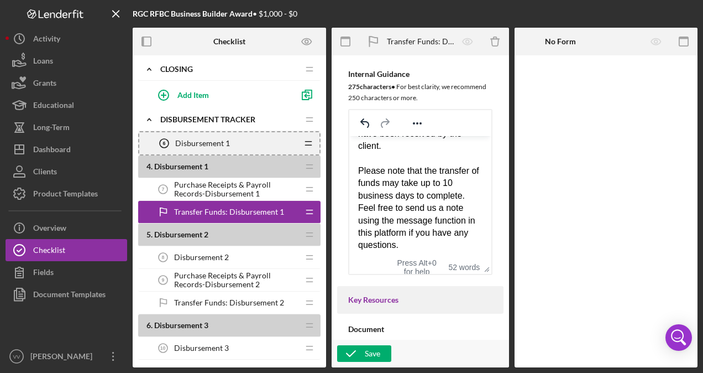
click at [424, 241] on div "Please note that the transfer of funds may take up to 10 business days to compl…" at bounding box center [420, 208] width 124 height 87
drag, startPoint x: 416, startPoint y: 244, endPoint x: 366, endPoint y: 163, distance: 95.8
click at [366, 163] on body "When this item is marked as complete, it means that funds have been received by…" at bounding box center [420, 177] width 124 height 149
copy body "Please note that the transfer of funds may take up to 10 business days to compl…"
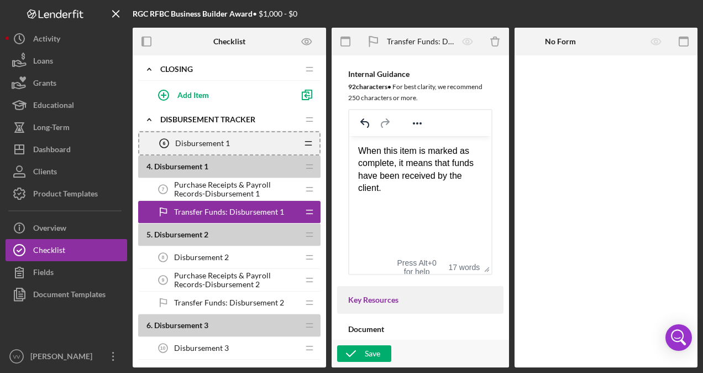
drag, startPoint x: 499, startPoint y: 151, endPoint x: 503, endPoint y: 165, distance: 14.4
click at [503, 165] on div "Item Name 30 character s • You can enter any number you'd like, but for best cl…" at bounding box center [420, 197] width 166 height 273
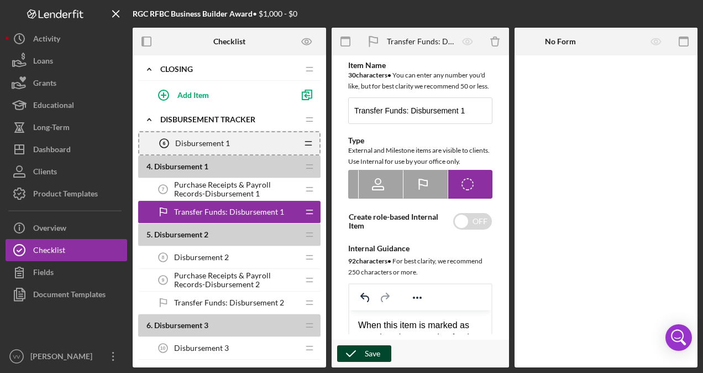
click at [376, 352] on div "Save" at bounding box center [372, 353] width 15 height 17
click at [478, 229] on input "checkbox" at bounding box center [472, 221] width 39 height 17
checkbox input "true"
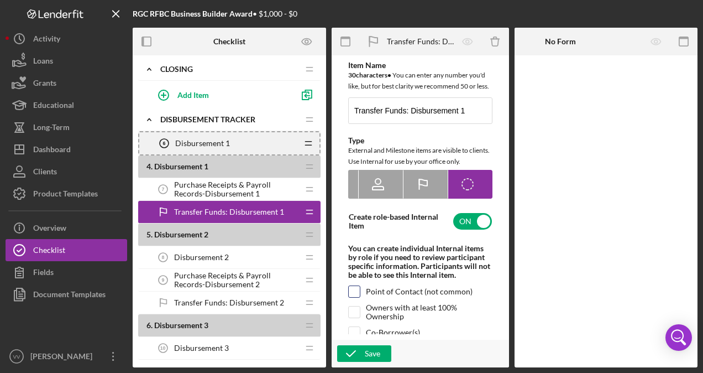
click at [356, 297] on input "checkbox" at bounding box center [354, 291] width 11 height 11
checkbox input "true"
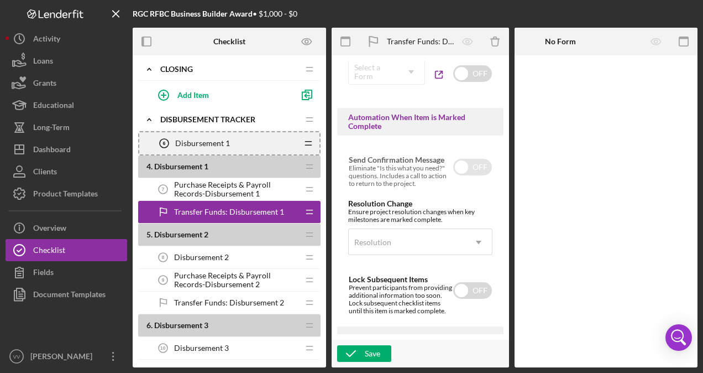
scroll to position [935, 0]
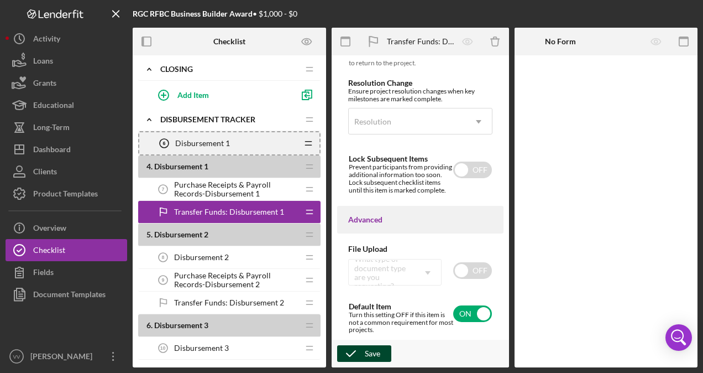
click at [378, 353] on div "Save" at bounding box center [372, 353] width 15 height 17
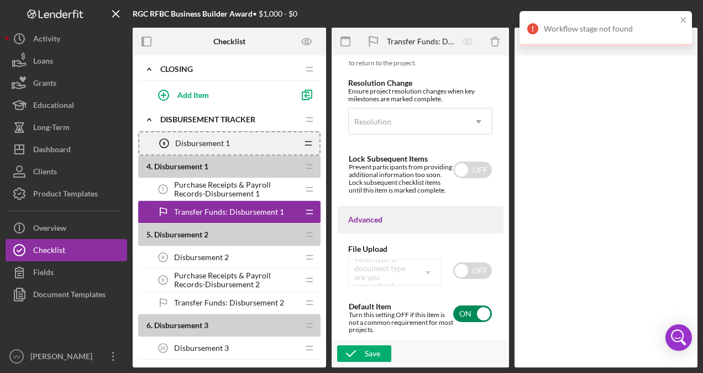
click at [453, 318] on input "checkbox" at bounding box center [472, 313] width 39 height 17
checkbox input "false"
click at [360, 352] on icon "button" at bounding box center [351, 353] width 28 height 28
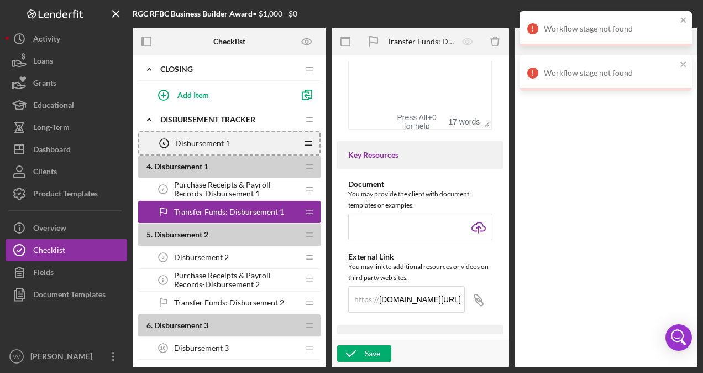
scroll to position [681, 0]
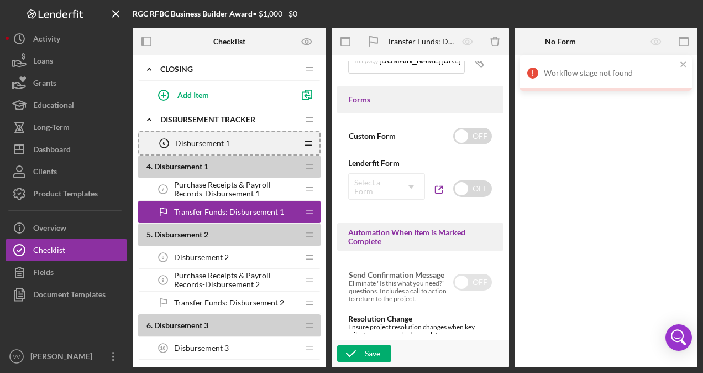
click at [492, 222] on div "Item Name 30 character s • You can enter any number you'd like, but for best cl…" at bounding box center [420, 197] width 166 height 273
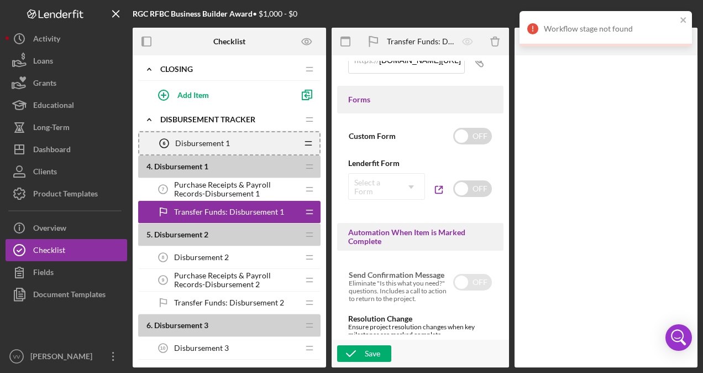
drag, startPoint x: 504, startPoint y: 285, endPoint x: 502, endPoint y: 269, distance: 16.1
click at [502, 269] on div "Item Name 30 character s • You can enter any number you'd like, but for best cl…" at bounding box center [420, 211] width 177 height 312
click at [480, 237] on div "Automation When Item is Marked Complete" at bounding box center [420, 237] width 166 height 28
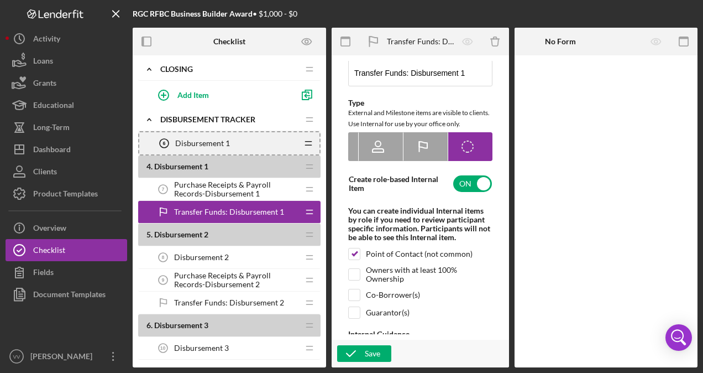
scroll to position [0, 0]
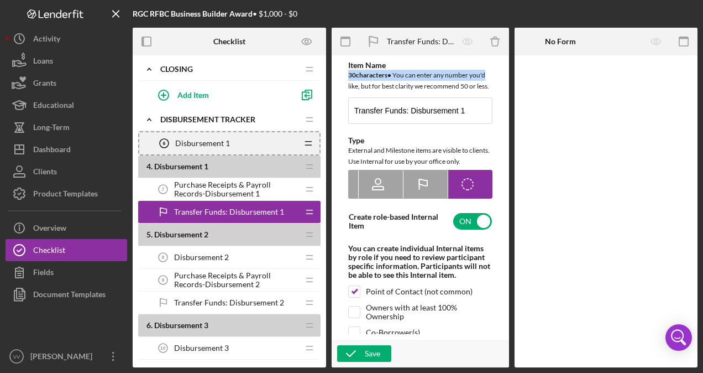
drag, startPoint x: 504, startPoint y: 67, endPoint x: 505, endPoint y: 81, distance: 13.3
click at [505, 81] on div "Item Name 30 character s • You can enter any number you'd like, but for best cl…" at bounding box center [420, 211] width 177 height 312
drag, startPoint x: 505, startPoint y: 81, endPoint x: 500, endPoint y: 104, distance: 23.7
click at [500, 104] on div "Item Name 30 character s • You can enter any number you'd like, but for best cl…" at bounding box center [420, 316] width 166 height 511
drag, startPoint x: 500, startPoint y: 104, endPoint x: 492, endPoint y: 146, distance: 42.7
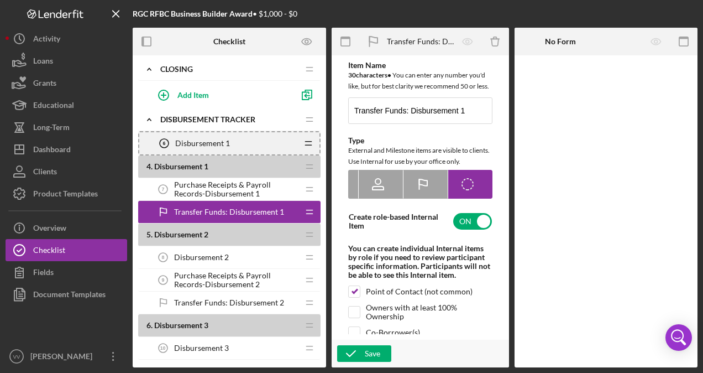
click at [492, 146] on div "Item Name 30 character s • You can enter any number you'd like, but for best cl…" at bounding box center [420, 316] width 166 height 511
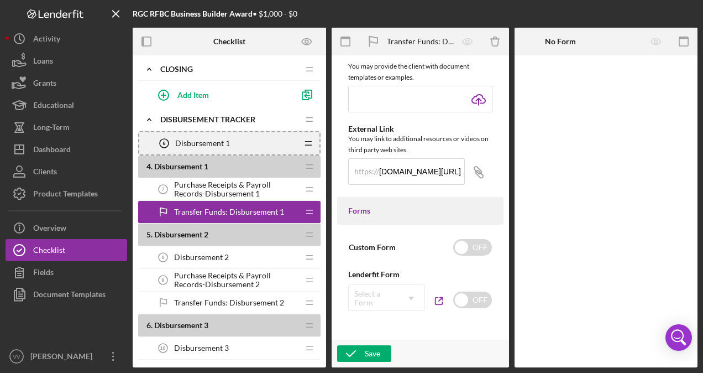
scroll to position [575, 0]
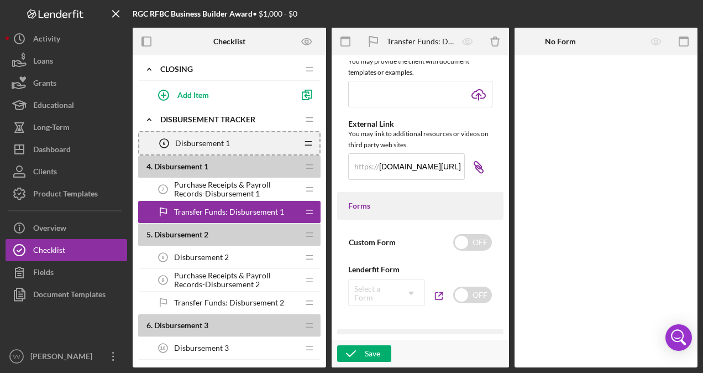
click at [473, 175] on icon "Icon/Link" at bounding box center [479, 167] width 28 height 28
click at [432, 180] on input "[DOMAIN_NAME][URL]" at bounding box center [406, 166] width 117 height 27
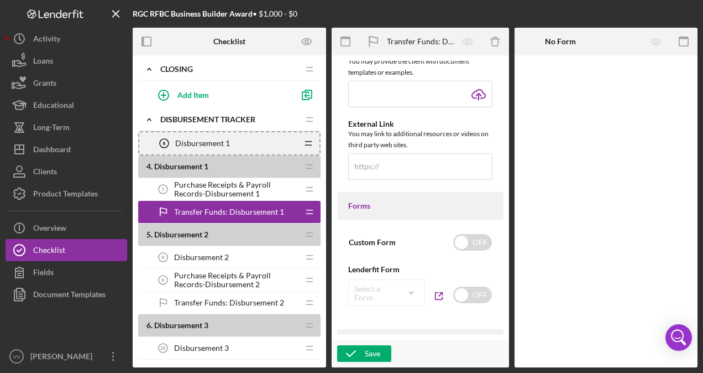
click at [414, 336] on div "Item Name 30 character s • You can enter any number you'd like, but for best cl…" at bounding box center [420, 211] width 177 height 312
click at [375, 354] on div "Save" at bounding box center [372, 353] width 15 height 17
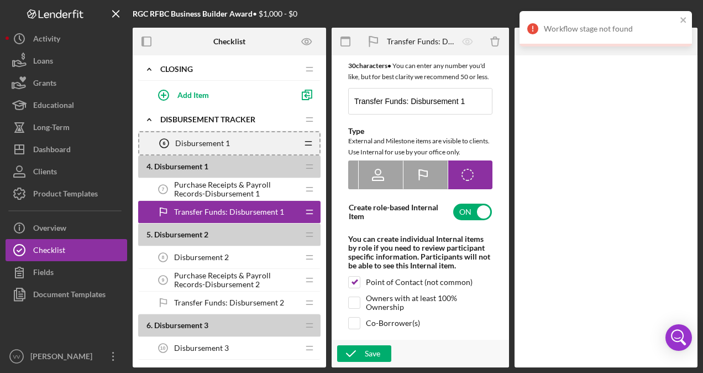
scroll to position [0, 0]
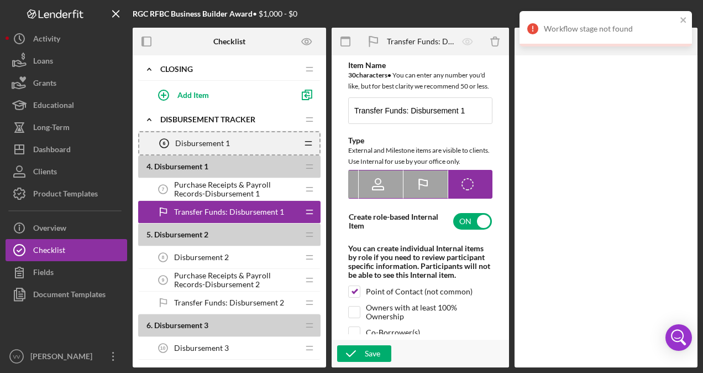
click at [464, 197] on icon "Icon/Checklist Item Internal" at bounding box center [468, 184] width 28 height 28
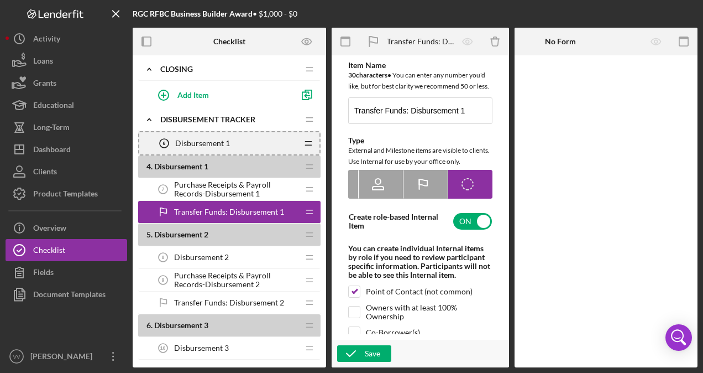
drag, startPoint x: 500, startPoint y: 104, endPoint x: 501, endPoint y: 129, distance: 25.5
click at [501, 129] on div "Item Name 30 character s • You can enter any number you'd like, but for best cl…" at bounding box center [420, 197] width 166 height 273
drag, startPoint x: 499, startPoint y: 87, endPoint x: 503, endPoint y: 100, distance: 12.6
click at [503, 100] on div "Item Name 30 character s • You can enter any number you'd like, but for best cl…" at bounding box center [420, 197] width 166 height 273
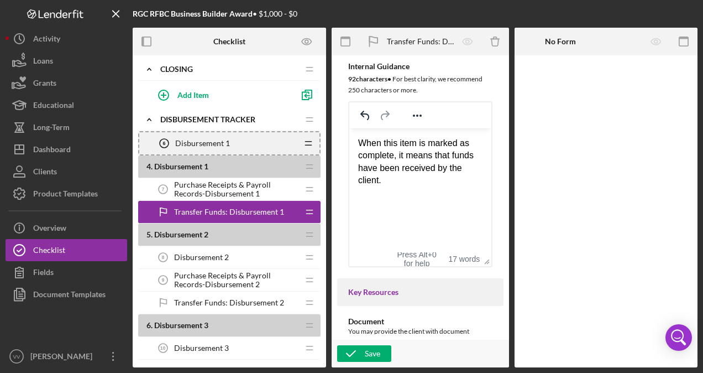
scroll to position [322, 0]
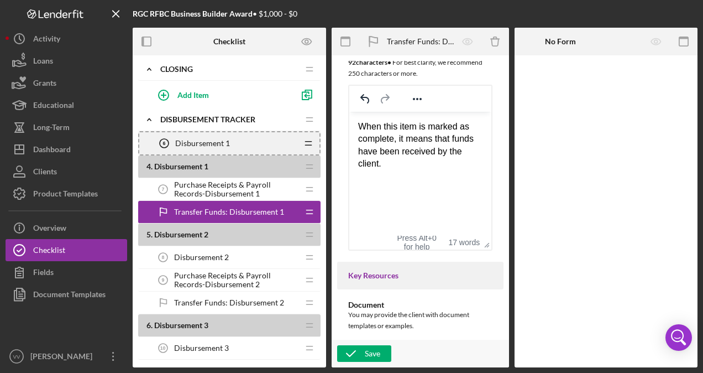
drag, startPoint x: 384, startPoint y: 160, endPoint x: 342, endPoint y: 113, distance: 62.6
click at [349, 113] on html "When this item is marked as complete, it means that funds have been received by…" at bounding box center [420, 151] width 142 height 80
copy div "When this item is marked as complete, it means that funds have been received by…"
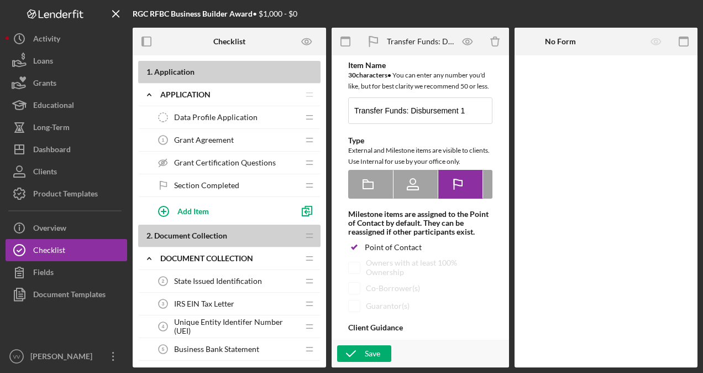
type textarea "<div>When this item is marked as complete, it means that funds have been either…"
click at [261, 234] on b "2 . Document Collection" at bounding box center [223, 235] width 152 height 9
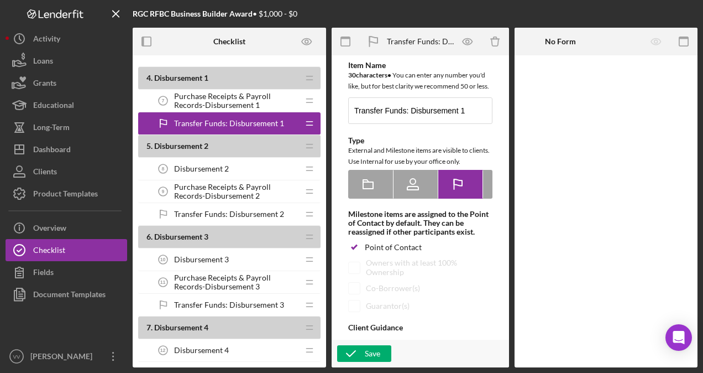
scroll to position [464, 0]
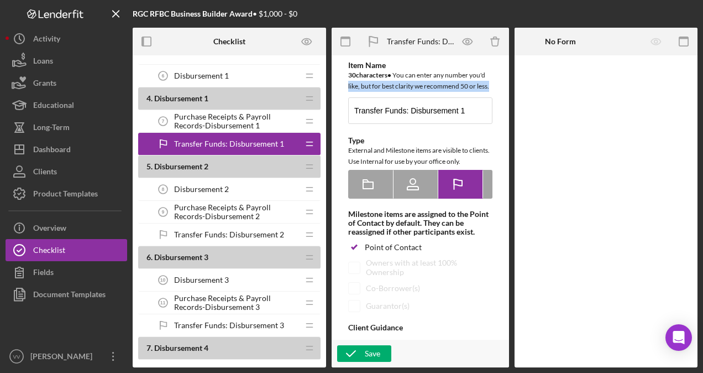
drag, startPoint x: 500, startPoint y: 79, endPoint x: 505, endPoint y: 109, distance: 31.5
click at [505, 109] on div "Item Name 30 character s • You can enter any number you'd like, but for best cl…" at bounding box center [420, 211] width 177 height 312
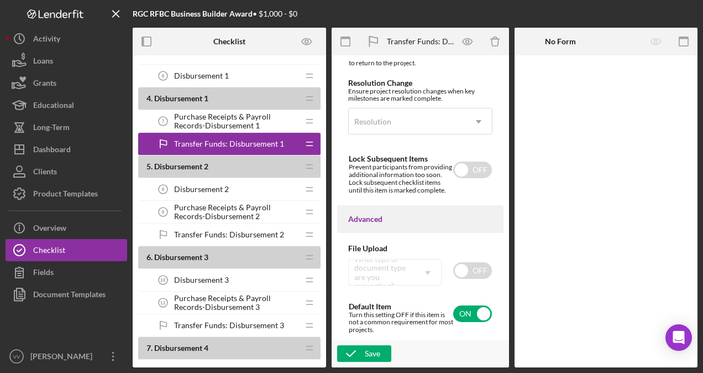
scroll to position [891, 0]
click at [469, 311] on input "checkbox" at bounding box center [472, 313] width 39 height 17
checkbox input "false"
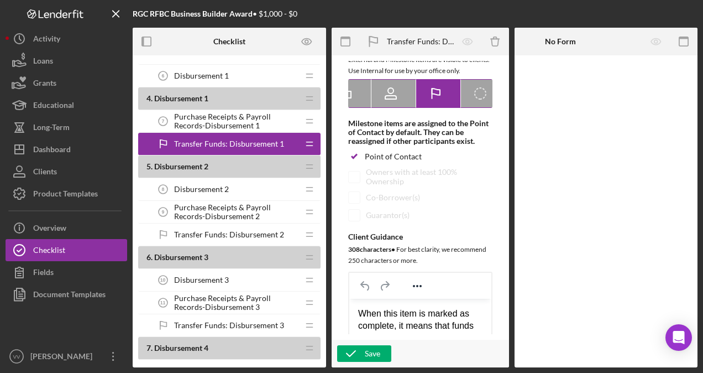
scroll to position [0, 37]
click at [468, 107] on icon "Icon/Checklist Item Internal" at bounding box center [468, 94] width 28 height 28
radio input "false"
radio input "true"
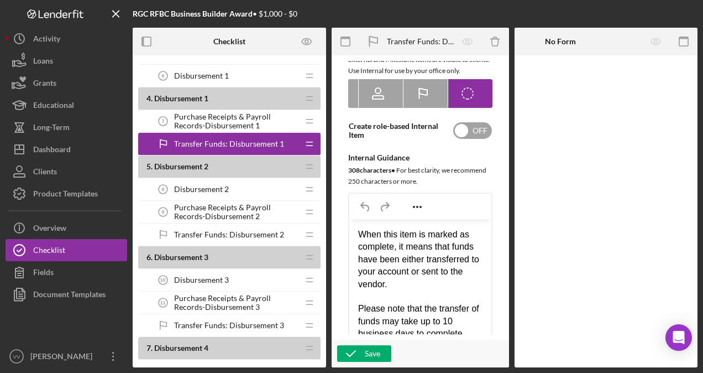
click at [468, 137] on input "checkbox" at bounding box center [472, 130] width 39 height 17
checkbox input "true"
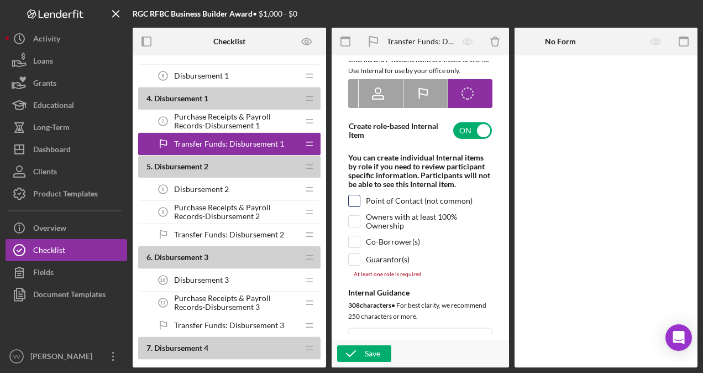
click at [356, 206] on input "checkbox" at bounding box center [354, 200] width 11 height 11
checkbox input "true"
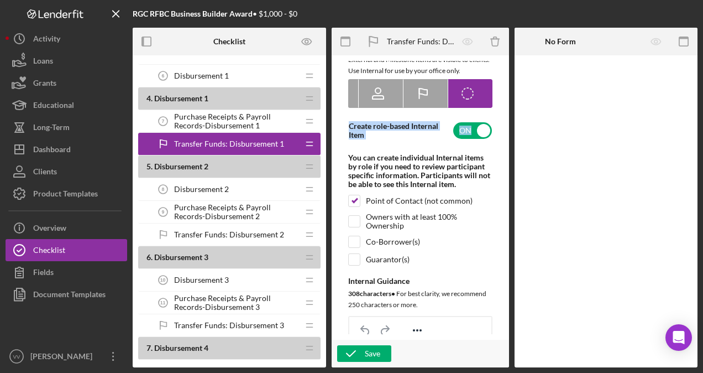
drag, startPoint x: 500, startPoint y: 118, endPoint x: 504, endPoint y: 148, distance: 30.7
click at [504, 148] on div "Item Name 30 character s • You can enter any number you'd like, but for best cl…" at bounding box center [420, 211] width 177 height 312
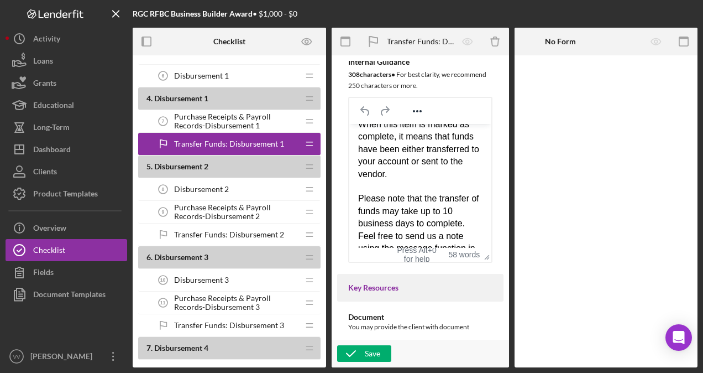
scroll to position [0, 0]
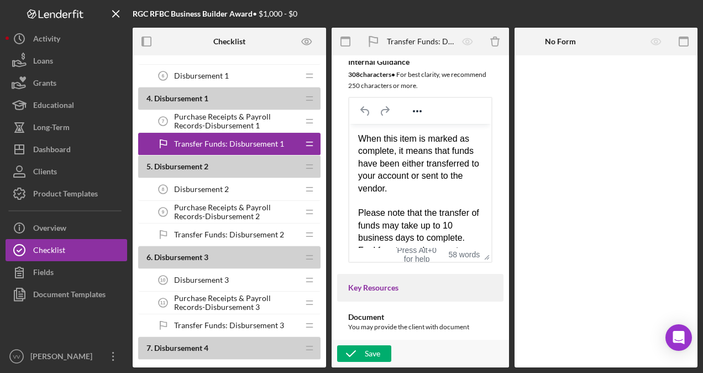
drag, startPoint x: 427, startPoint y: 232, endPoint x: 690, endPoint y: 244, distance: 263.5
click at [349, 123] on html "When this item is marked as complete, it means that funds have been either tran…" at bounding box center [420, 212] width 142 height 179
paste body "Rich Text Area. Press ALT-0 for help."
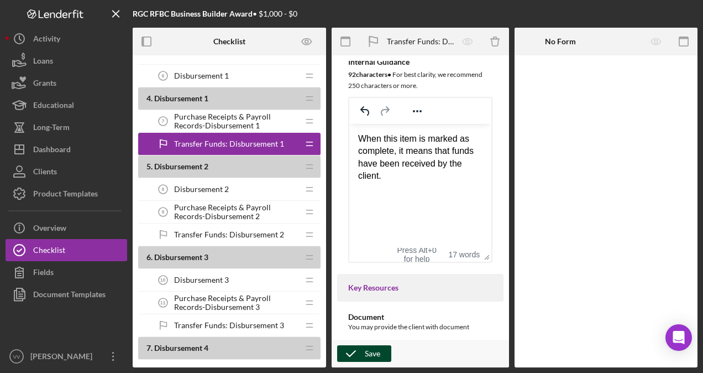
click at [363, 351] on icon "button" at bounding box center [351, 353] width 28 height 28
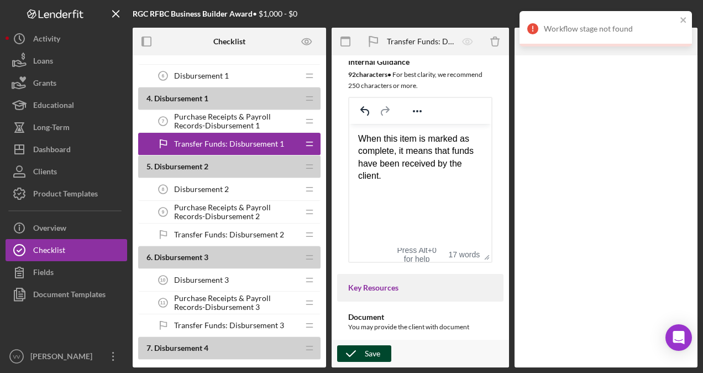
drag, startPoint x: 504, startPoint y: 151, endPoint x: 504, endPoint y: 127, distance: 23.8
click at [504, 127] on div "Item Name 30 character s • You can enter any number you'd like, but for best cl…" at bounding box center [420, 211] width 177 height 312
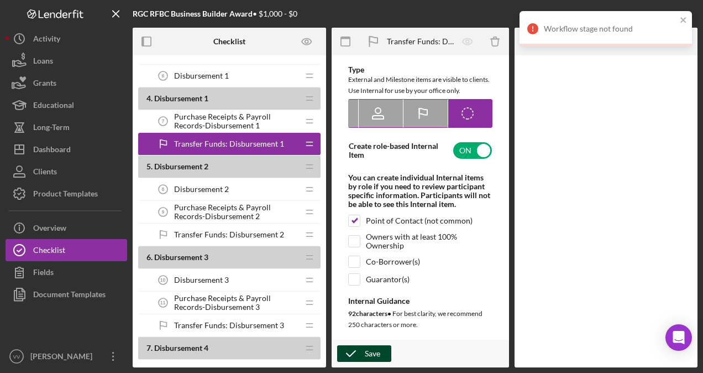
click at [430, 119] on icon at bounding box center [423, 114] width 28 height 28
radio input "true"
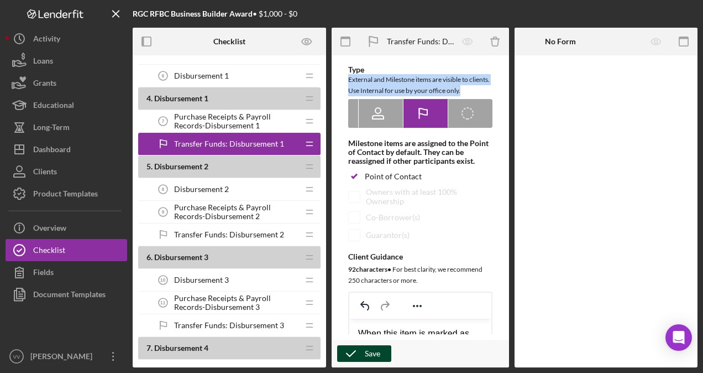
drag, startPoint x: 499, startPoint y: 84, endPoint x: 505, endPoint y: 100, distance: 17.0
click at [505, 100] on div "Item Name 30 character s • You can enter any number you'd like, but for best cl…" at bounding box center [420, 211] width 177 height 312
drag, startPoint x: 505, startPoint y: 100, endPoint x: 498, endPoint y: 100, distance: 6.7
click at [498, 100] on div "Item Name 30 character s • You can enter any number you'd like, but for best cl…" at bounding box center [420, 223] width 166 height 467
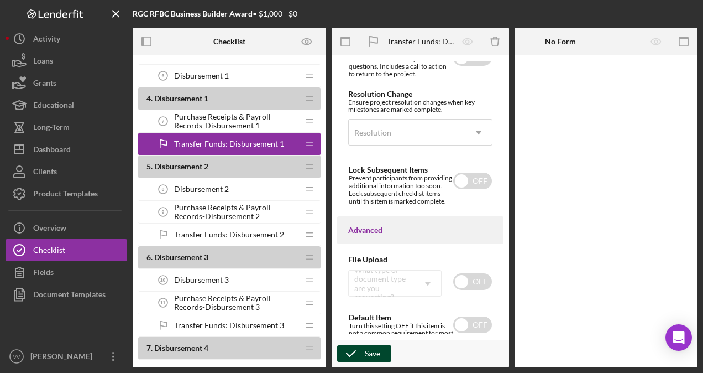
scroll to position [891, 0]
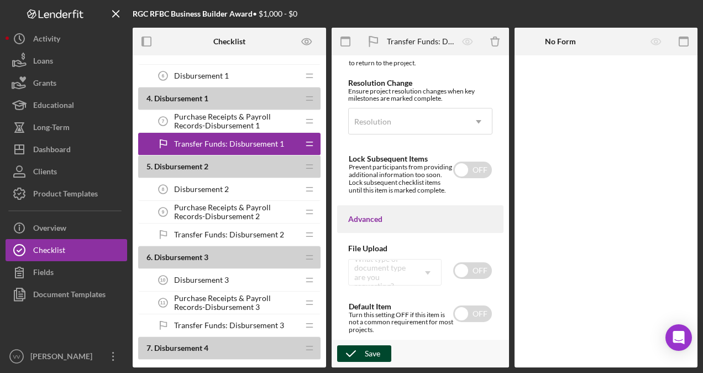
click at [367, 360] on div "Save" at bounding box center [372, 353] width 15 height 17
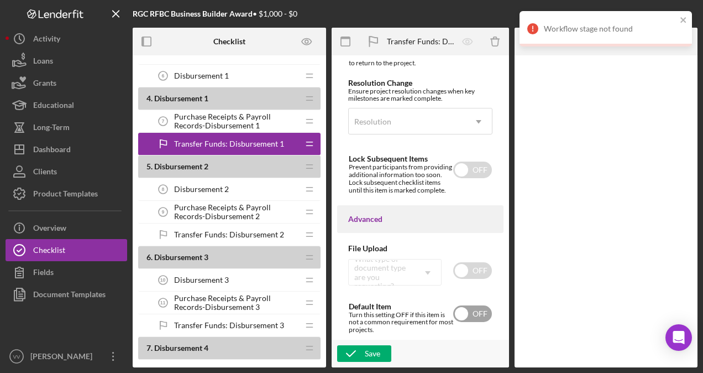
click at [475, 312] on input "checkbox" at bounding box center [472, 313] width 39 height 17
checkbox input "true"
click at [363, 353] on icon "button" at bounding box center [351, 353] width 28 height 28
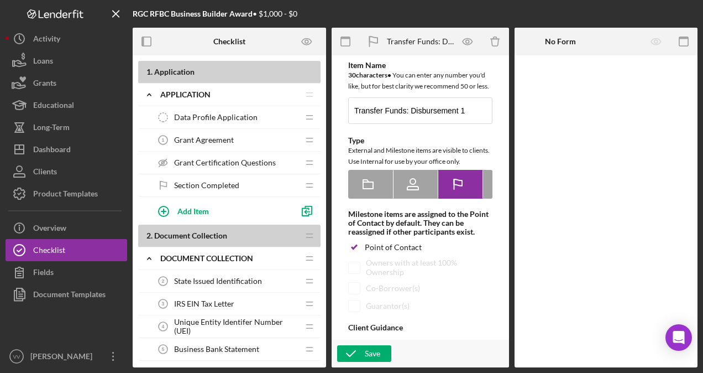
click at [273, 234] on b "2 . Document Collection" at bounding box center [223, 235] width 152 height 9
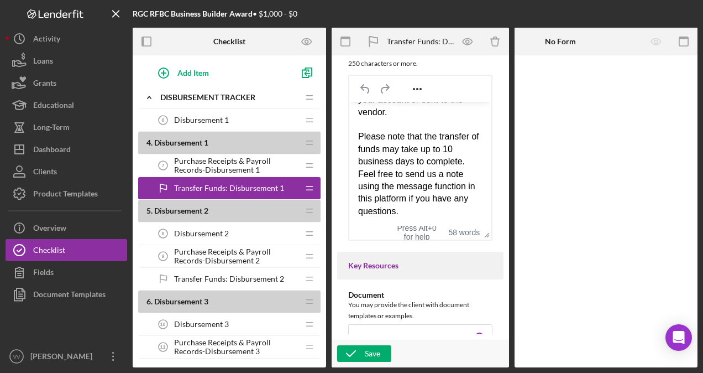
scroll to position [55, 0]
drag, startPoint x: 360, startPoint y: 117, endPoint x: 495, endPoint y: 227, distance: 173.7
click at [492, 225] on html "When this item is marked as complete, it means that funds have been either tran…" at bounding box center [420, 135] width 142 height 179
paste body "Rich Text Area. Press ALT-0 for help."
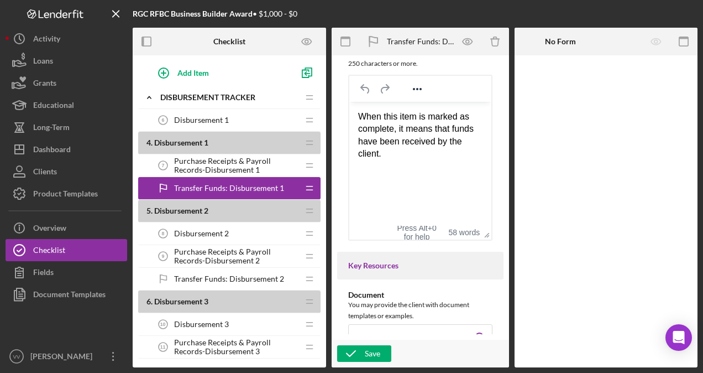
scroll to position [0, 0]
click at [370, 349] on div "Save" at bounding box center [372, 353] width 15 height 17
click at [364, 349] on icon "button" at bounding box center [351, 353] width 28 height 28
click at [261, 163] on span "Purchase Receipts & Payroll Records-Disbursement 1" at bounding box center [236, 165] width 124 height 18
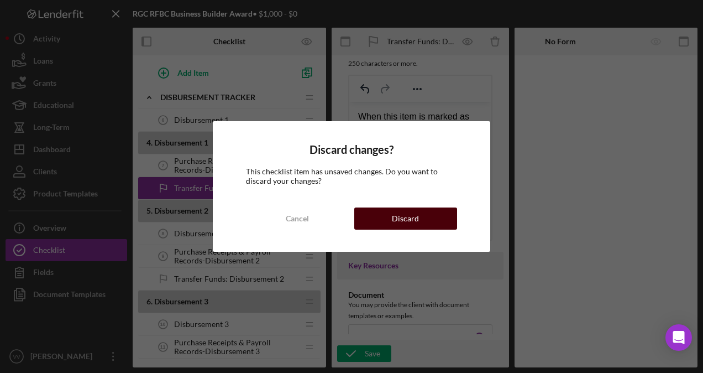
click at [405, 211] on div "Discard" at bounding box center [405, 218] width 27 height 22
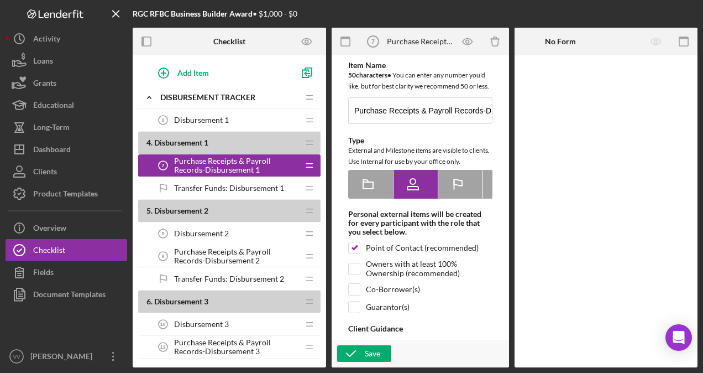
click at [254, 138] on b "4 . Disbursement 1" at bounding box center [223, 142] width 152 height 9
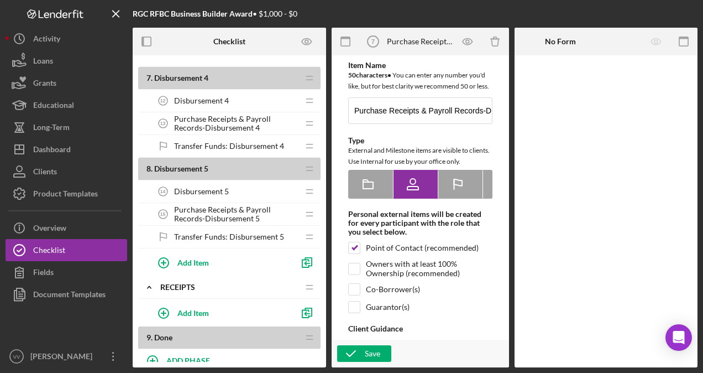
scroll to position [764, 0]
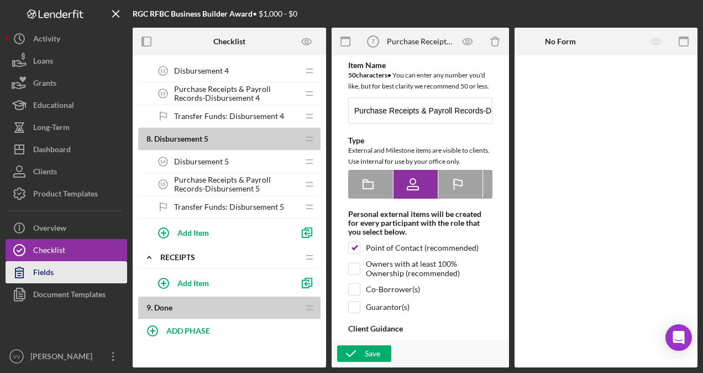
click at [66, 275] on button "Fields" at bounding box center [67, 272] width 122 height 22
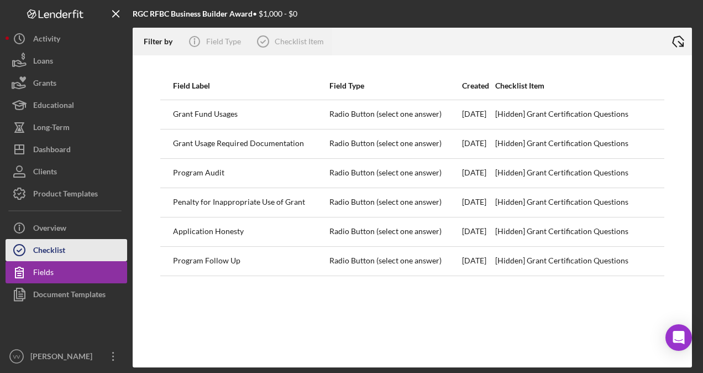
click at [70, 249] on button "Checklist" at bounding box center [67, 250] width 122 height 22
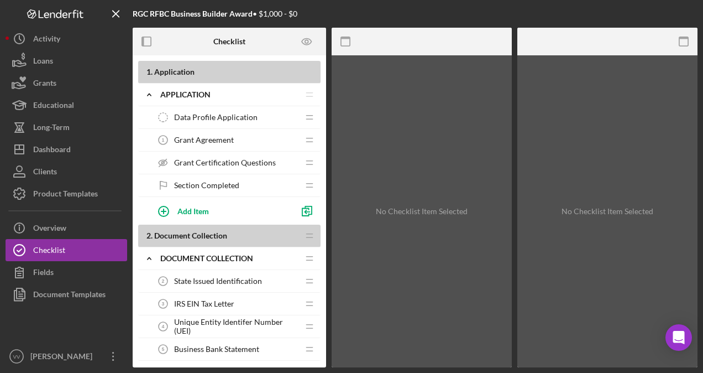
click at [233, 232] on b "2 . Document Collection" at bounding box center [223, 235] width 152 height 9
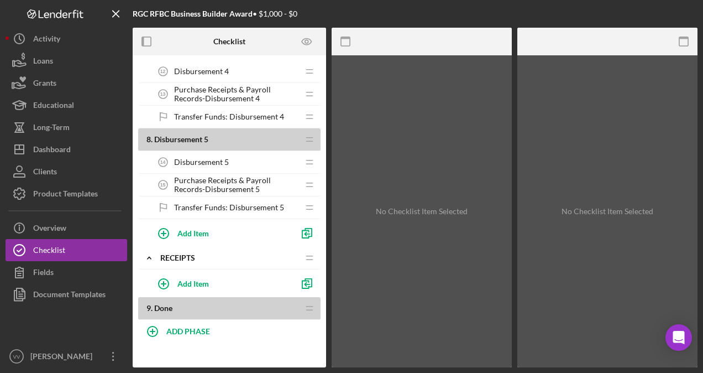
scroll to position [764, 0]
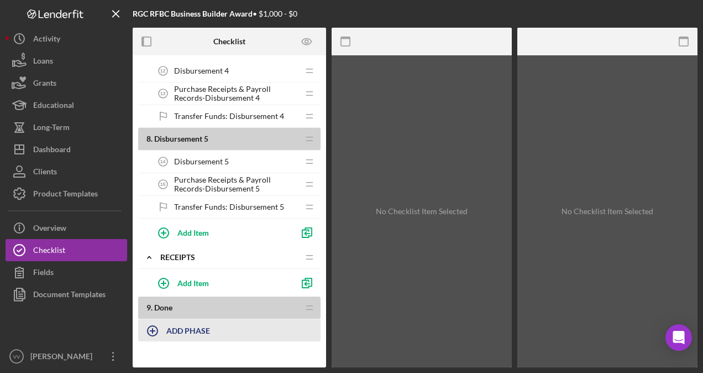
click at [251, 323] on button "ADD PHASE" at bounding box center [229, 330] width 182 height 22
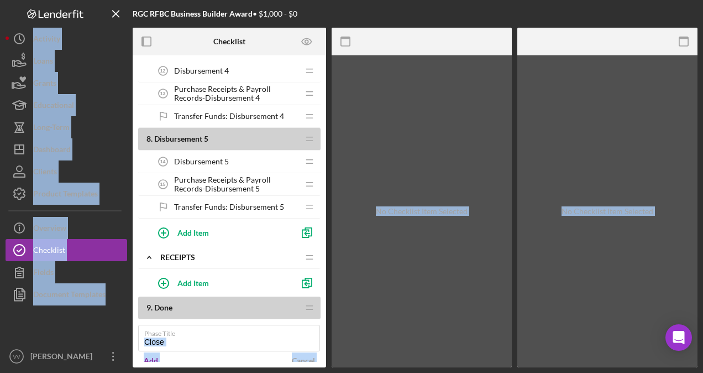
drag, startPoint x: 201, startPoint y: 327, endPoint x: 122, endPoint y: 327, distance: 79.1
click at [122, 327] on div "RGC RFBC Business Builder Award • $1,000 - $0 Checklist 1 . Application Icon/Ex…" at bounding box center [352, 183] width 692 height 367
drag, startPoint x: 122, startPoint y: 327, endPoint x: 192, endPoint y: 331, distance: 70.3
click at [192, 331] on input "Close" at bounding box center [229, 338] width 182 height 27
click at [189, 332] on input "Close" at bounding box center [229, 338] width 182 height 27
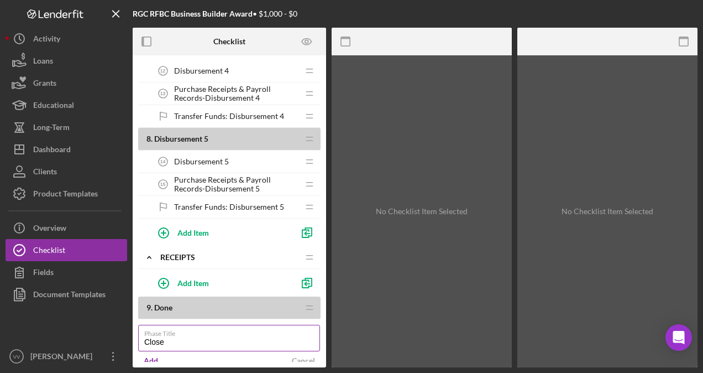
drag, startPoint x: 189, startPoint y: 332, endPoint x: 144, endPoint y: 336, distance: 45.5
click at [144, 336] on input "Close" at bounding box center [229, 338] width 182 height 27
type input "Award Close-Out"
click at [162, 355] on button "Add" at bounding box center [150, 360] width 25 height 17
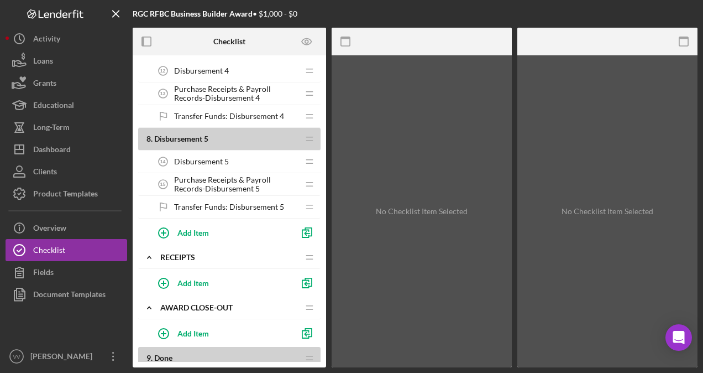
scroll to position [845, 0]
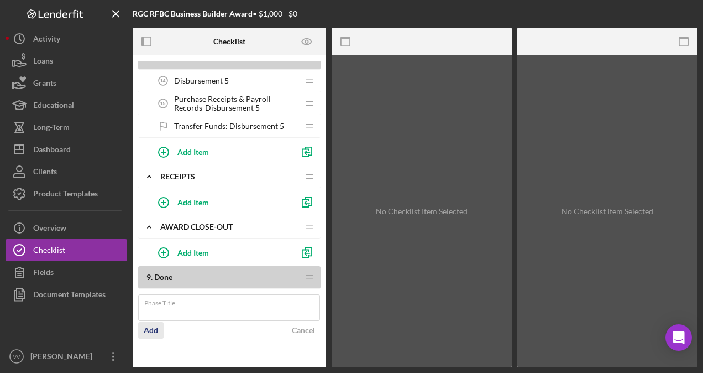
click at [152, 325] on div "Add" at bounding box center [151, 330] width 14 height 17
type input "Award Close-Out"
click at [155, 325] on div "Add" at bounding box center [151, 330] width 14 height 17
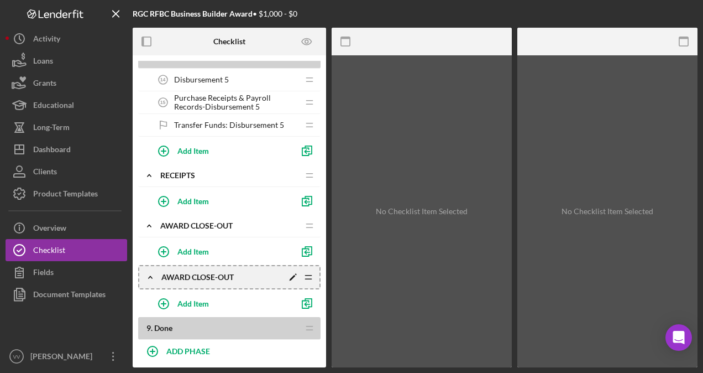
click at [310, 270] on icon "Icon/Drag" at bounding box center [308, 277] width 22 height 22
click at [163, 242] on icon "button" at bounding box center [164, 252] width 28 height 28
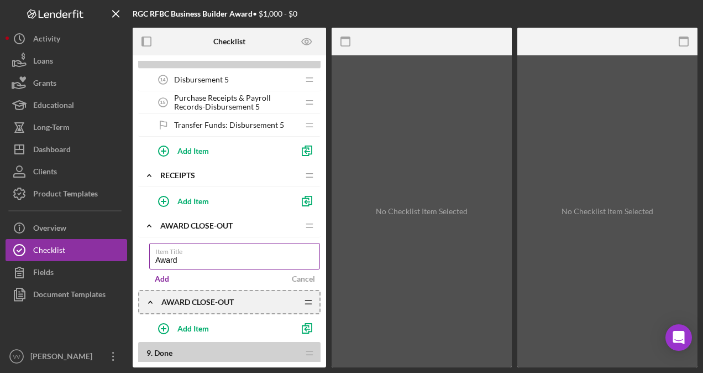
type input "Award Close-Out"
click at [239, 248] on label "Item Title" at bounding box center [237, 249] width 165 height 12
click at [239, 248] on input "Award Close-Out" at bounding box center [234, 256] width 171 height 27
type input "Award Close-Out Letter"
click at [162, 271] on div "Add" at bounding box center [162, 278] width 14 height 17
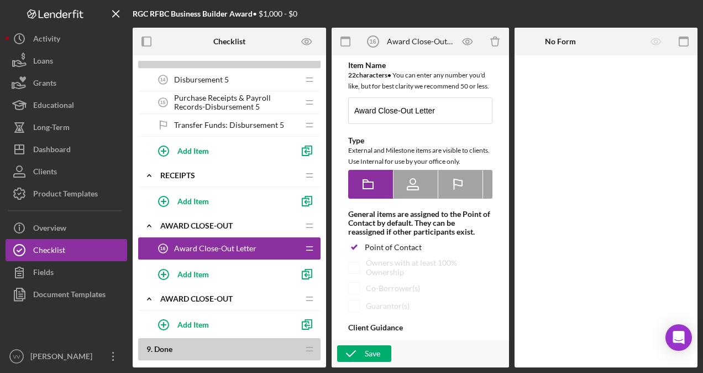
click at [138, 266] on div "Add Item" at bounding box center [229, 274] width 182 height 28
click at [149, 297] on polyline at bounding box center [149, 298] width 3 height 2
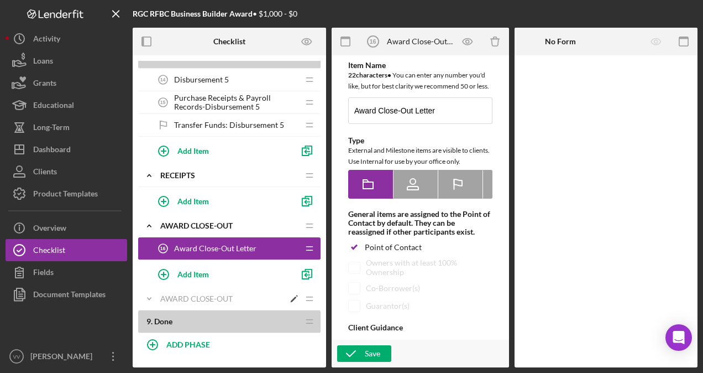
click at [294, 292] on icon "Icon/Edit" at bounding box center [294, 299] width 20 height 20
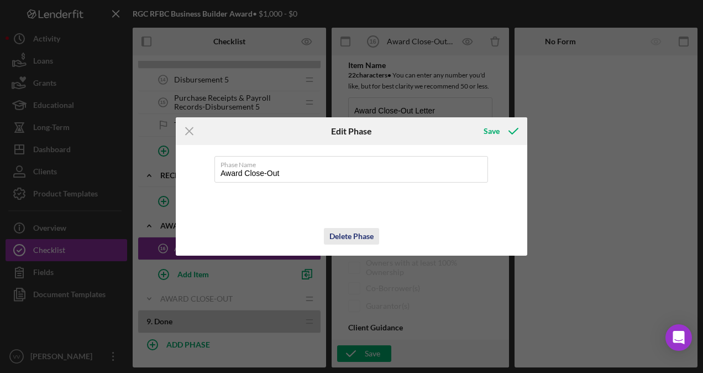
click at [369, 230] on div "Delete Phase" at bounding box center [352, 236] width 44 height 17
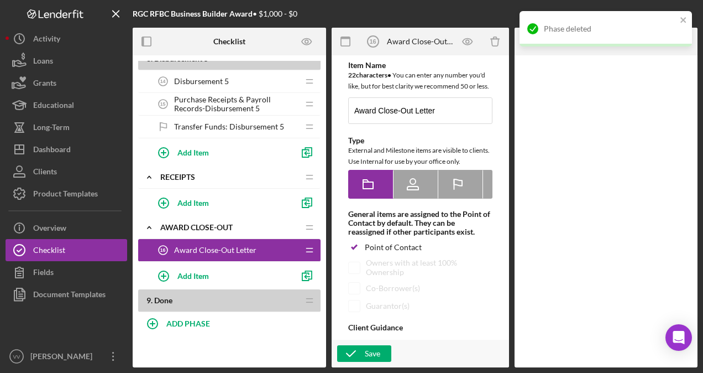
scroll to position [837, 0]
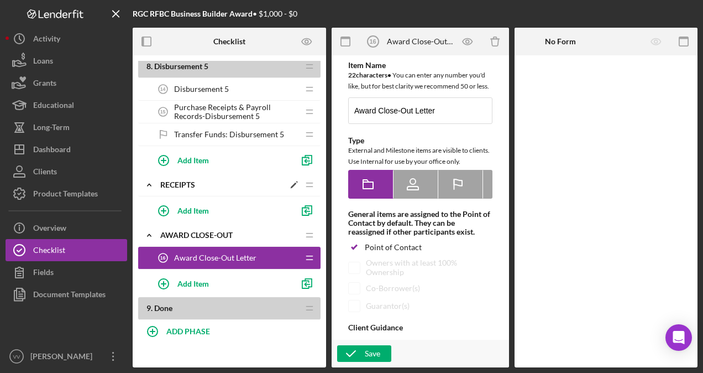
click at [292, 175] on icon "Icon/Edit" at bounding box center [294, 185] width 20 height 20
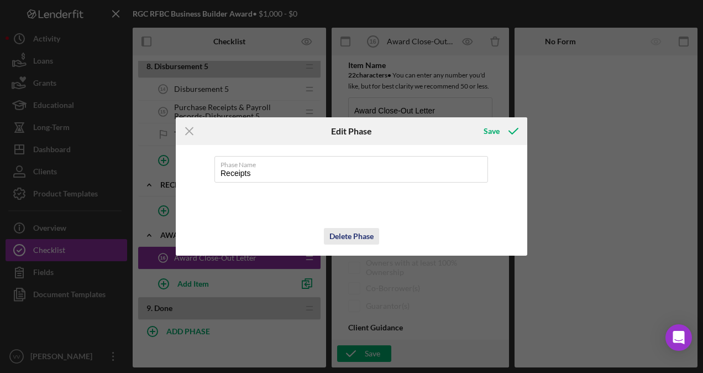
click at [347, 232] on div "Delete Phase" at bounding box center [352, 236] width 44 height 17
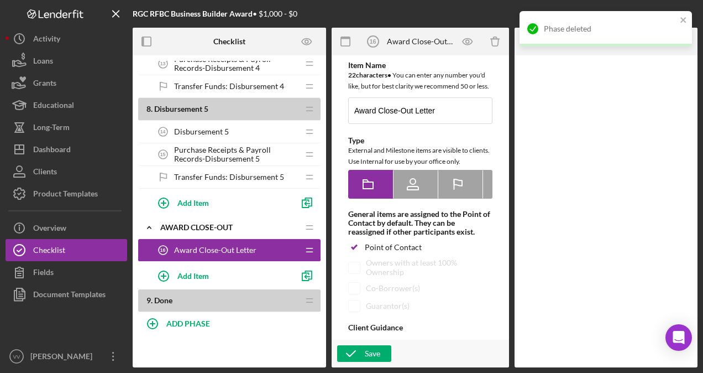
scroll to position [786, 0]
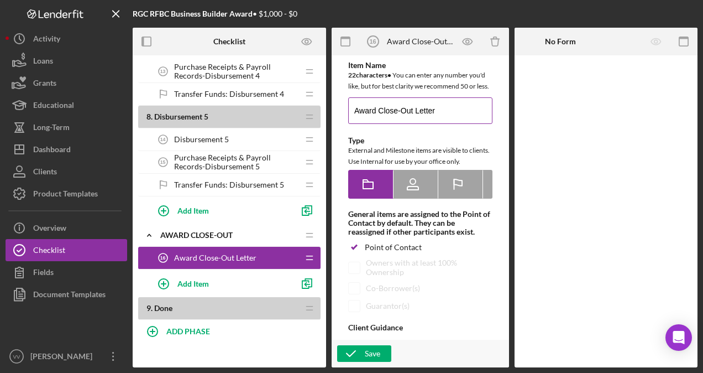
drag, startPoint x: 443, startPoint y: 127, endPoint x: 415, endPoint y: 120, distance: 29.6
click at [415, 120] on input "Award Close-Out Letter" at bounding box center [420, 110] width 144 height 27
type input "Award Close-Out Form"
click at [360, 352] on icon "button" at bounding box center [351, 353] width 28 height 28
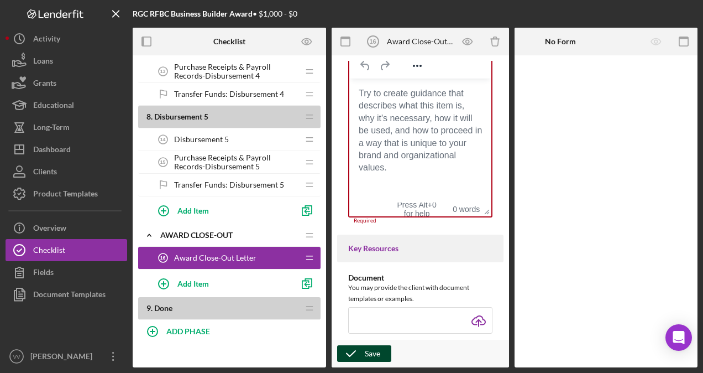
scroll to position [314, 0]
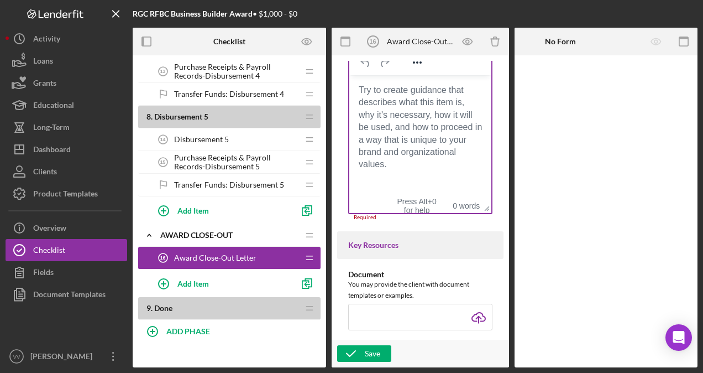
click at [433, 96] on body "Rich Text Area. Press ALT-0 for help." at bounding box center [420, 89] width 124 height 12
drag, startPoint x: 509, startPoint y: 144, endPoint x: 509, endPoint y: 129, distance: 14.9
click at [509, 129] on form "Award Close-Out Letter 16 Award Close-Out Letter Icon/Delete Item Name 20 chara…" at bounding box center [423, 197] width 183 height 339
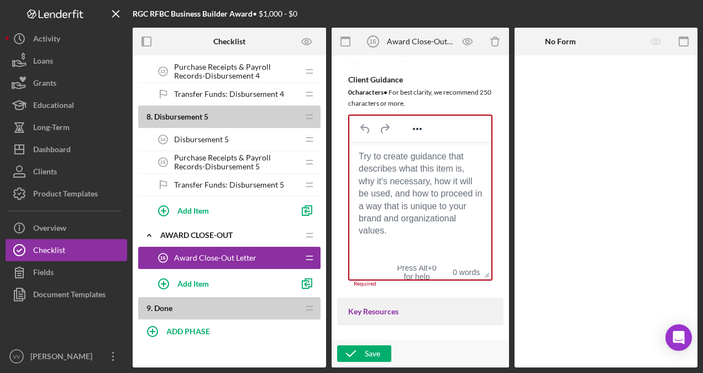
scroll to position [244, 0]
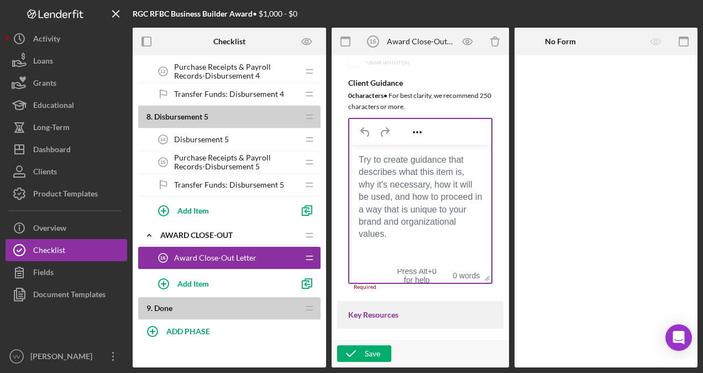
click at [441, 164] on body "Rich Text Area. Press ALT-0 for help." at bounding box center [420, 159] width 124 height 12
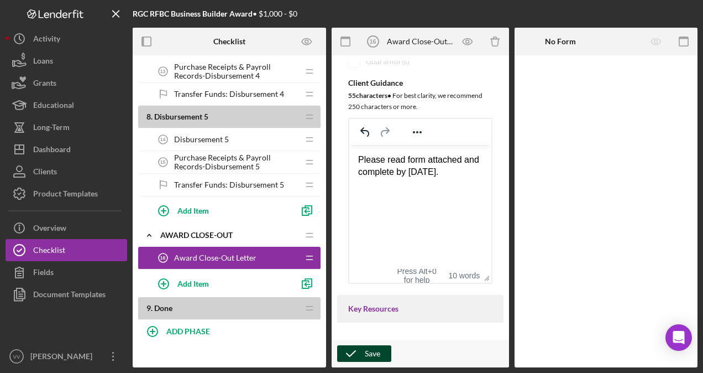
click at [375, 349] on div "Save" at bounding box center [372, 353] width 15 height 17
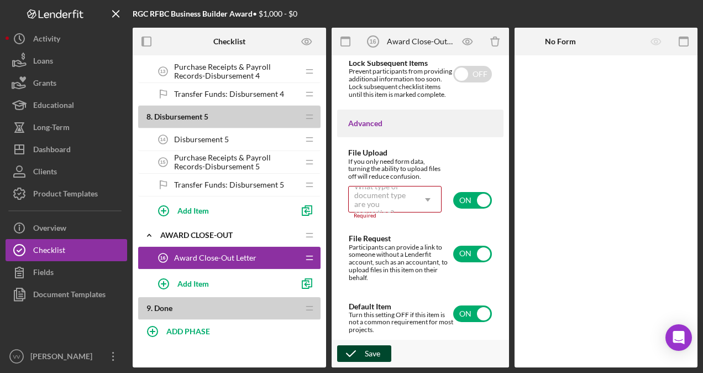
scroll to position [987, 0]
click at [427, 198] on icon "Icon/Dropdown Arrow" at bounding box center [428, 199] width 27 height 27
click at [459, 247] on input "checkbox" at bounding box center [472, 253] width 39 height 17
checkbox input "false"
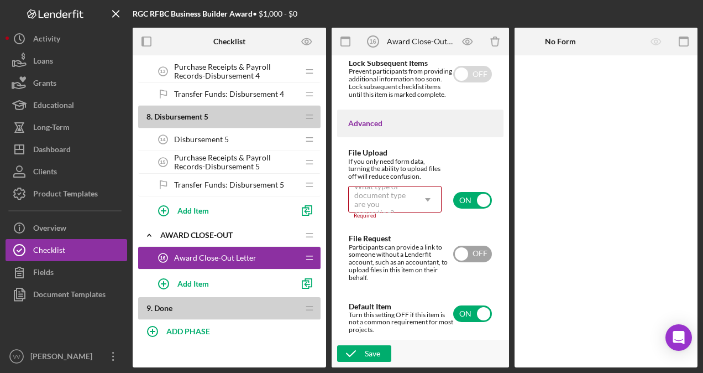
click at [424, 206] on icon "Icon/Dropdown Arrow" at bounding box center [428, 199] width 27 height 27
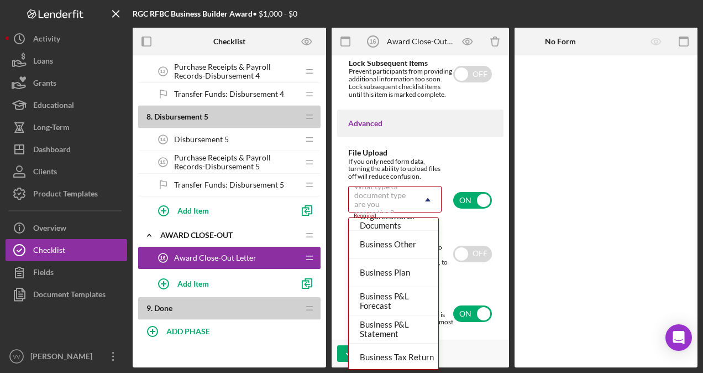
scroll to position [346, 0]
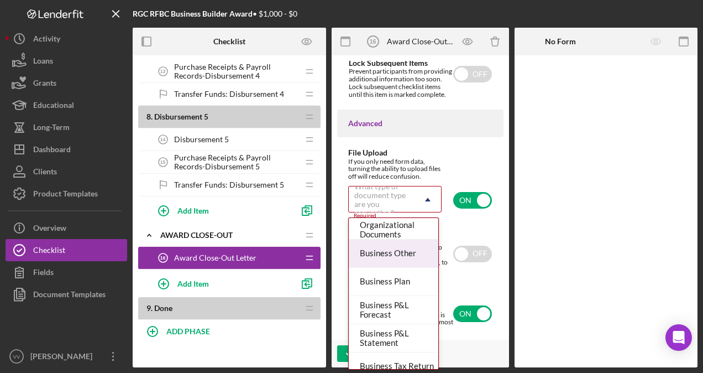
click at [411, 260] on div "Business Other" at bounding box center [394, 253] width 90 height 28
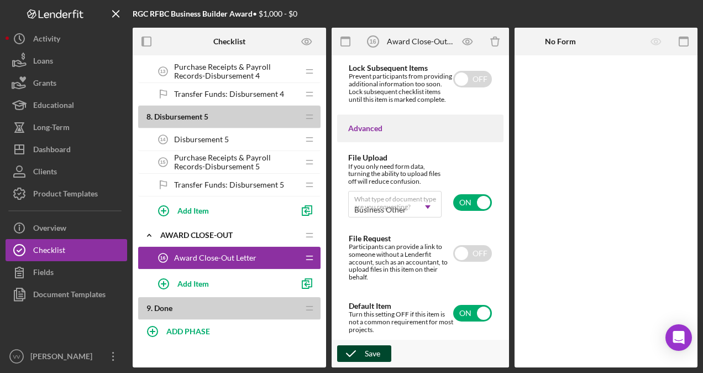
click at [379, 348] on div "Save" at bounding box center [372, 353] width 15 height 17
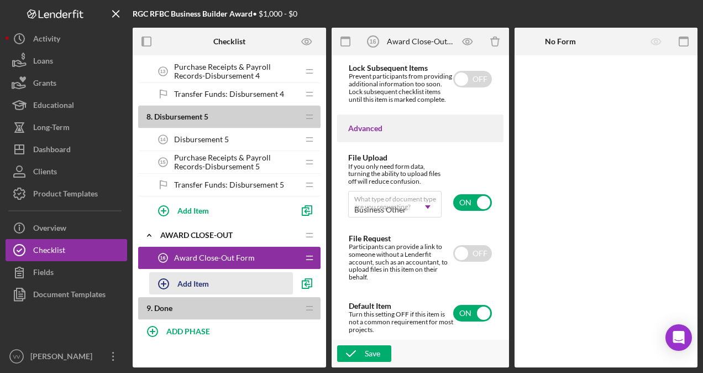
click at [158, 277] on icon "button" at bounding box center [164, 284] width 28 height 28
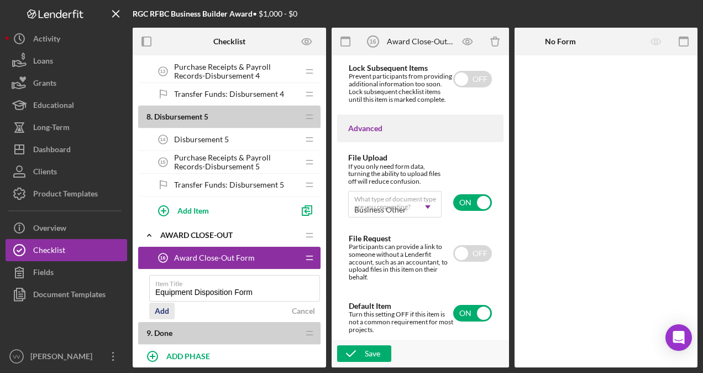
type input "Equipment Disposition Form"
click at [163, 306] on div "Add" at bounding box center [162, 310] width 14 height 17
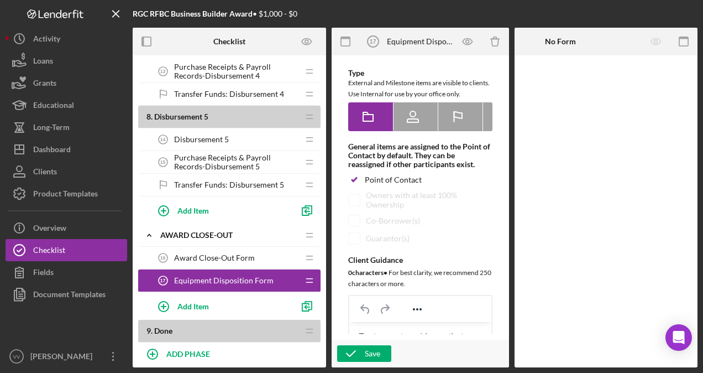
scroll to position [88, 0]
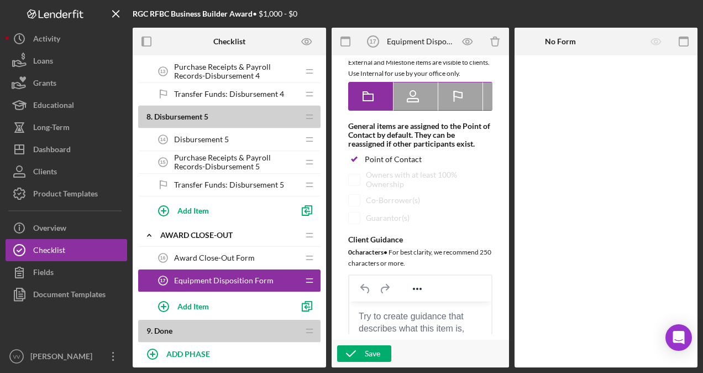
click at [417, 107] on icon at bounding box center [413, 96] width 28 height 28
radio input "false"
radio input "true"
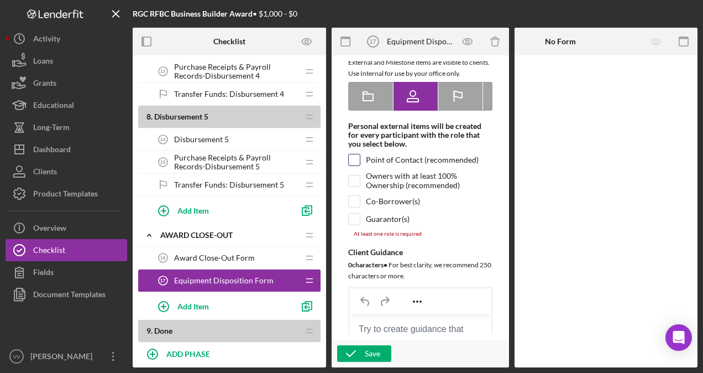
click at [359, 165] on input "checkbox" at bounding box center [354, 159] width 11 height 11
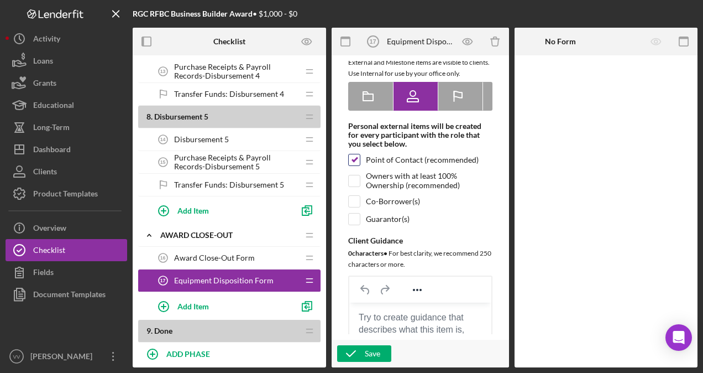
click at [359, 165] on input "checkbox" at bounding box center [354, 159] width 11 height 11
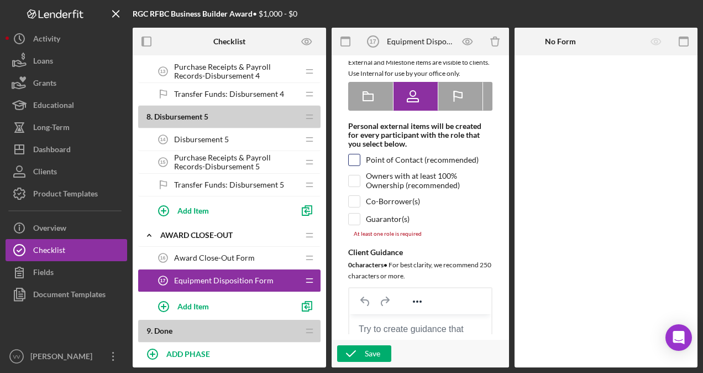
click at [359, 165] on input "checkbox" at bounding box center [354, 159] width 11 height 11
checkbox input "true"
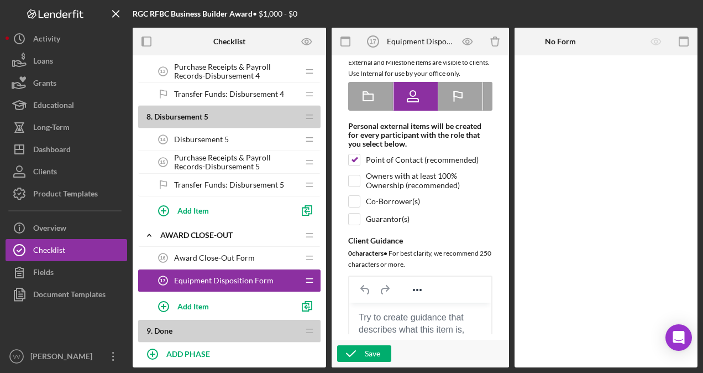
drag, startPoint x: 500, startPoint y: 87, endPoint x: 500, endPoint y: 120, distance: 33.2
click at [500, 120] on div "Item Name 26 character s • You can enter any number you'd like, but for best cl…" at bounding box center [420, 210] width 166 height 474
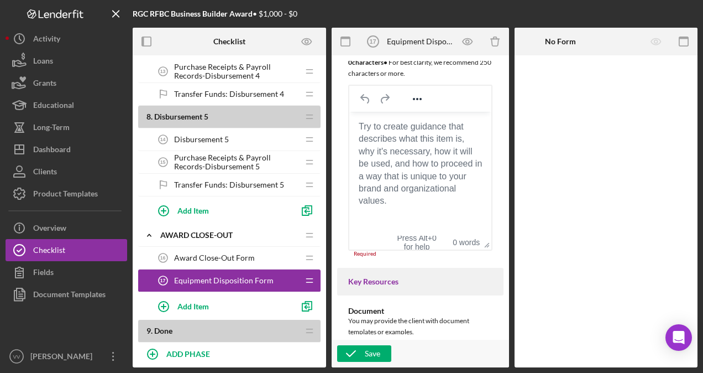
scroll to position [296, 0]
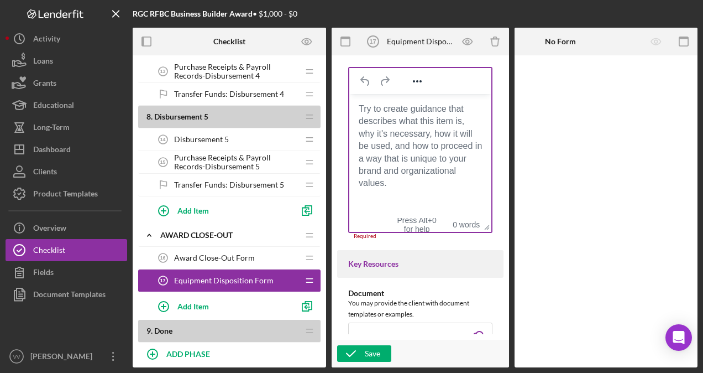
click at [441, 114] on body "Rich Text Area. Press ALT-0 for help." at bounding box center [420, 108] width 124 height 12
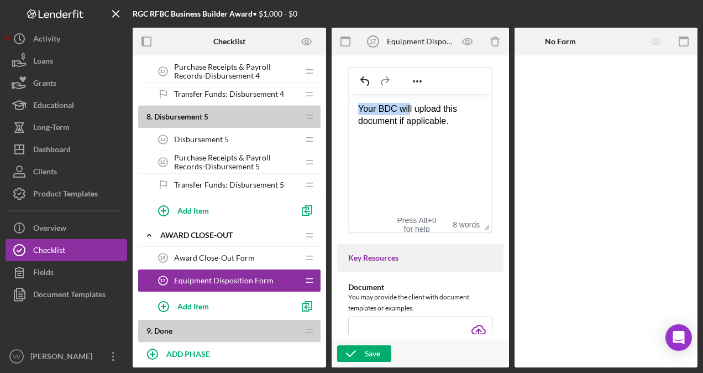
drag, startPoint x: 409, startPoint y: 103, endPoint x: 352, endPoint y: 105, distance: 56.4
click at [352, 105] on html "Your BDC will upload this document if applicable." at bounding box center [420, 114] width 142 height 43
click at [406, 124] on div "Please upload this document if applicable." at bounding box center [420, 114] width 124 height 25
click at [359, 107] on div "Please upload this document if applicable." at bounding box center [420, 114] width 124 height 25
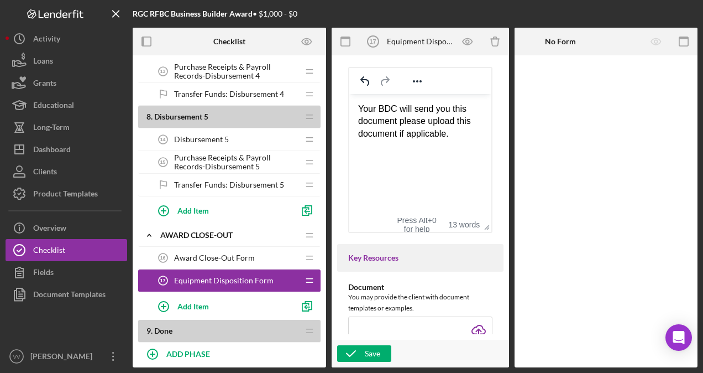
click at [399, 121] on div "Your BDC will send you this document please upload this document if applicable." at bounding box center [420, 120] width 124 height 37
drag, startPoint x: 403, startPoint y: 147, endPoint x: 357, endPoint y: 137, distance: 46.4
click at [357, 137] on html "Your BDC will send you this document if applicable. Please upload this document…" at bounding box center [420, 126] width 142 height 67
click at [373, 347] on div "Save" at bounding box center [372, 353] width 15 height 17
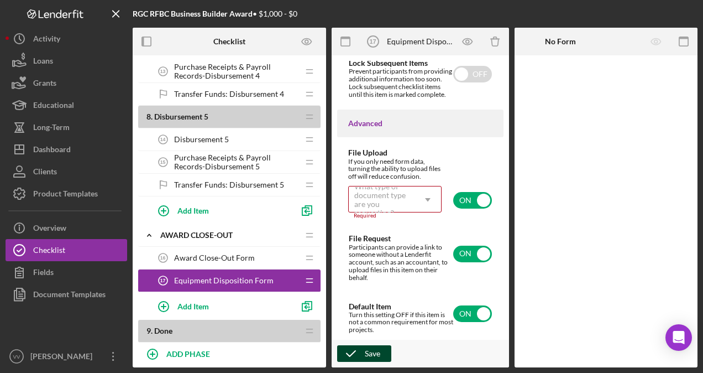
scroll to position [987, 0]
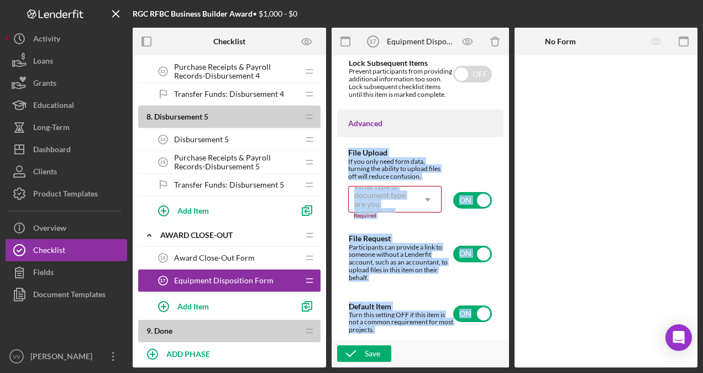
drag, startPoint x: 504, startPoint y: 320, endPoint x: 507, endPoint y: 96, distance: 223.9
click at [507, 96] on div "Item Name 26 character s • You can enter any number you'd like, but for best cl…" at bounding box center [420, 211] width 177 height 312
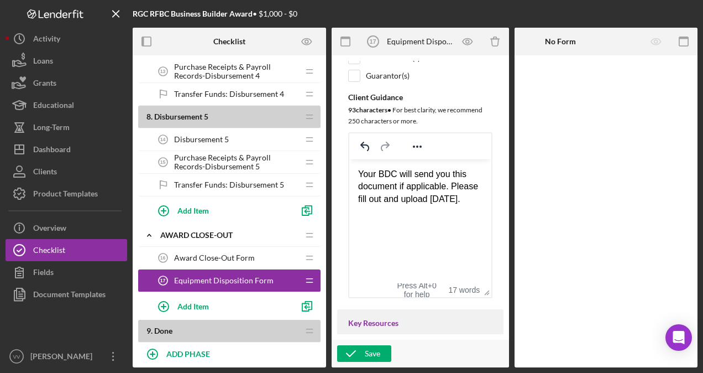
scroll to position [245, 0]
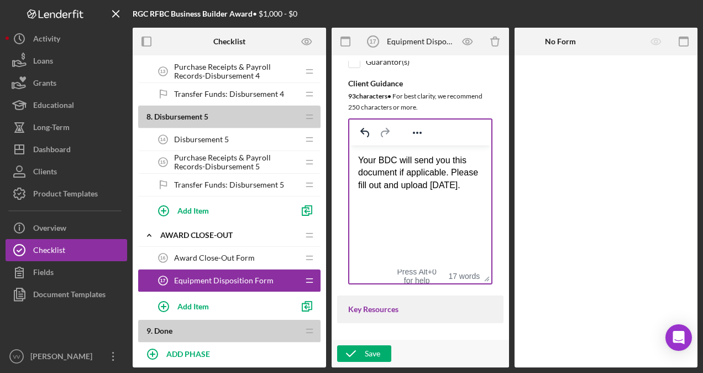
click at [431, 183] on div "Your BDC will send you this document if applicable. Please fill out and upload …" at bounding box center [420, 172] width 124 height 37
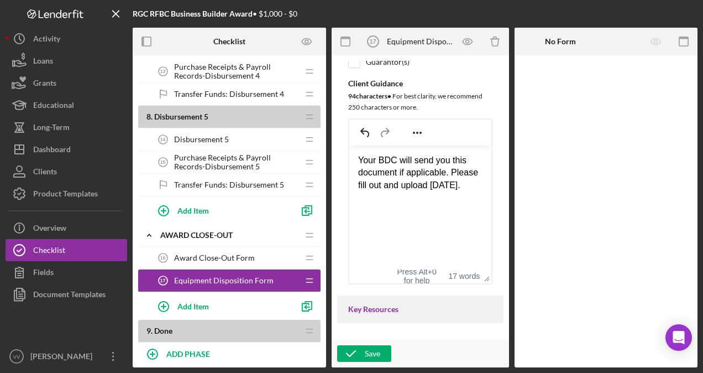
click at [431, 183] on div "Your BDC will send you this document if applicable. Please fill out and upload …" at bounding box center [420, 172] width 124 height 37
drag, startPoint x: 504, startPoint y: 147, endPoint x: 502, endPoint y: 178, distance: 31.0
click at [502, 178] on div "Item Name 26 character s • You can enter any number you'd like, but for best cl…" at bounding box center [420, 211] width 177 height 312
click at [494, 176] on div "Item Name 26 character s • You can enter any number you'd like, but for best cl…" at bounding box center [420, 50] width 166 height 468
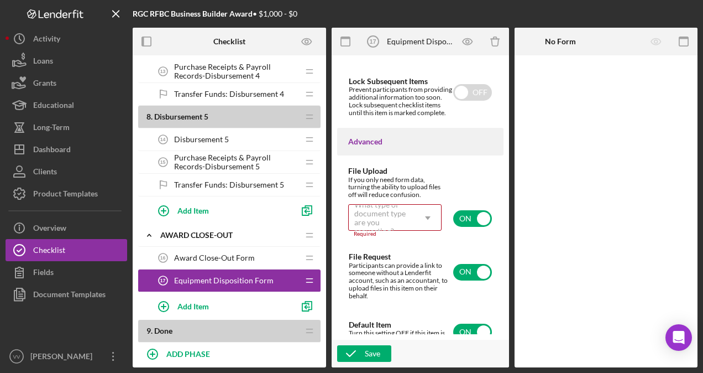
scroll to position [953, 0]
click at [409, 229] on div "What type of document type are you requesting?" at bounding box center [382, 215] width 66 height 25
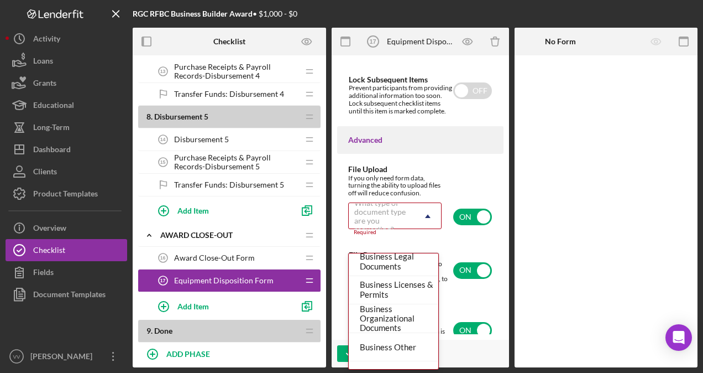
scroll to position [310, 0]
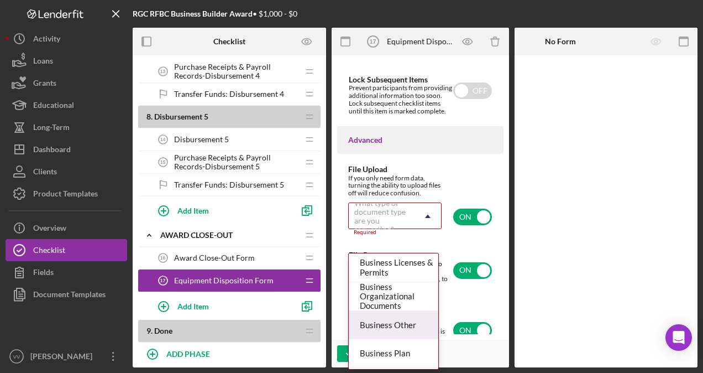
click at [409, 331] on div "Business Other" at bounding box center [394, 325] width 90 height 28
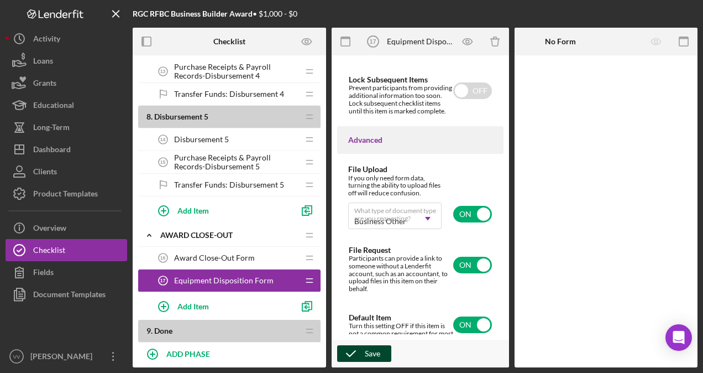
click at [369, 356] on div "Save" at bounding box center [372, 353] width 15 height 17
click at [306, 360] on div "1 . Application Icon/Expander Application Icon/Edit Icon/Drag Data Profile Appl…" at bounding box center [230, 211] width 194 height 301
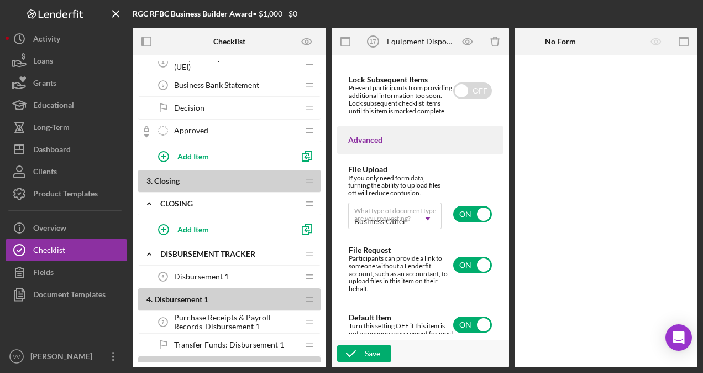
scroll to position [265, 0]
